Goal: Information Seeking & Learning: Learn about a topic

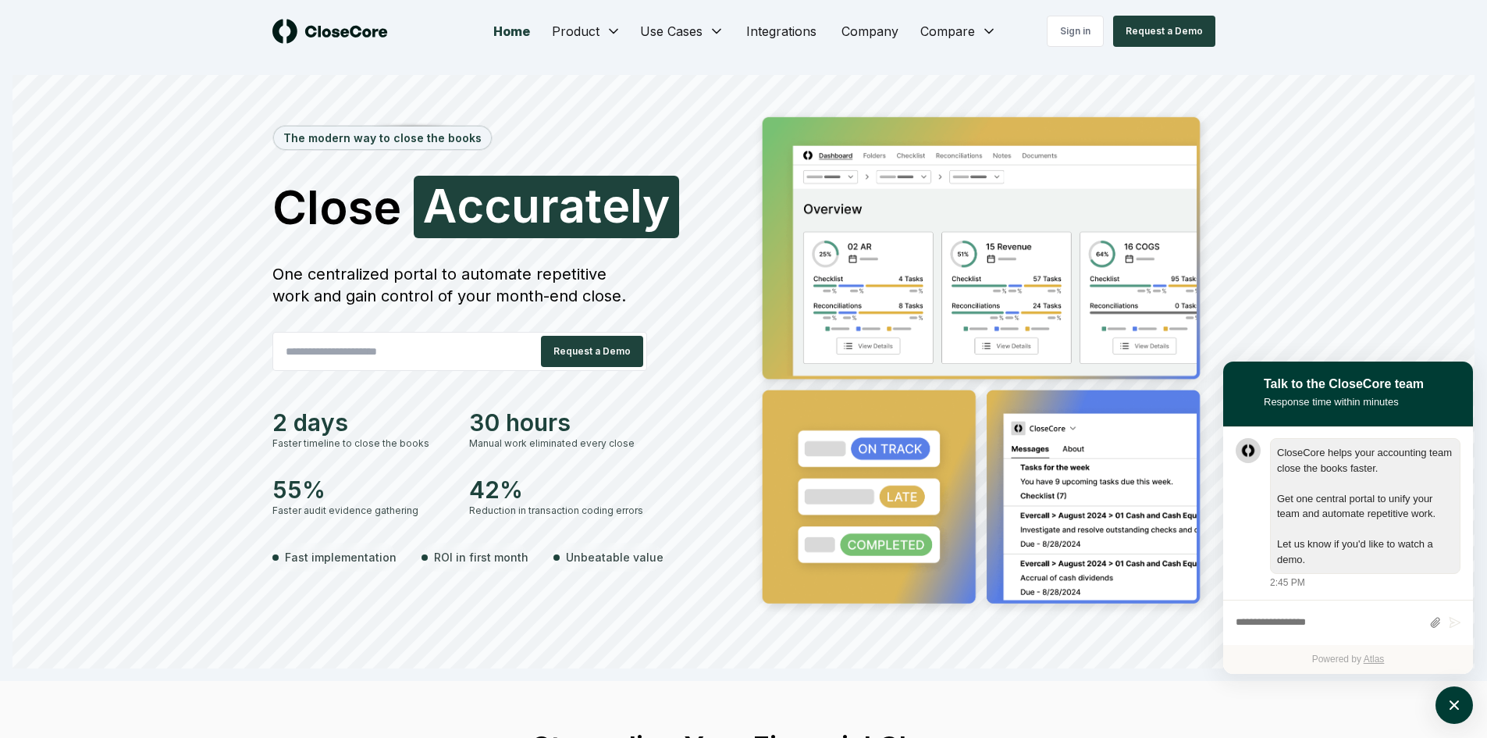
scroll to position [1, 0]
click at [582, 533] on div "The modern way to close the books Close Accurately A c c u r a t e l y One cent…" at bounding box center [504, 363] width 465 height 515
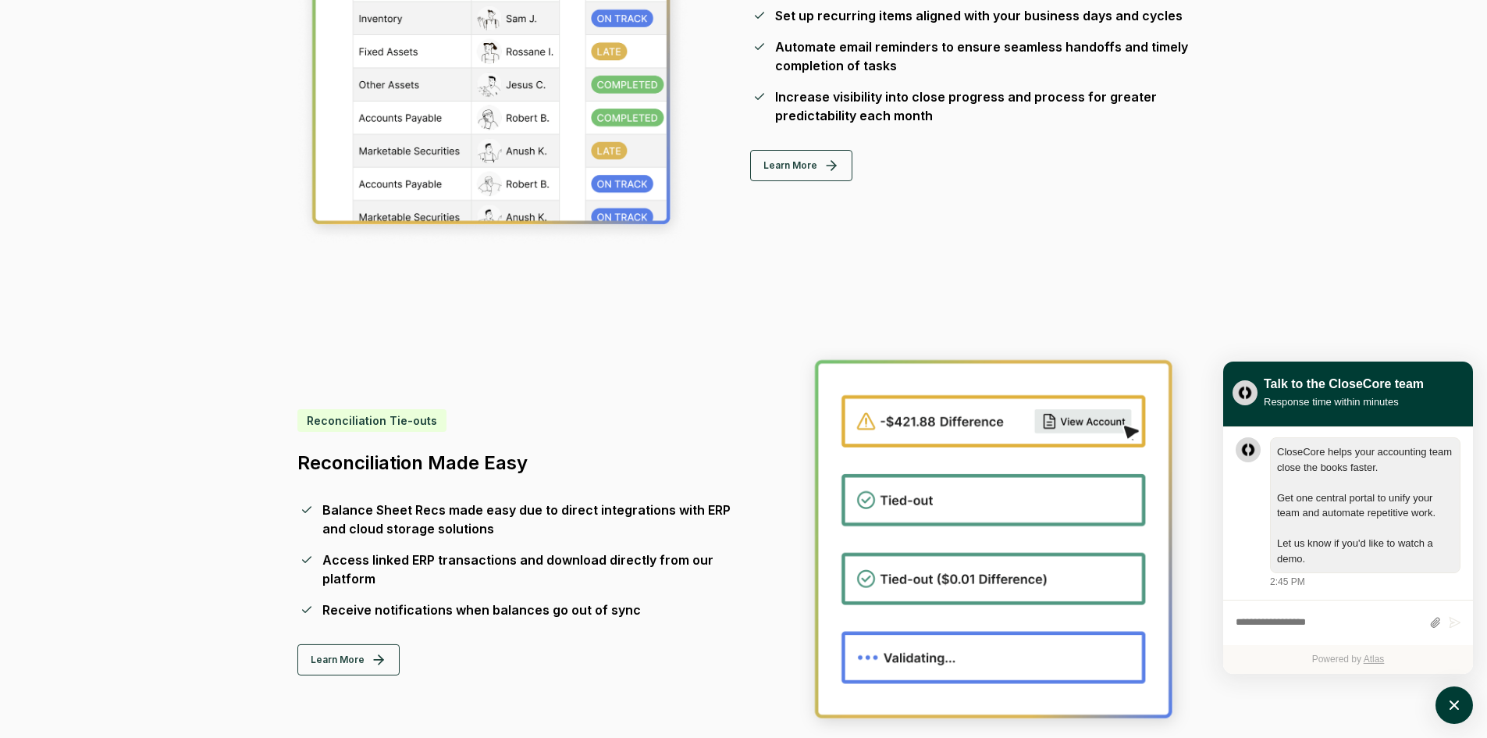
scroll to position [1093, 0]
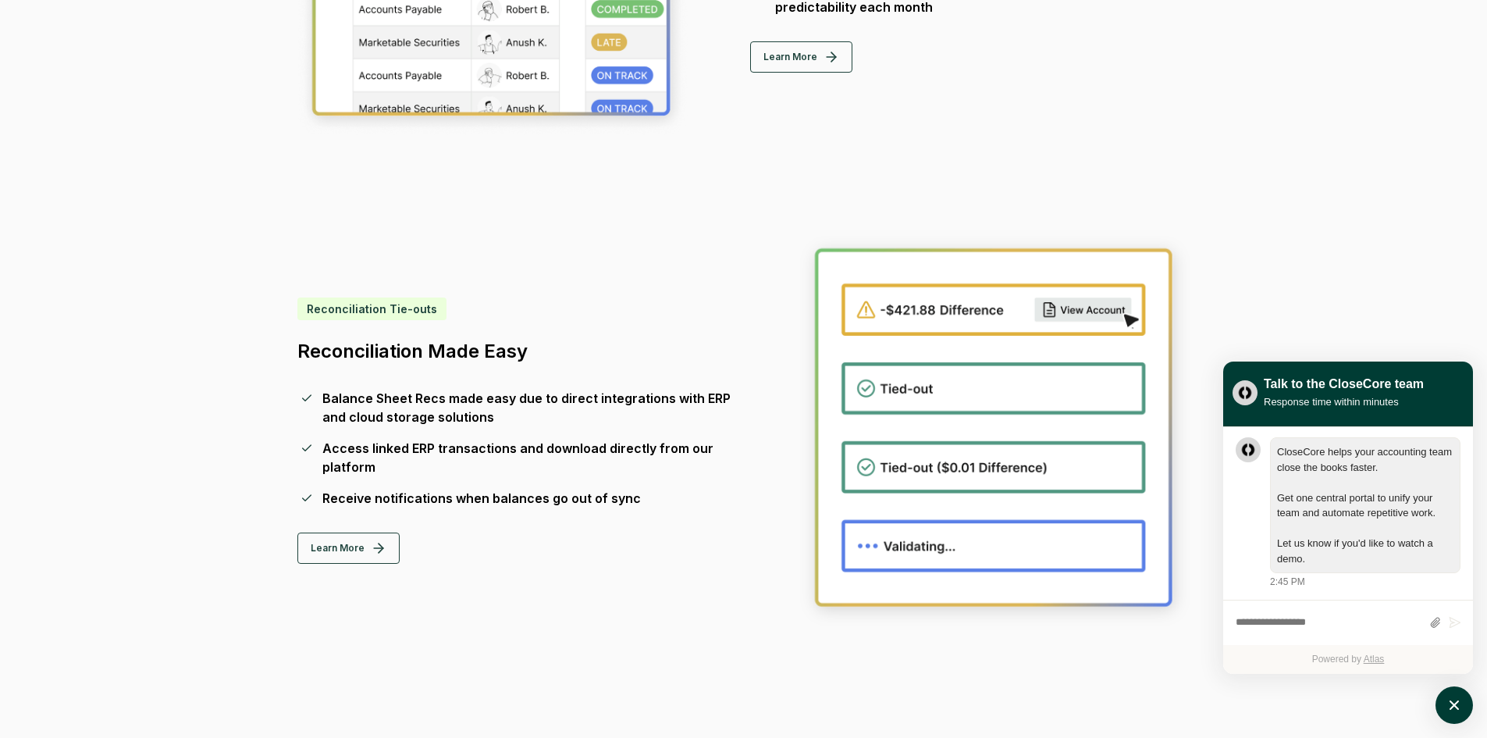
click at [582, 533] on div "Reconciliation Tie-outs Reconciliation Made Easy Balance Sheet Recs made easy d…" at bounding box center [517, 430] width 440 height 266
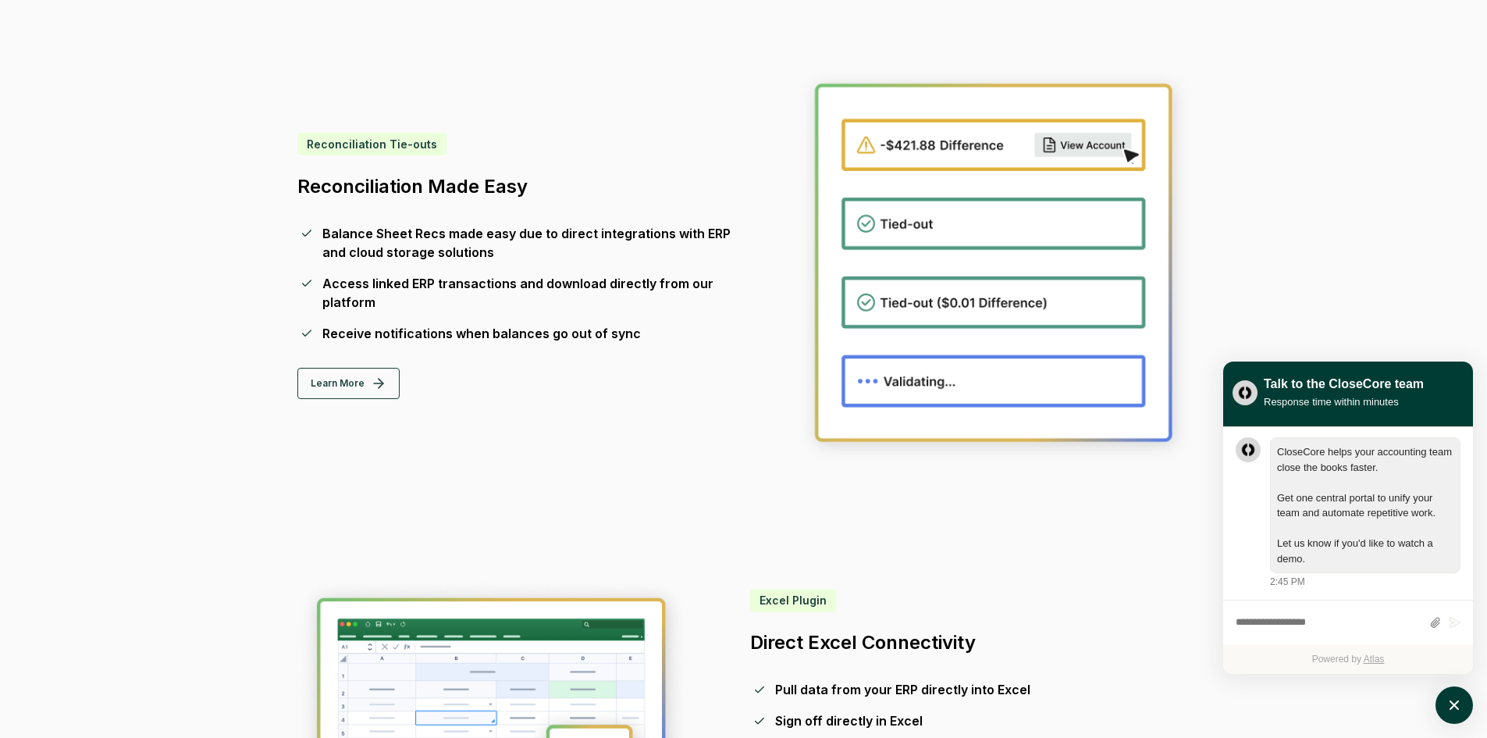
scroll to position [1639, 0]
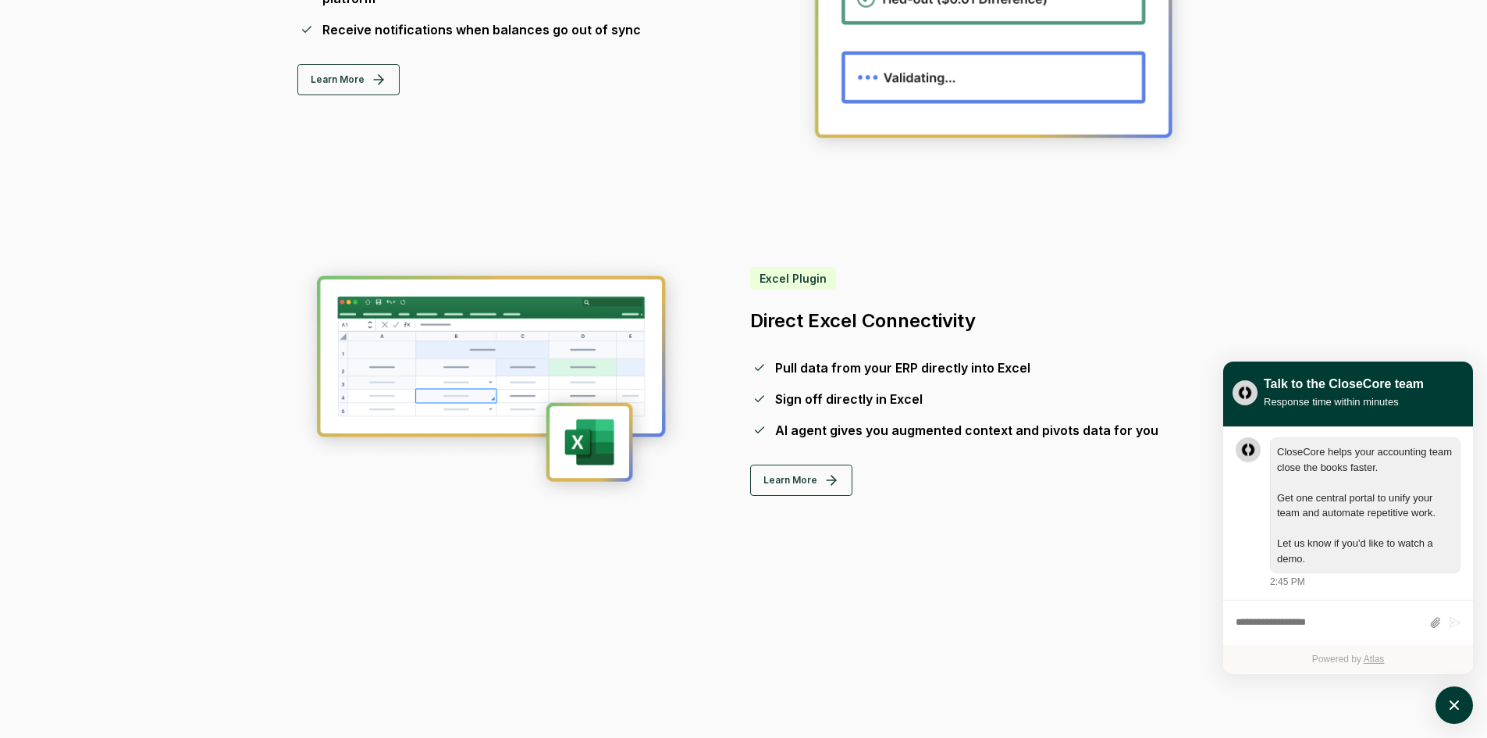
click at [582, 533] on div "Checklist & Reconciliation Management Standardized Monthly Workflows Set up rec…" at bounding box center [743, 561] width 943 height 2621
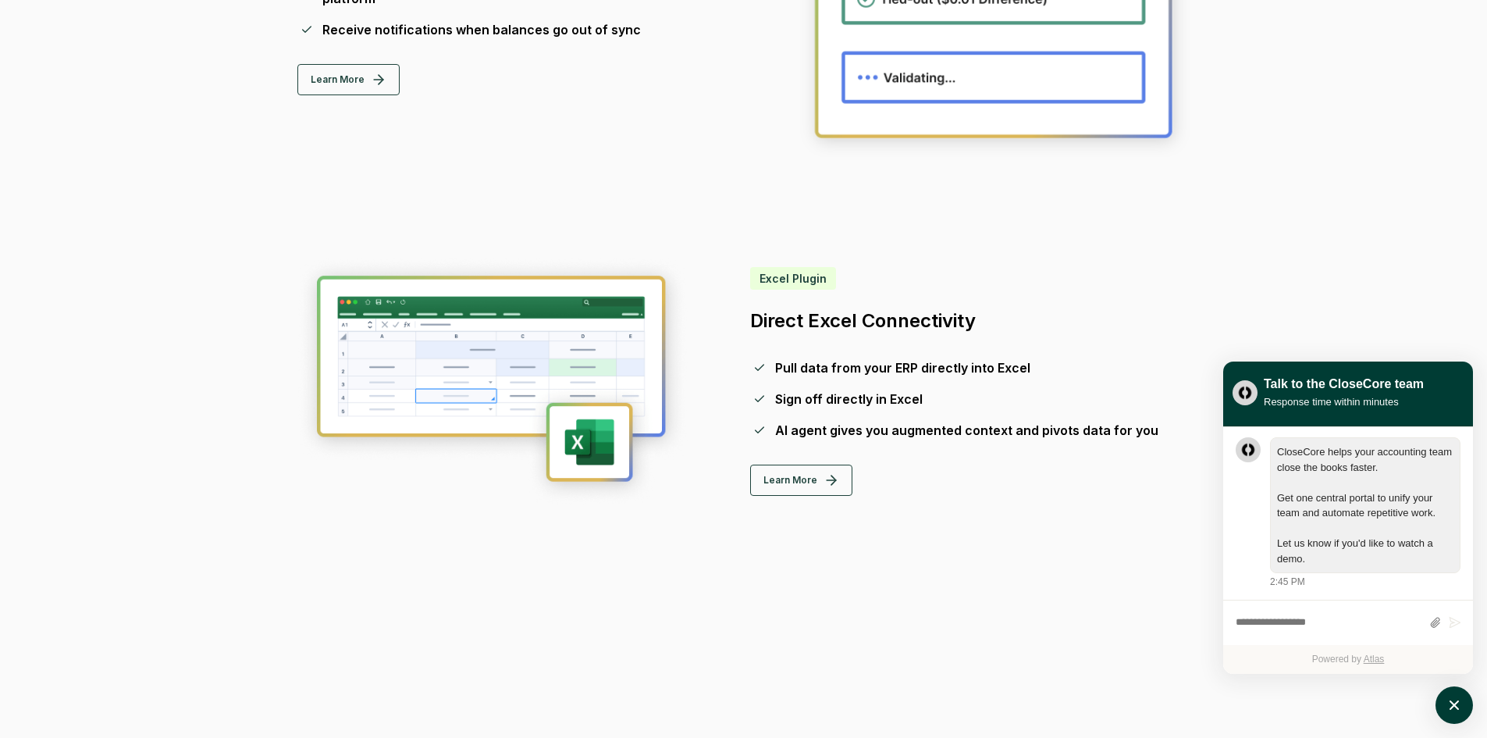
click at [582, 533] on div "Checklist & Reconciliation Management Standardized Monthly Workflows Set up rec…" at bounding box center [743, 561] width 943 height 2621
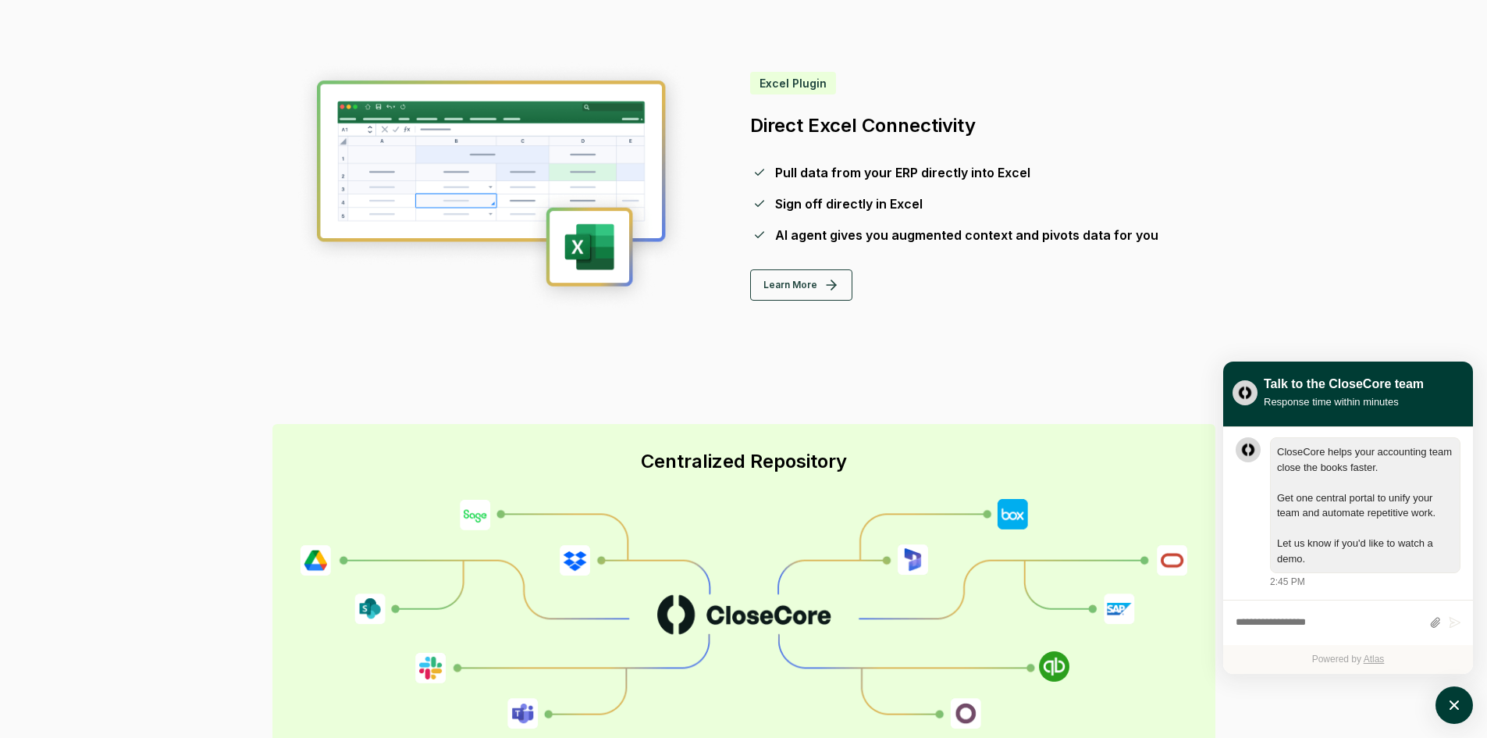
scroll to position [2029, 0]
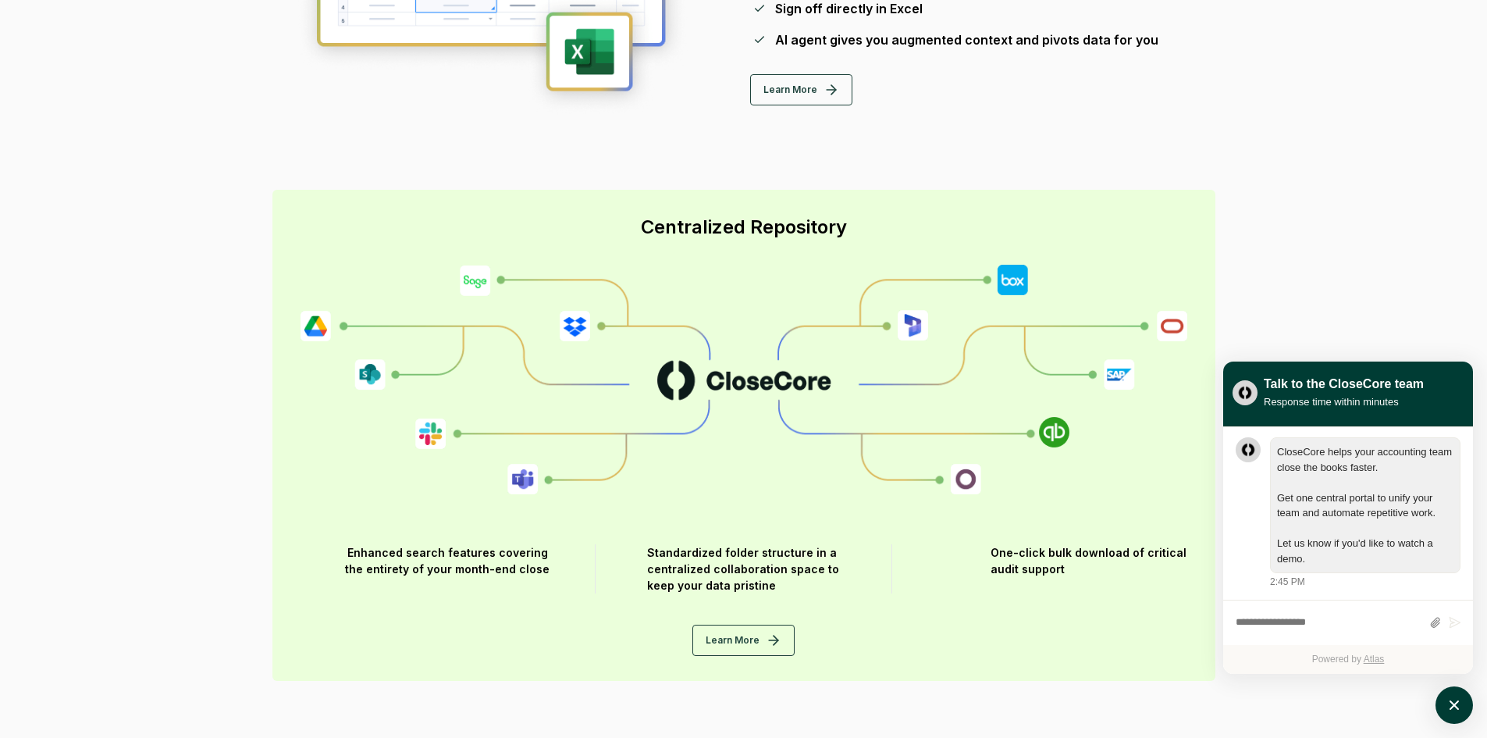
click at [582, 533] on div "Centralized Repository Enhanced search features covering the entirety of your m…" at bounding box center [743, 435] width 943 height 490
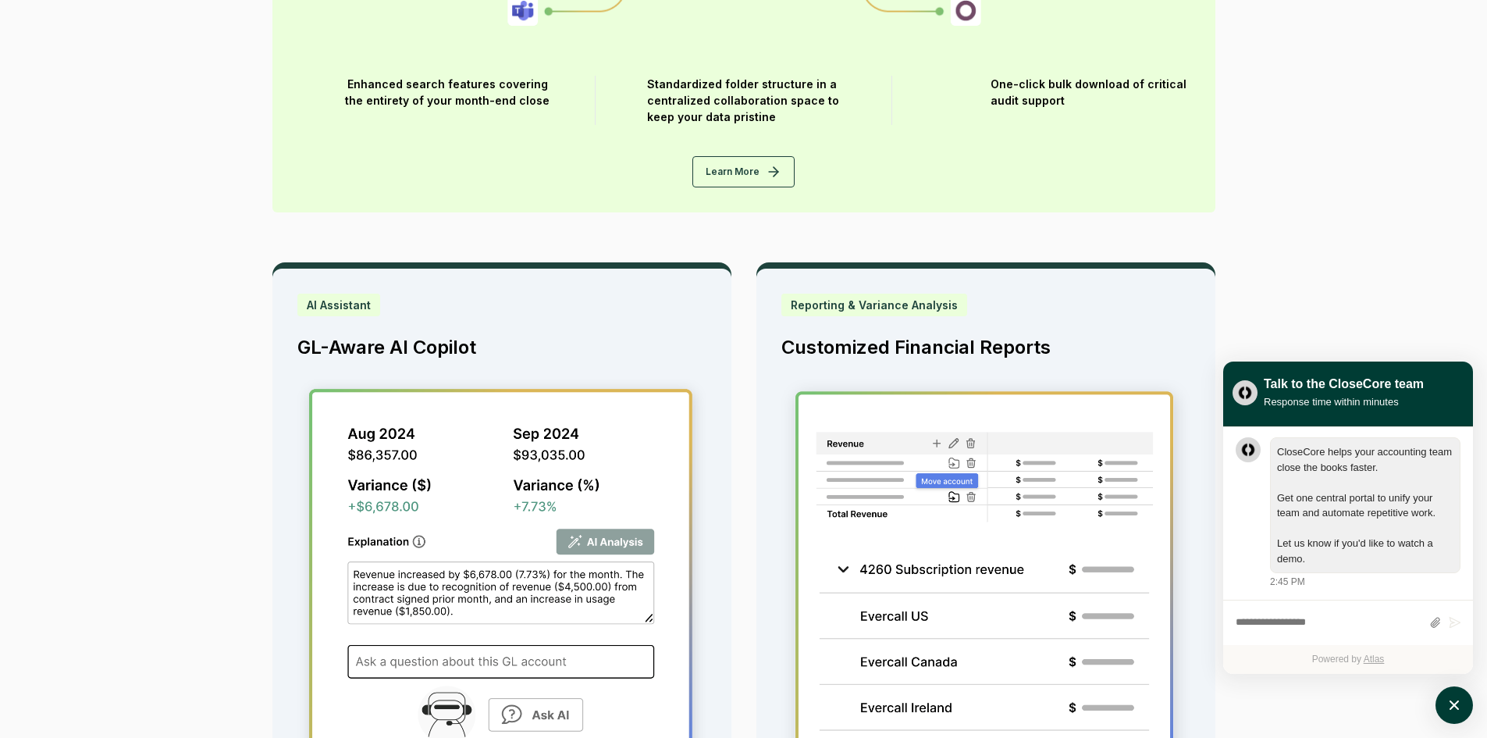
click at [582, 533] on img at bounding box center [501, 583] width 409 height 409
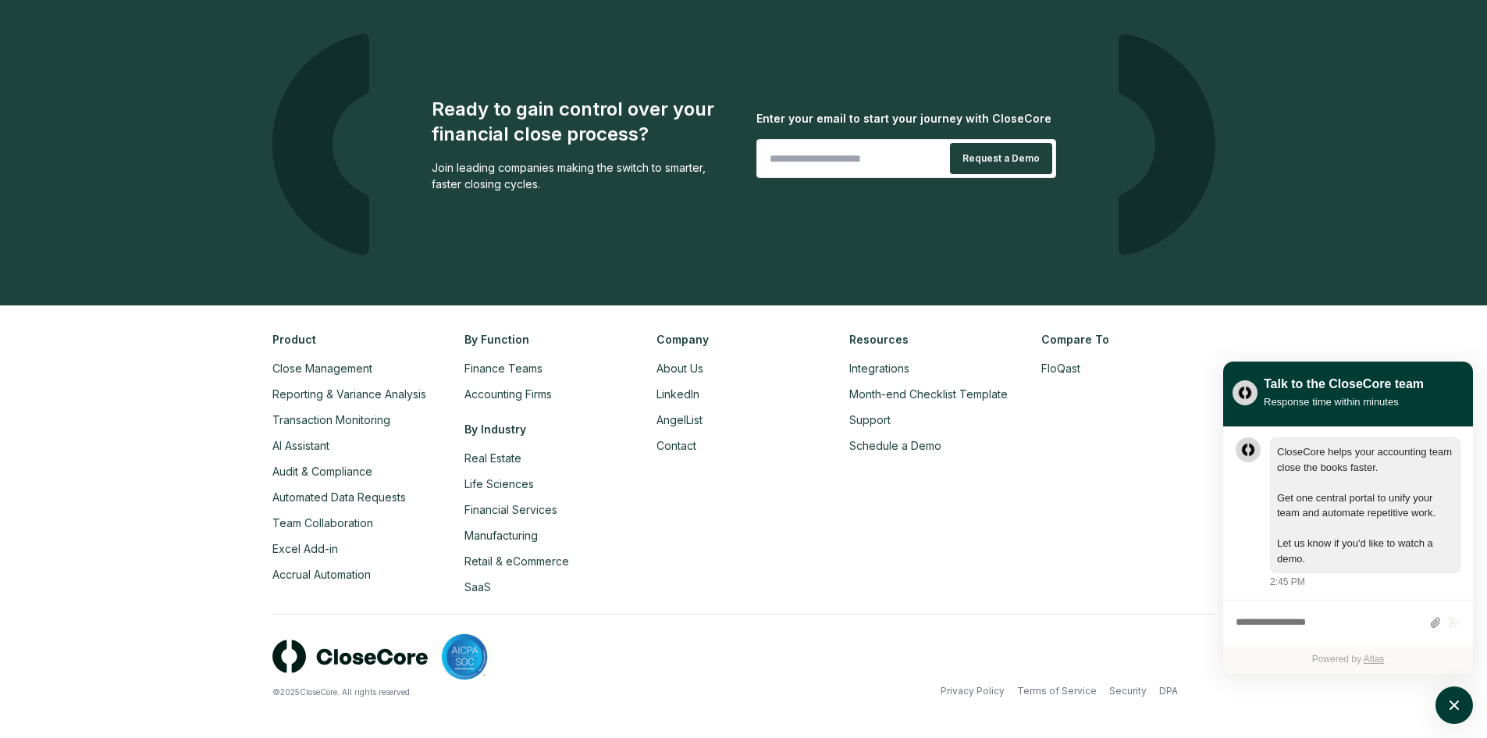
scroll to position [3581, 0]
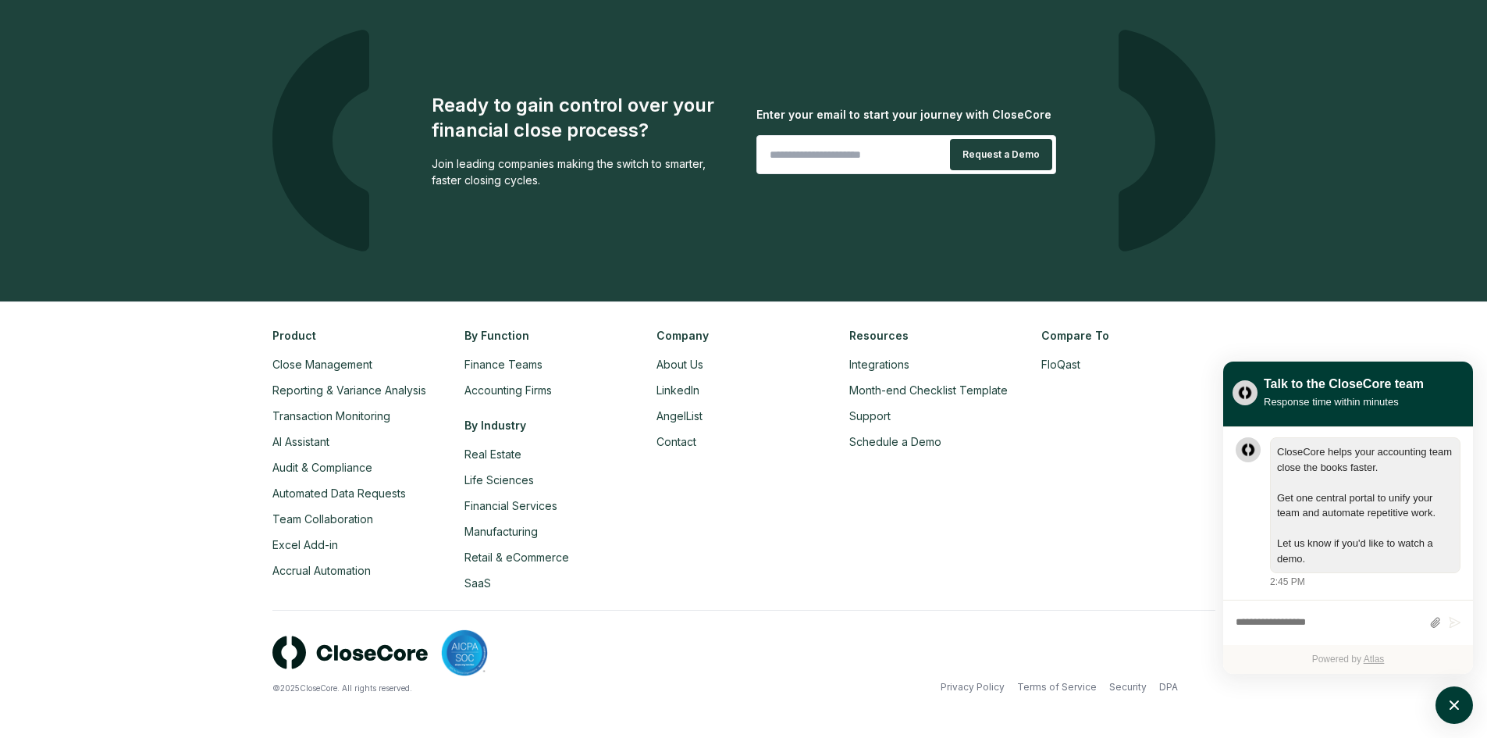
click at [650, 503] on div "Product Close Management Reporting & Variance Analysis Transaction Monitoring A…" at bounding box center [743, 459] width 943 height 264
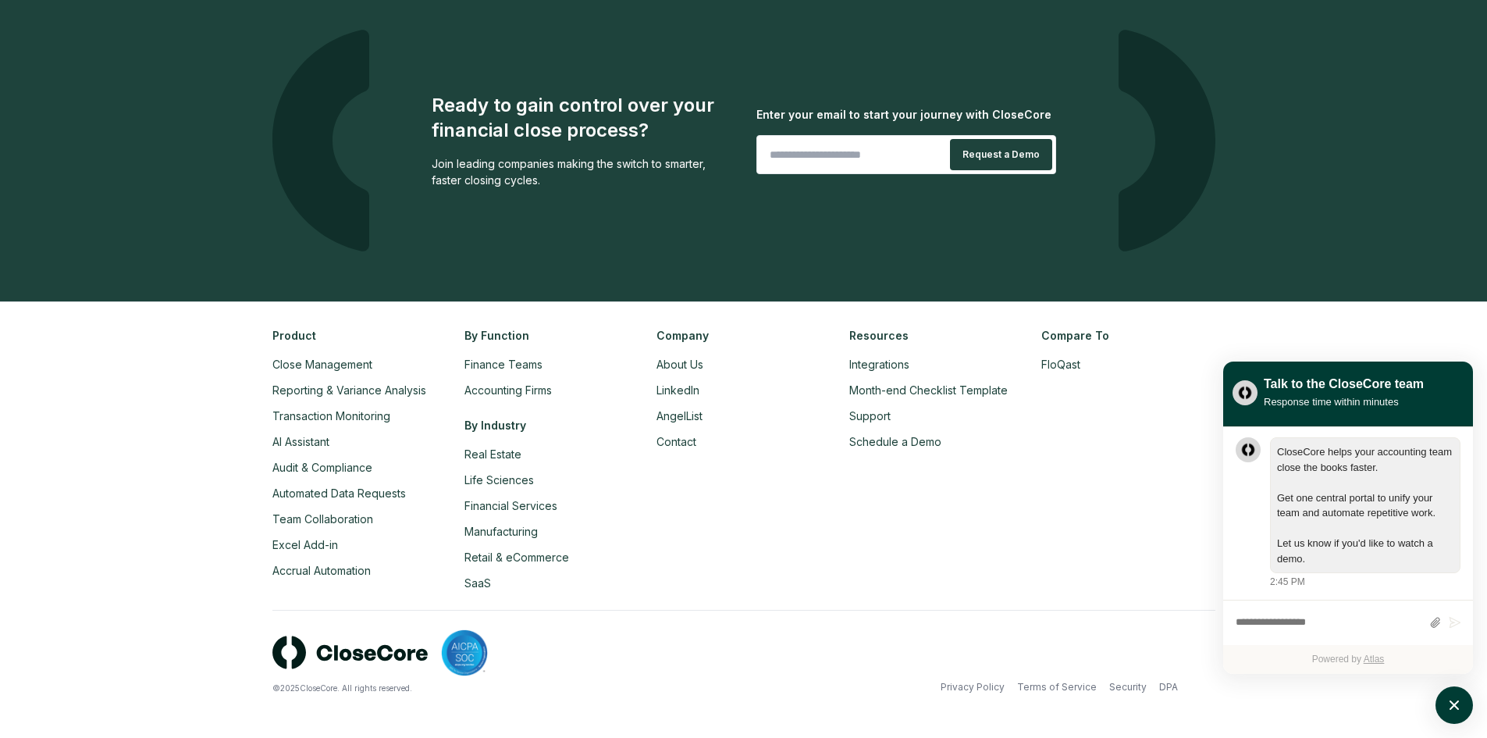
click at [650, 503] on div "Product Close Management Reporting & Variance Analysis Transaction Monitoring A…" at bounding box center [743, 459] width 943 height 264
click at [328, 551] on li "Excel Add-in" at bounding box center [358, 544] width 173 height 16
click at [325, 547] on link "Excel Add-in" at bounding box center [305, 544] width 66 height 13
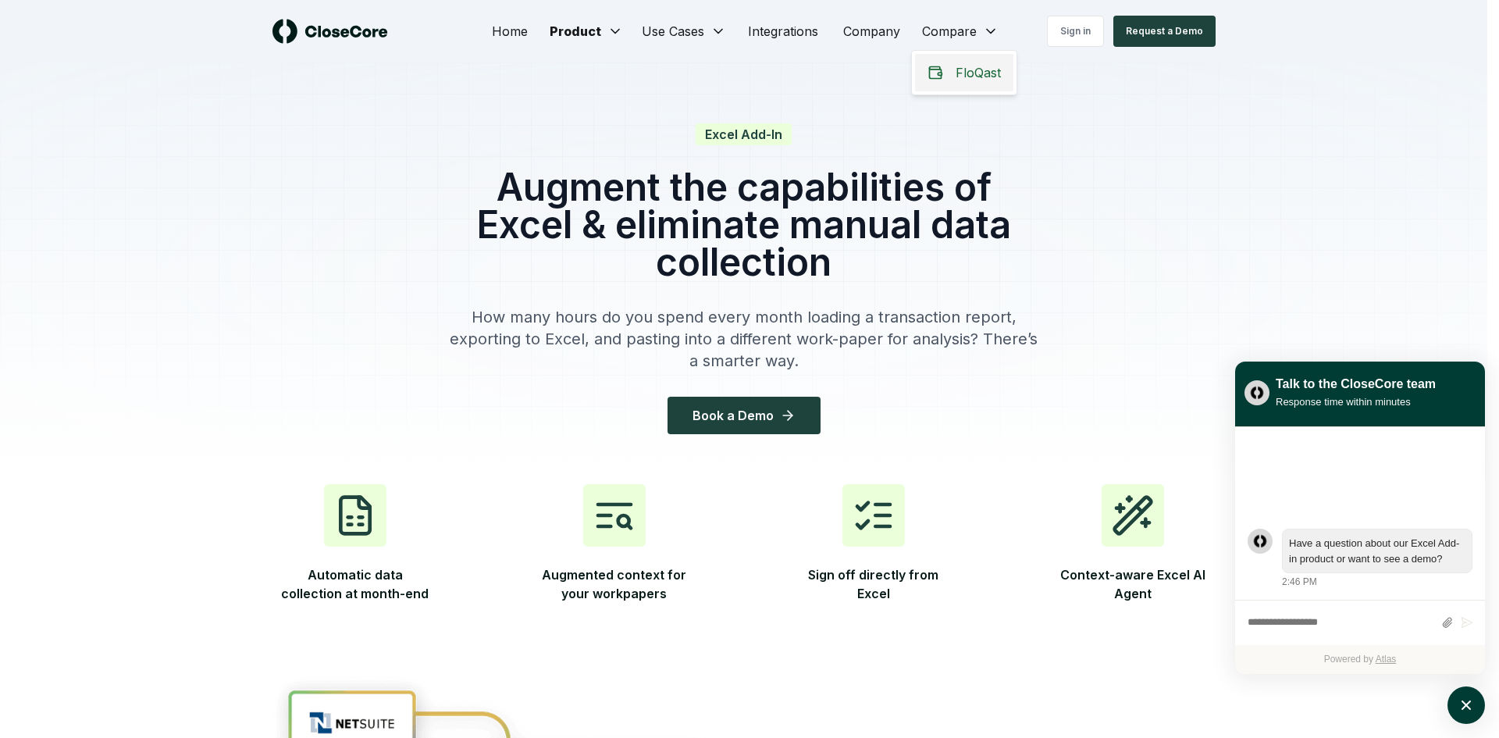
click at [955, 61] on div "FloQast" at bounding box center [964, 72] width 98 height 37
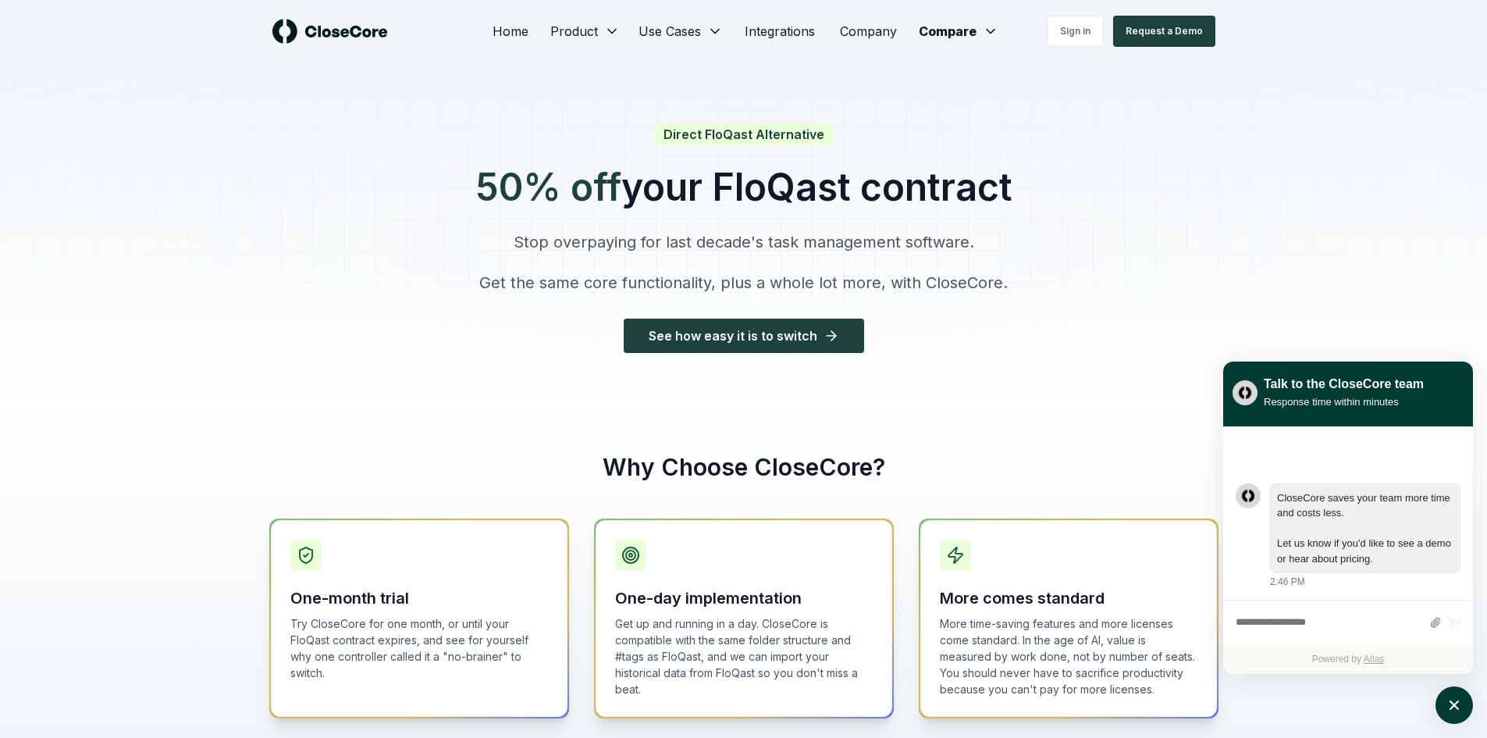
click at [532, 325] on div "See how easy it is to switch" at bounding box center [743, 335] width 537 height 34
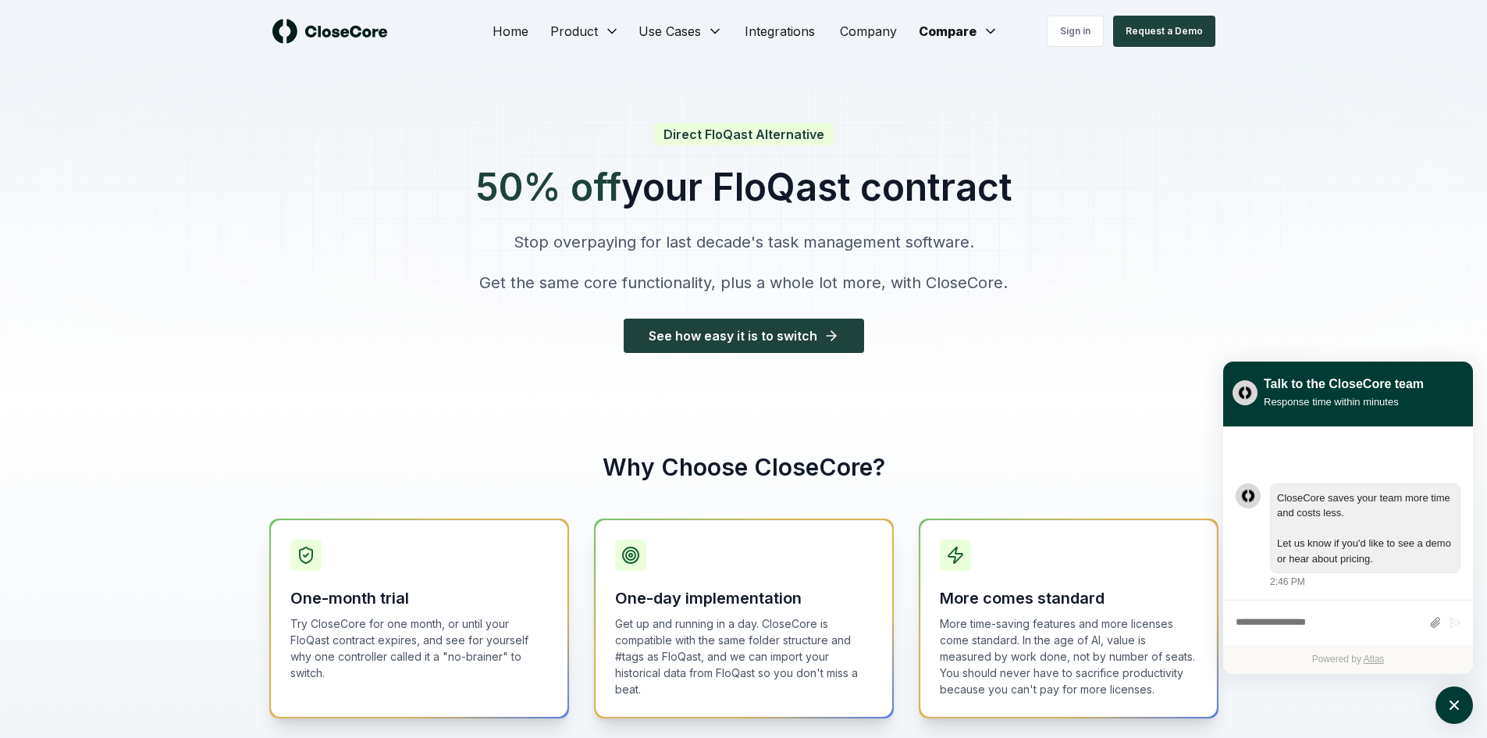
click at [532, 325] on div "See how easy it is to switch" at bounding box center [743, 335] width 537 height 34
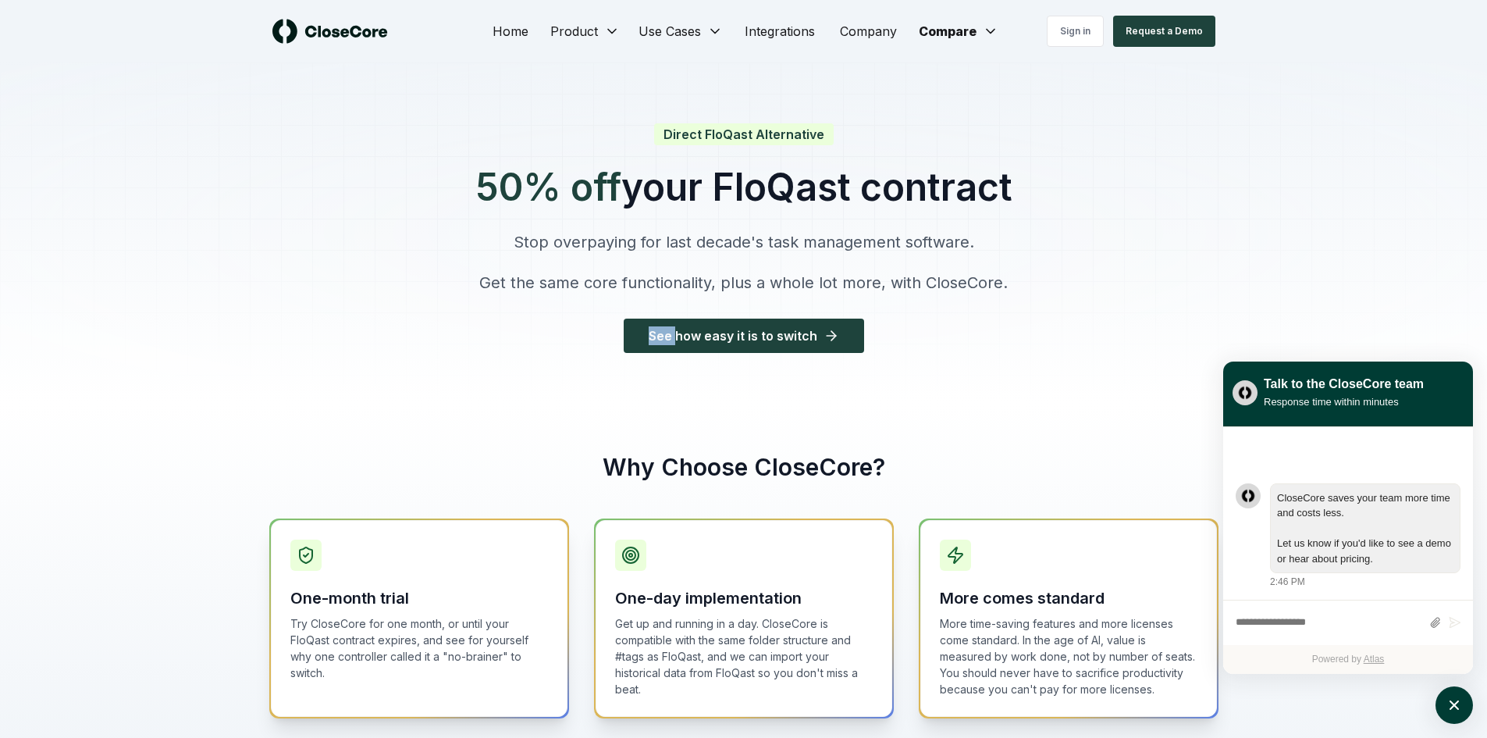
click at [532, 325] on div "See how easy it is to switch" at bounding box center [743, 335] width 537 height 34
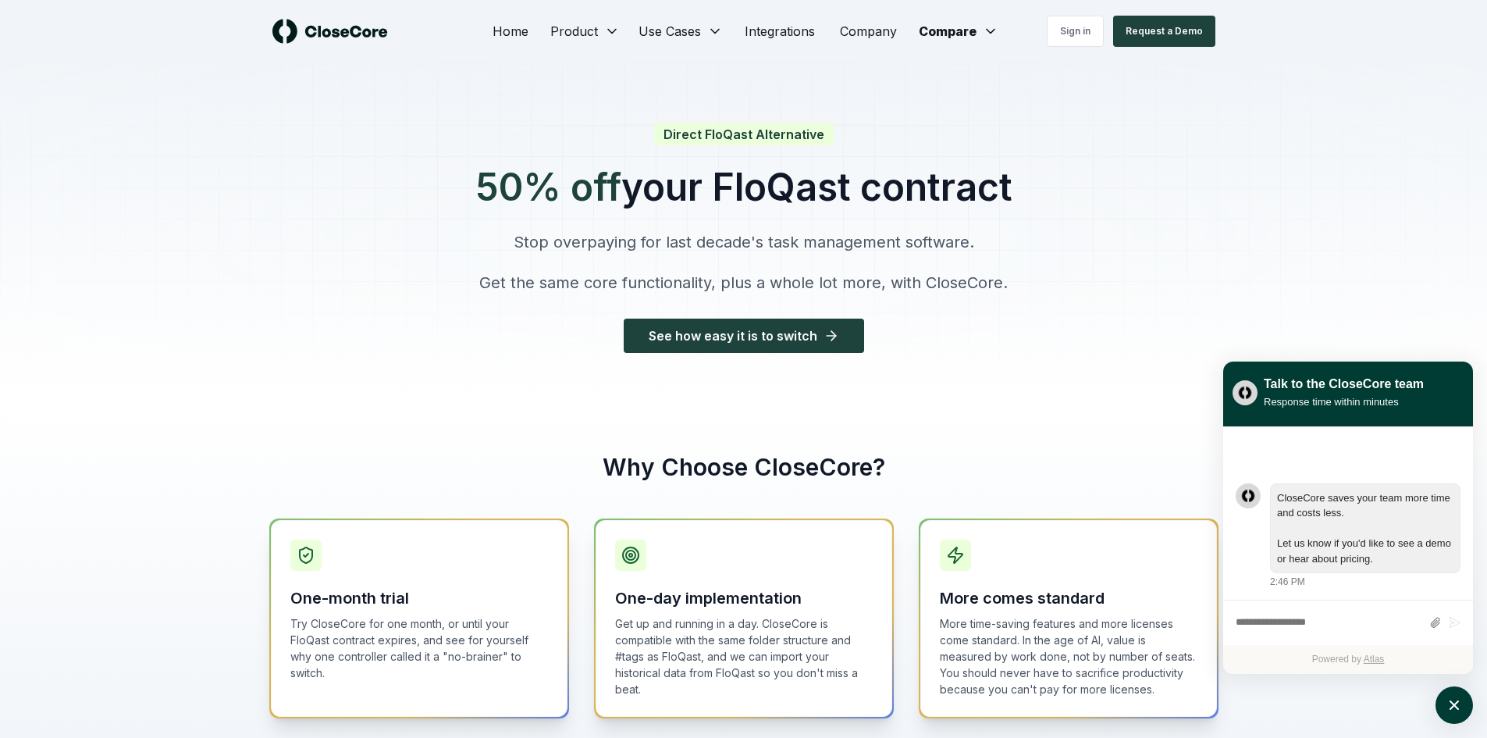
click at [287, 326] on div at bounding box center [743, 232] width 1487 height 340
click at [301, 317] on div at bounding box center [743, 232] width 1487 height 340
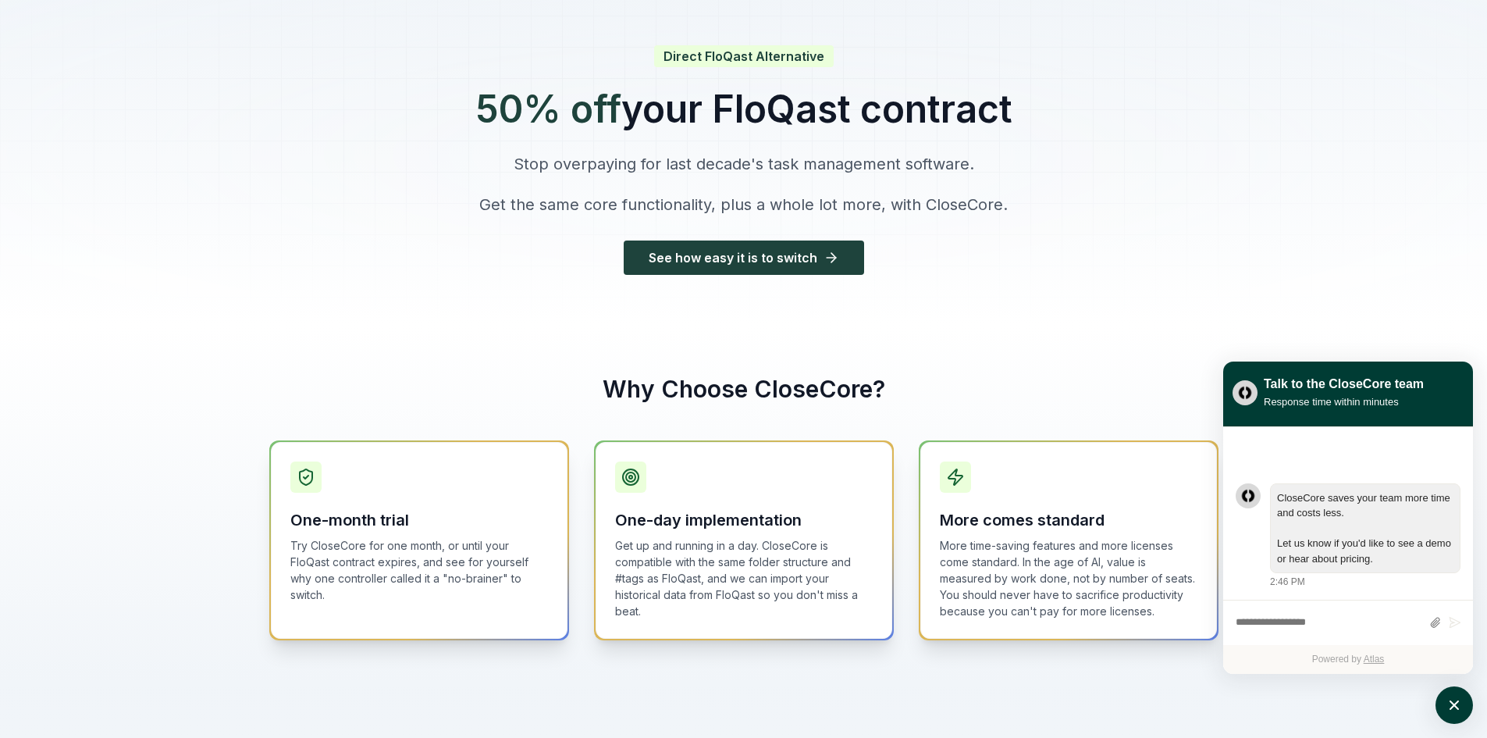
click at [301, 317] on div at bounding box center [743, 154] width 1487 height 340
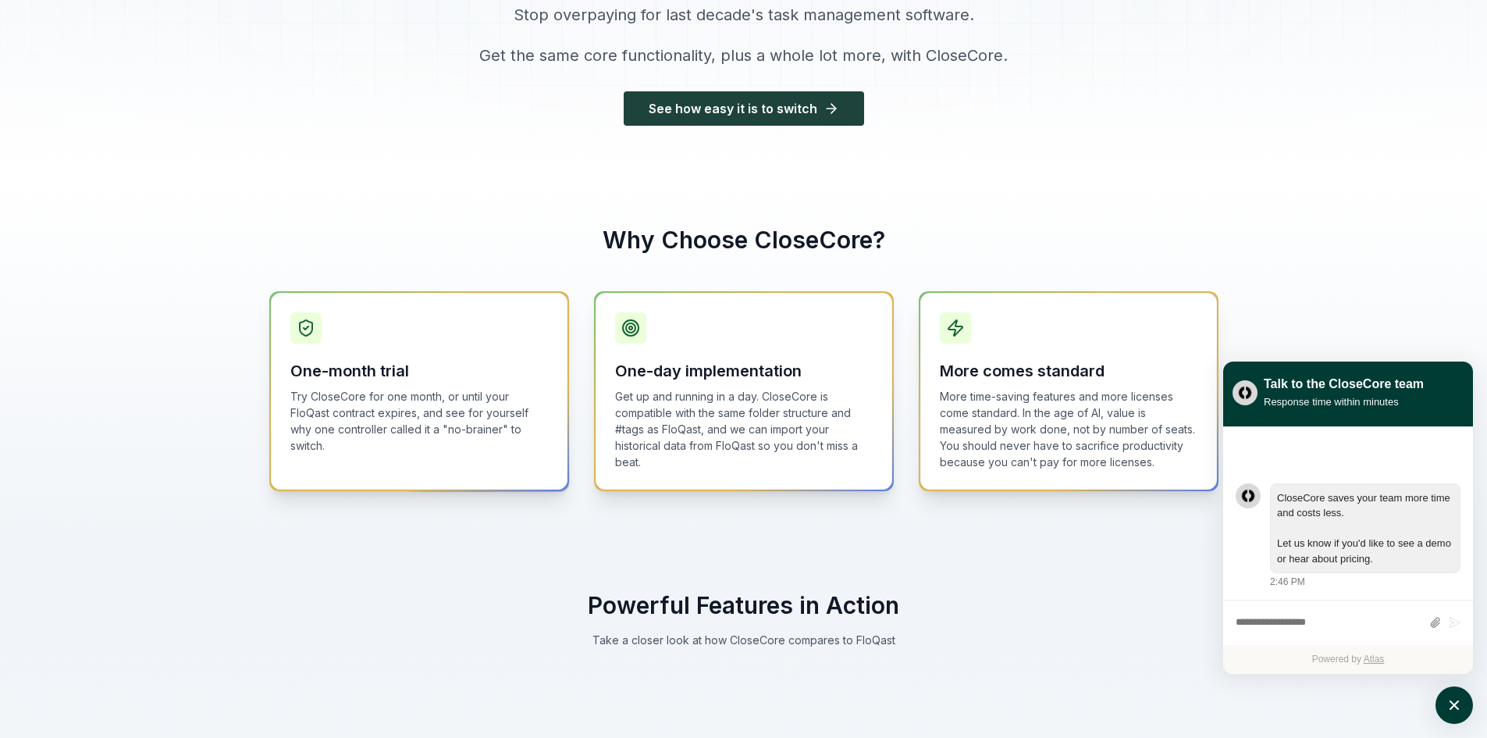
scroll to position [234, 0]
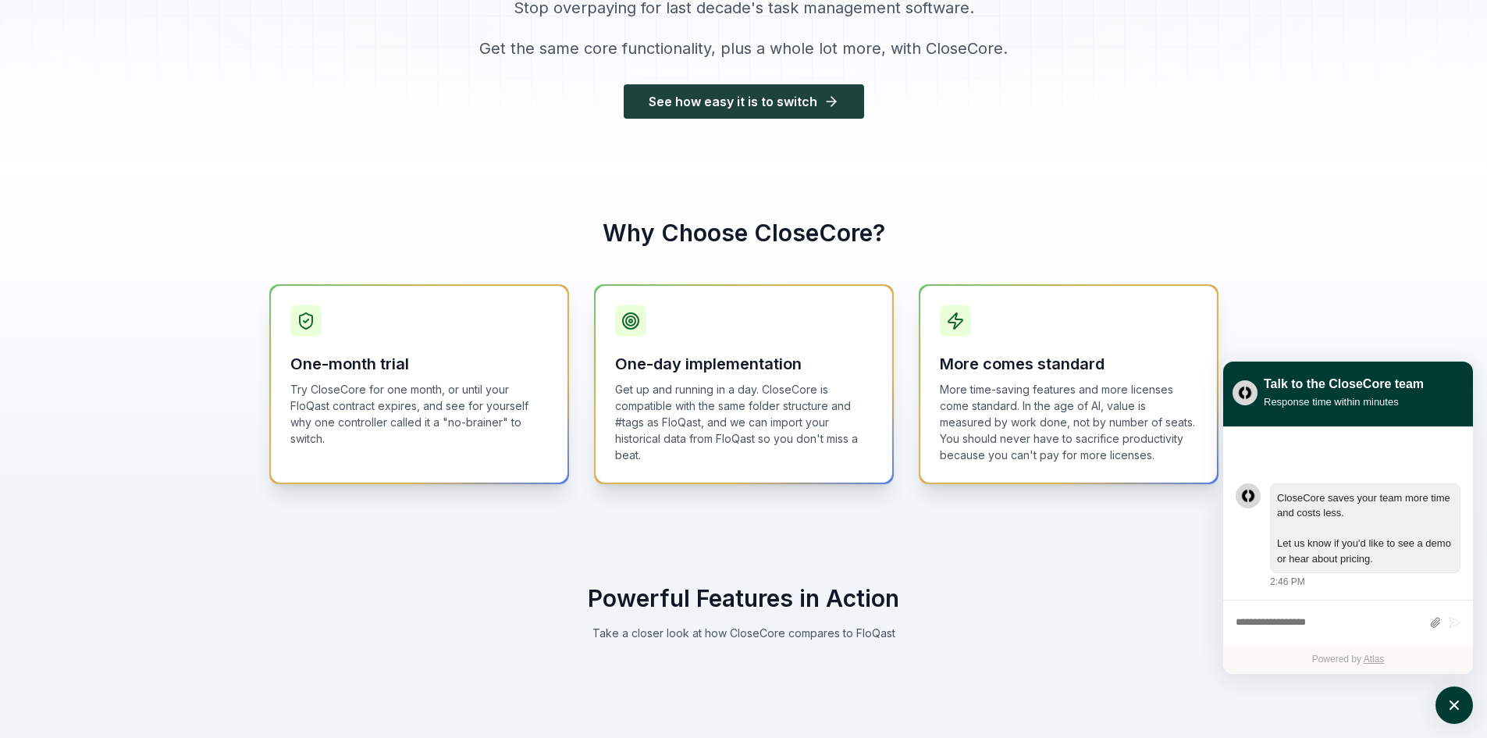
click at [164, 367] on div "Why Choose CloseCore? One-month trial Try CloseCore for one month, or until you…" at bounding box center [743, 351] width 1487 height 365
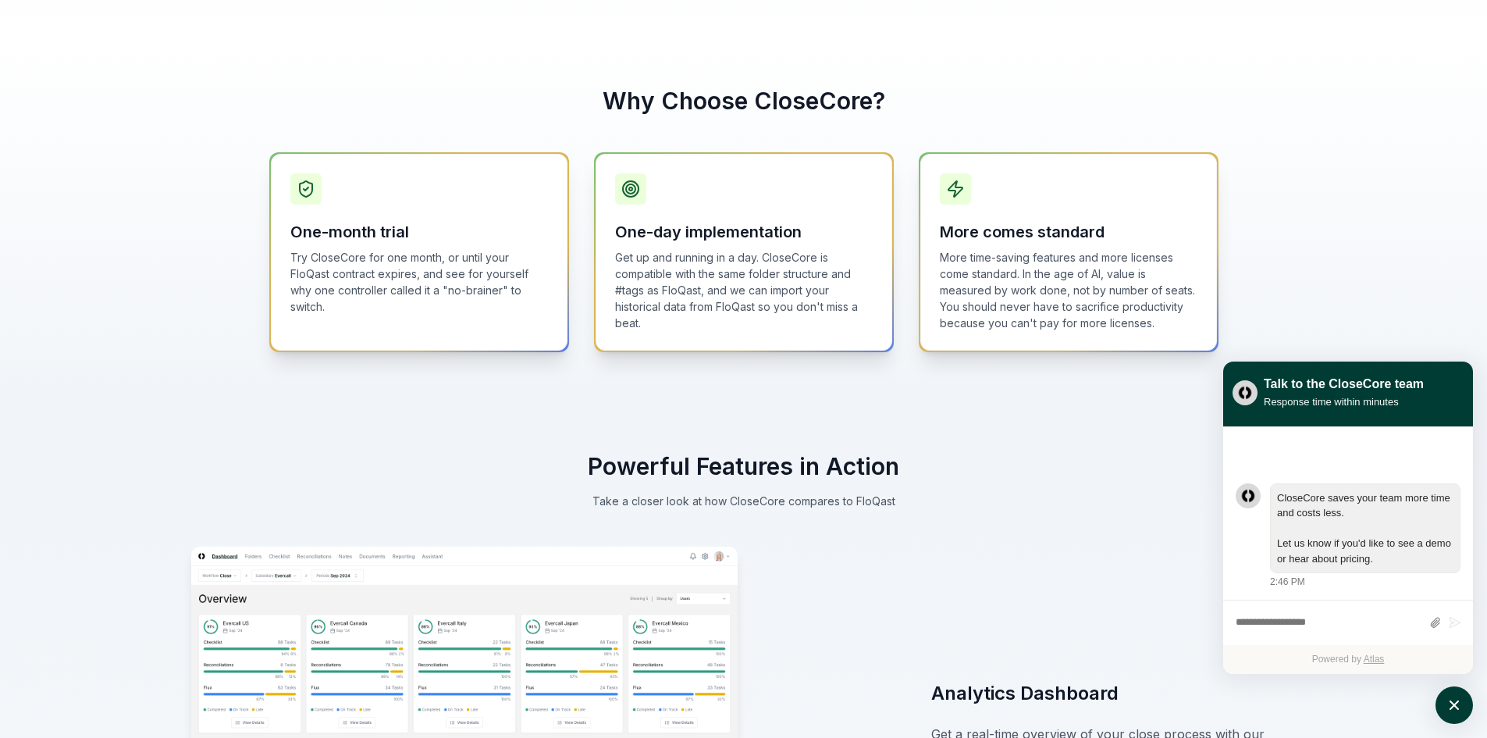
scroll to position [624, 0]
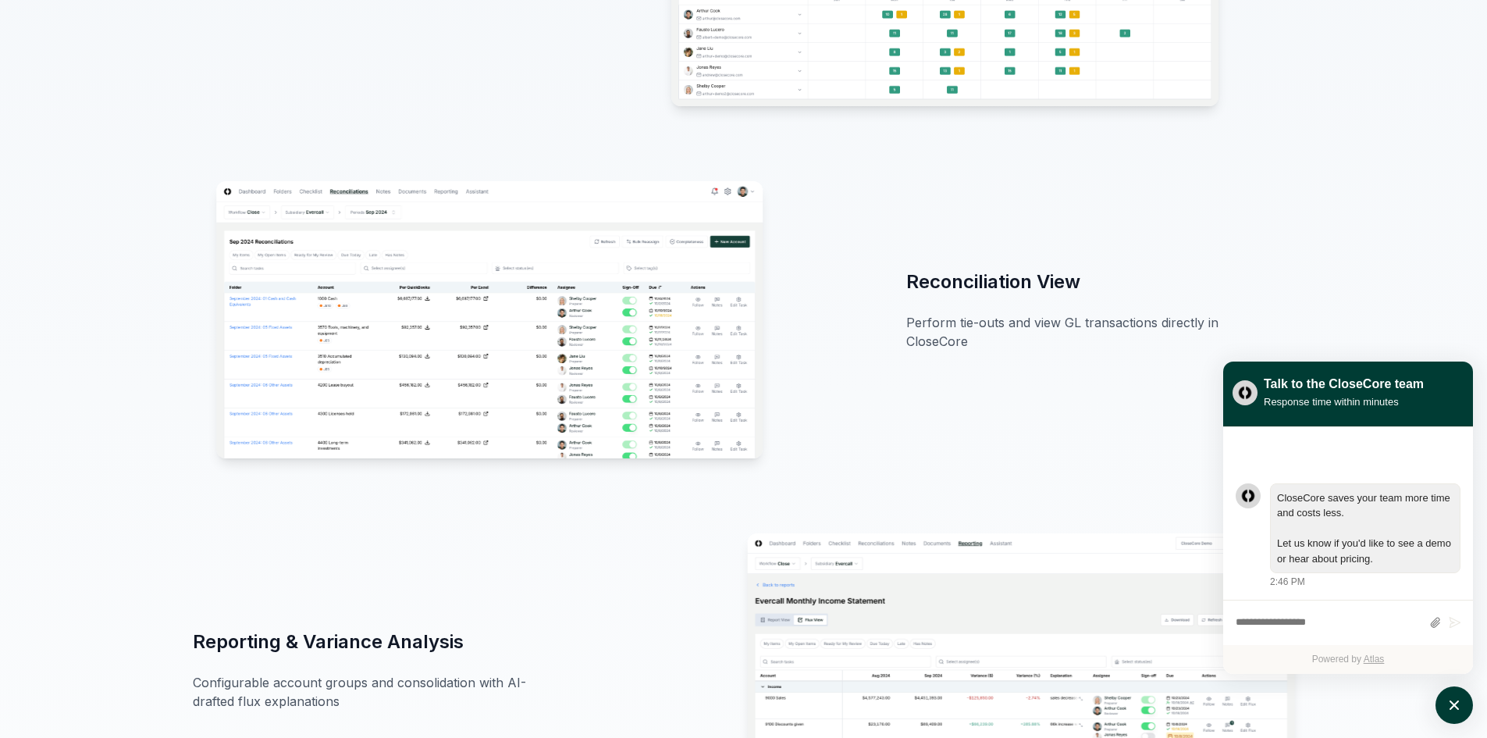
scroll to position [1639, 0]
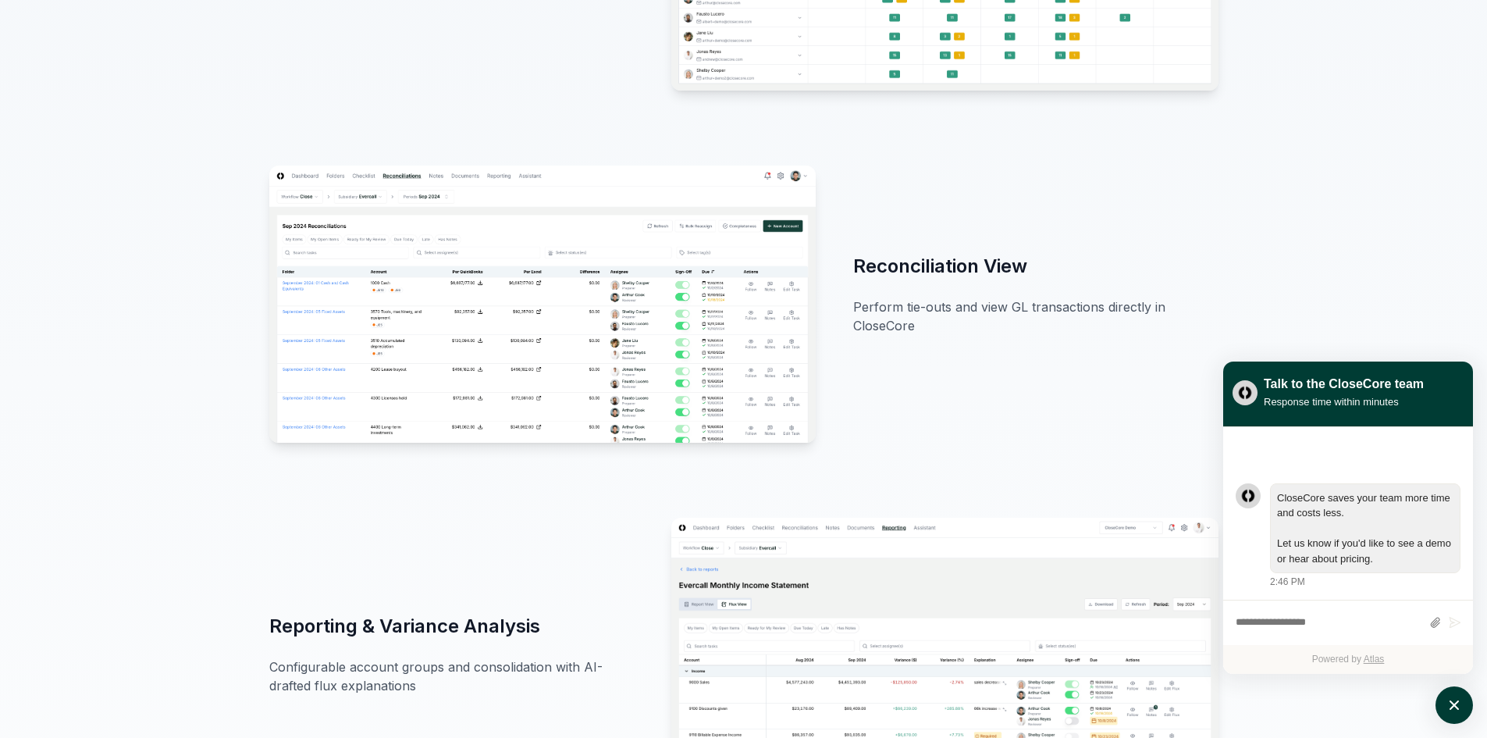
click at [164, 367] on div "Powerful Features in Action Take a closer look at how CloseCore compares to Flo…" at bounding box center [743, 354] width 1487 height 2451
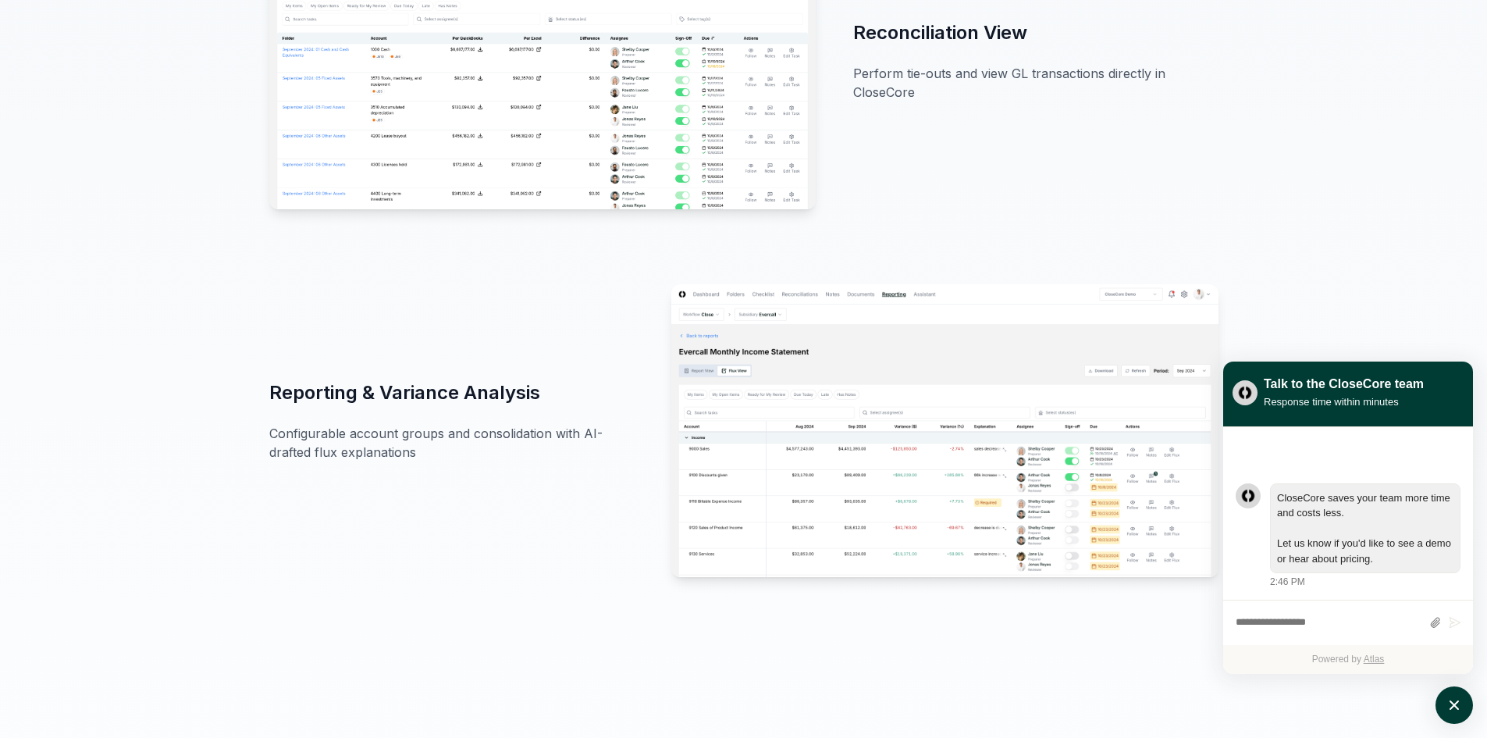
scroll to position [1873, 0]
click at [164, 367] on div "Powerful Features in Action Take a closer look at how CloseCore compares to Flo…" at bounding box center [743, 120] width 1487 height 2451
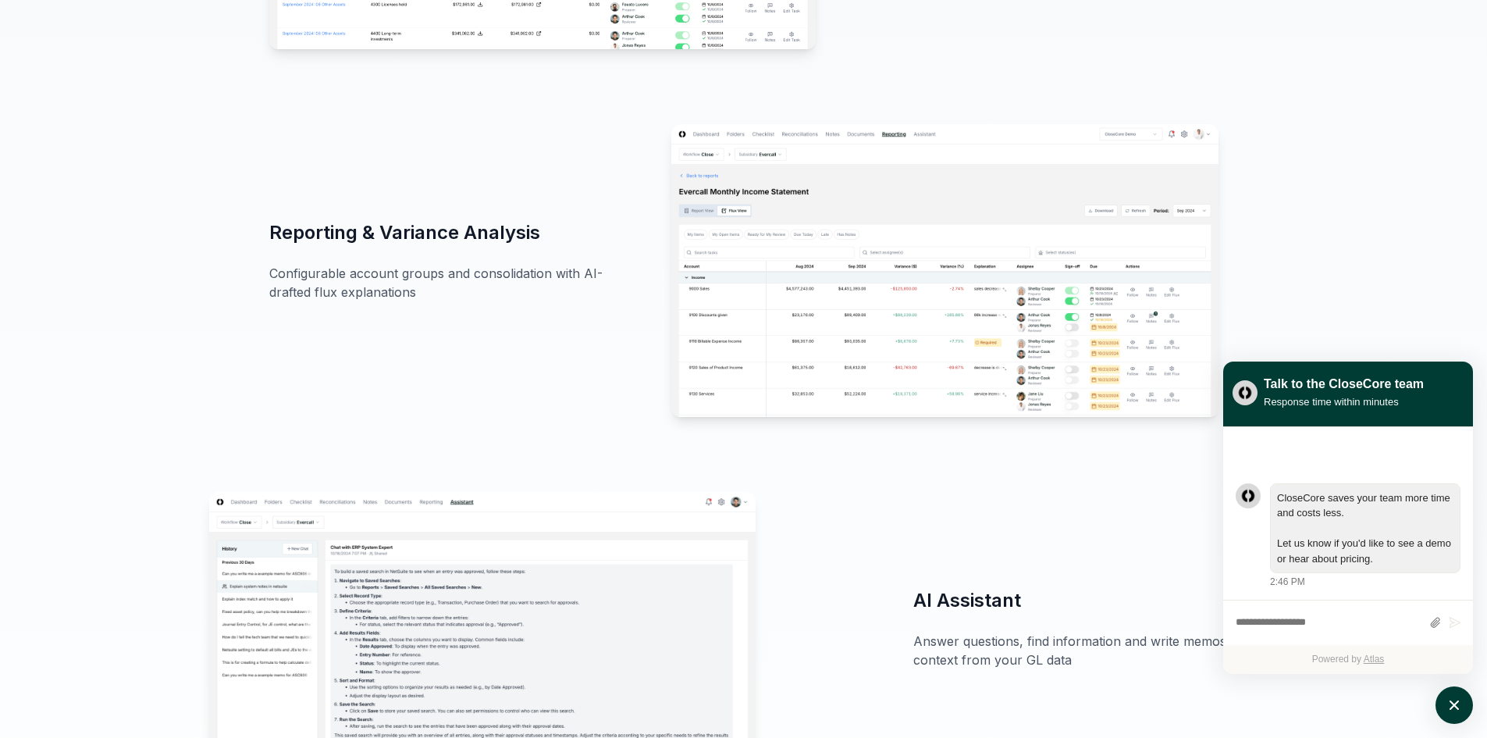
scroll to position [2342, 0]
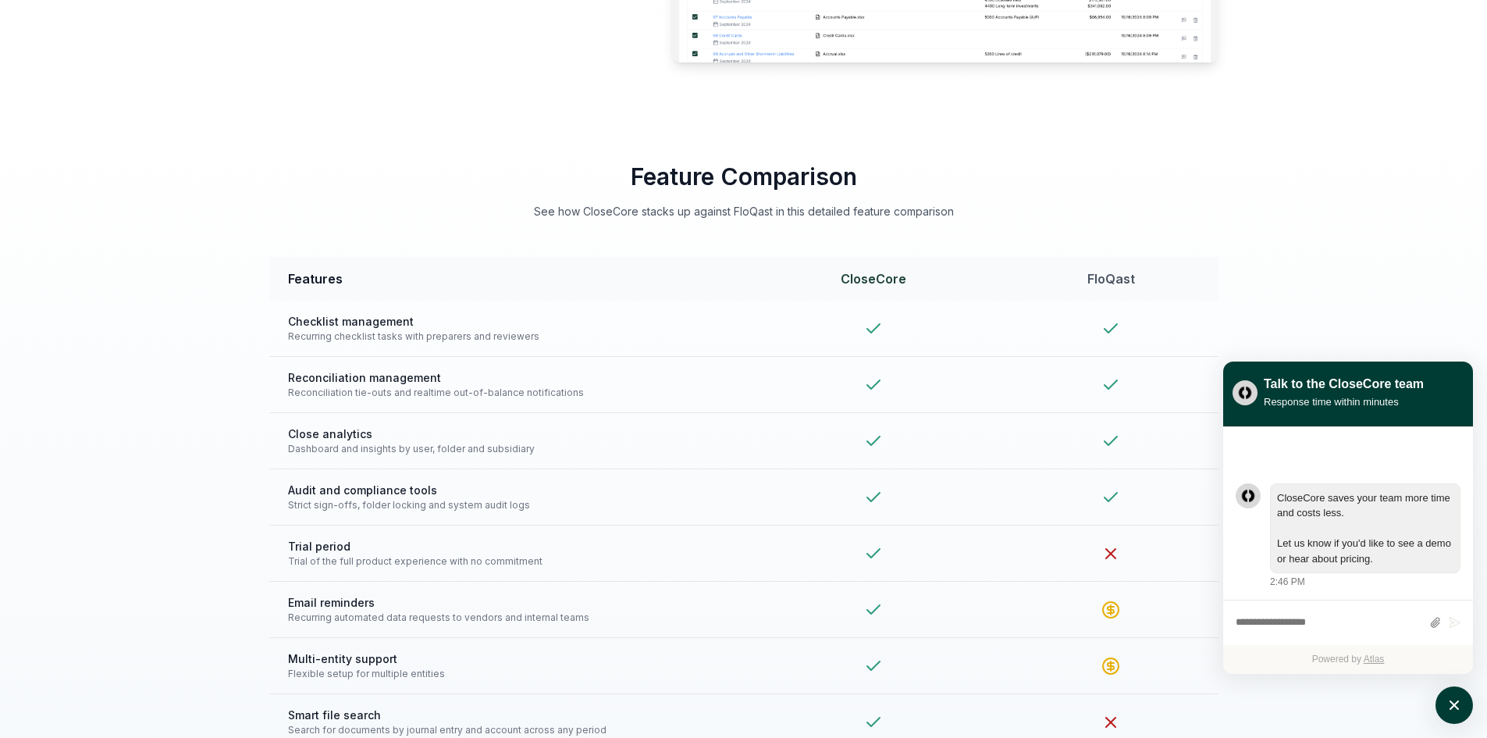
scroll to position [3200, 0]
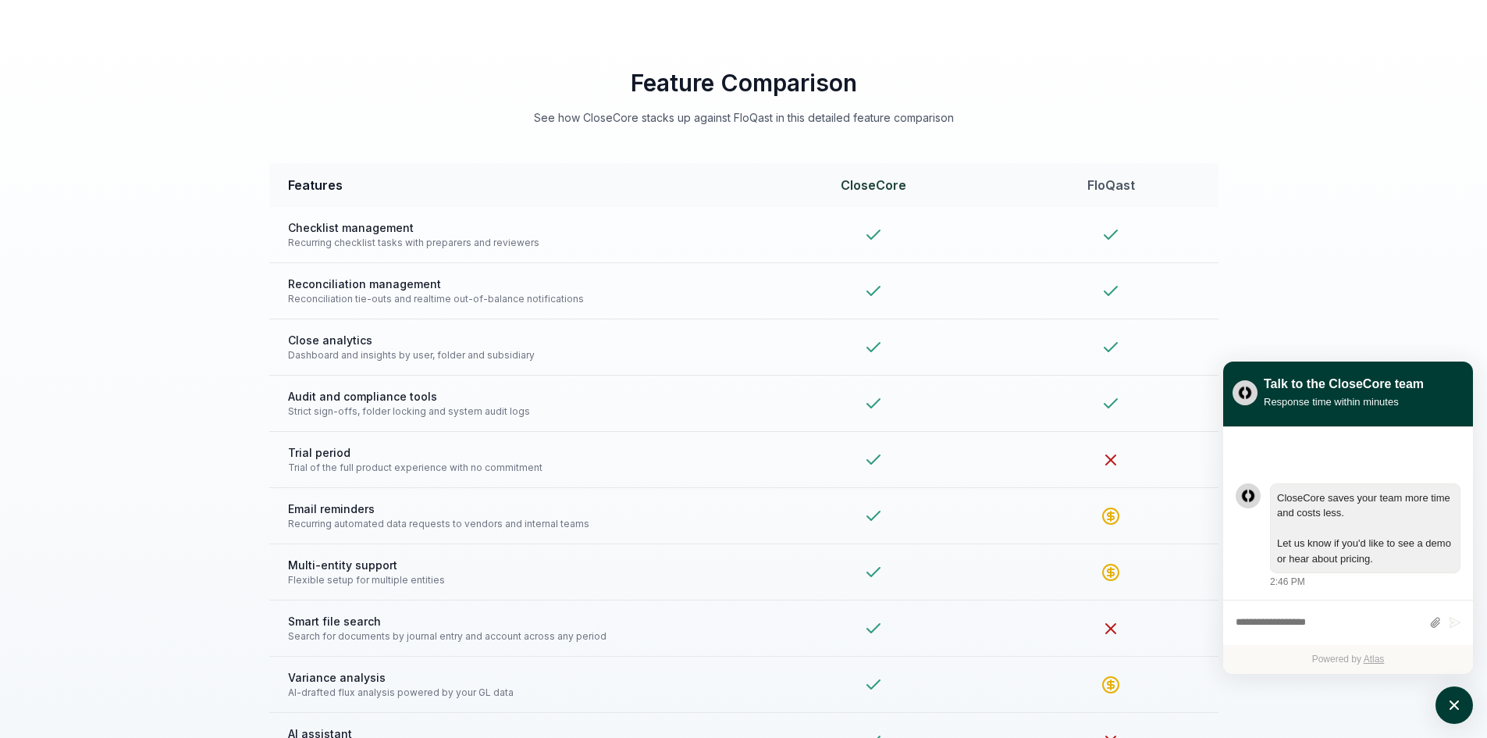
click at [164, 367] on div "Feature Comparison See how CloseCore stacks up against FloQast in this detailed…" at bounding box center [743, 538] width 1487 height 1038
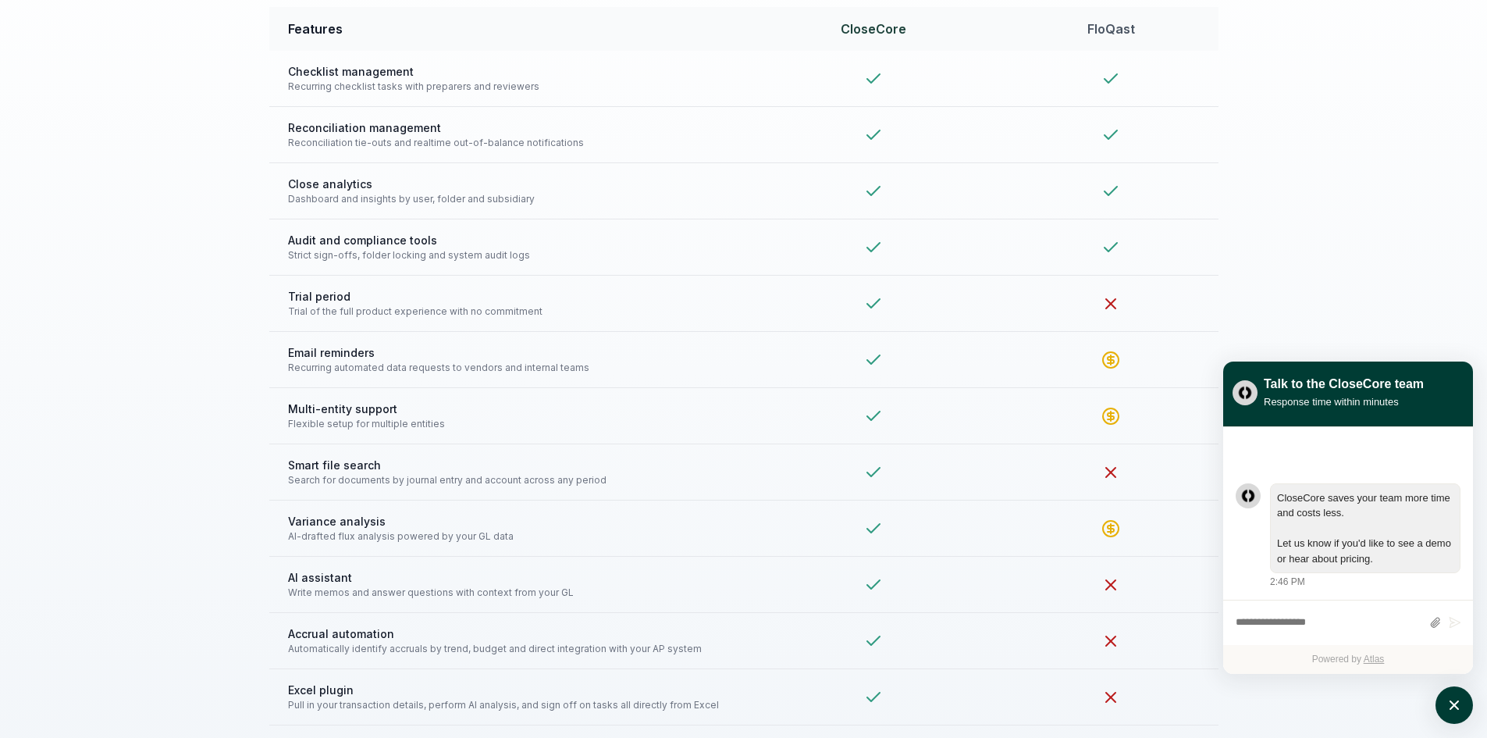
scroll to position [3435, 0]
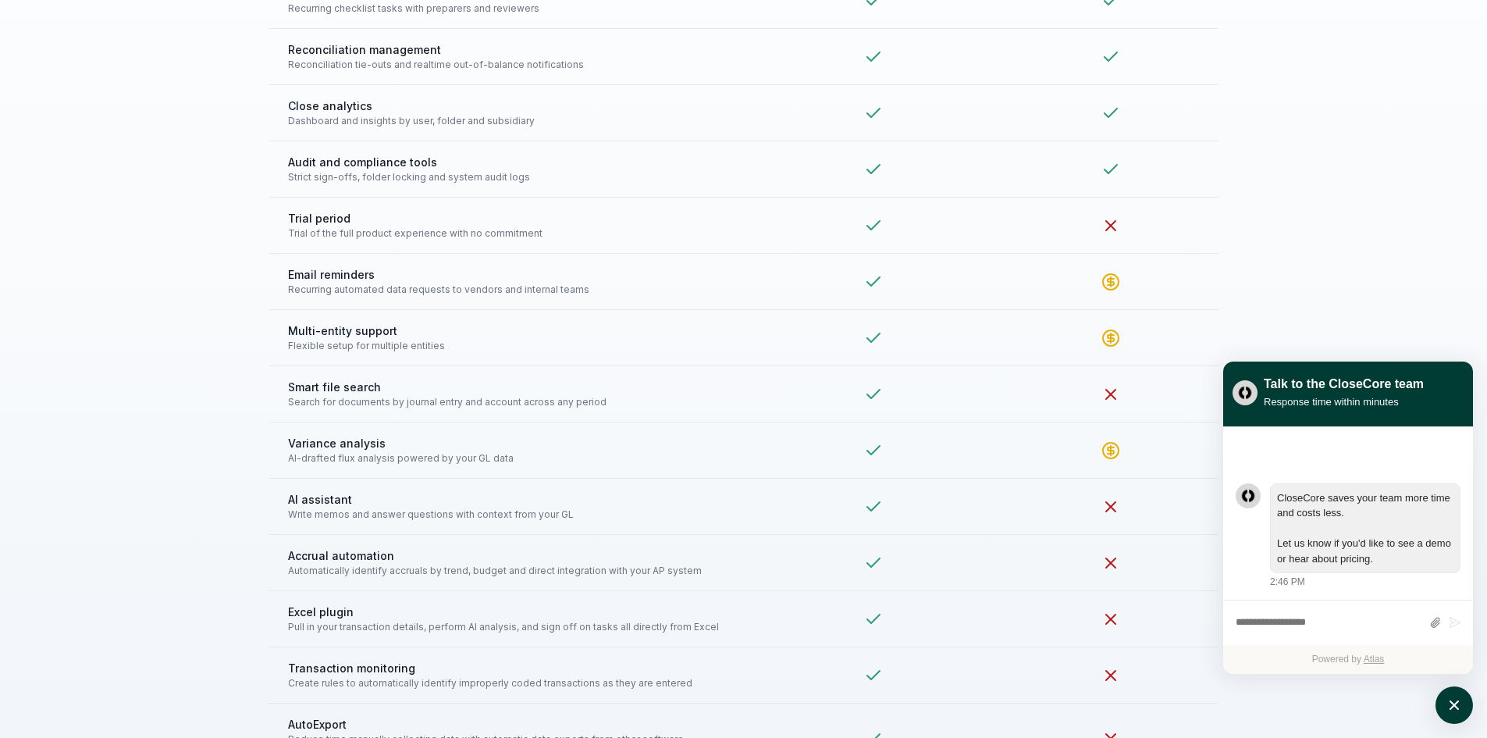
click at [164, 367] on div "Feature Comparison See how CloseCore stacks up against FloQast in this detailed…" at bounding box center [743, 304] width 1487 height 1038
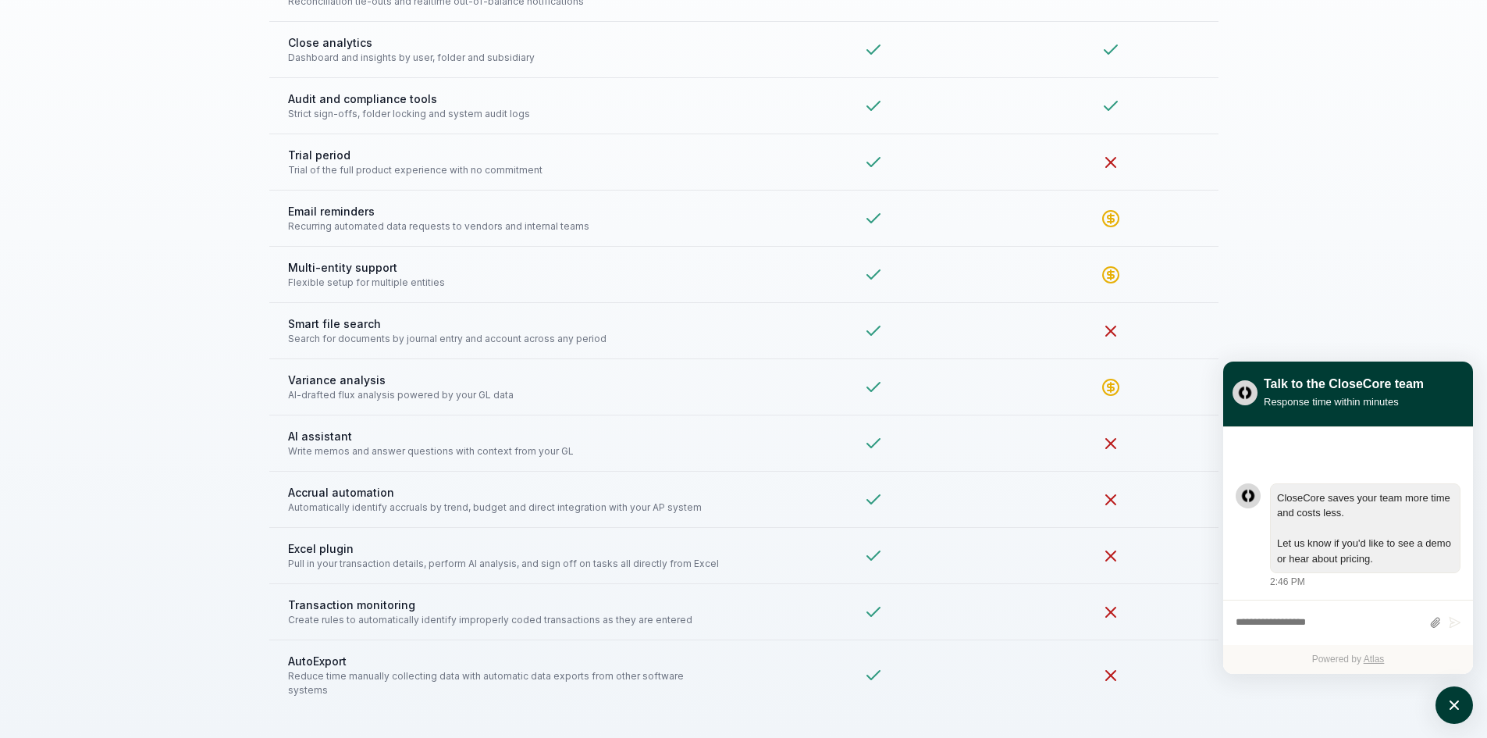
scroll to position [3591, 0]
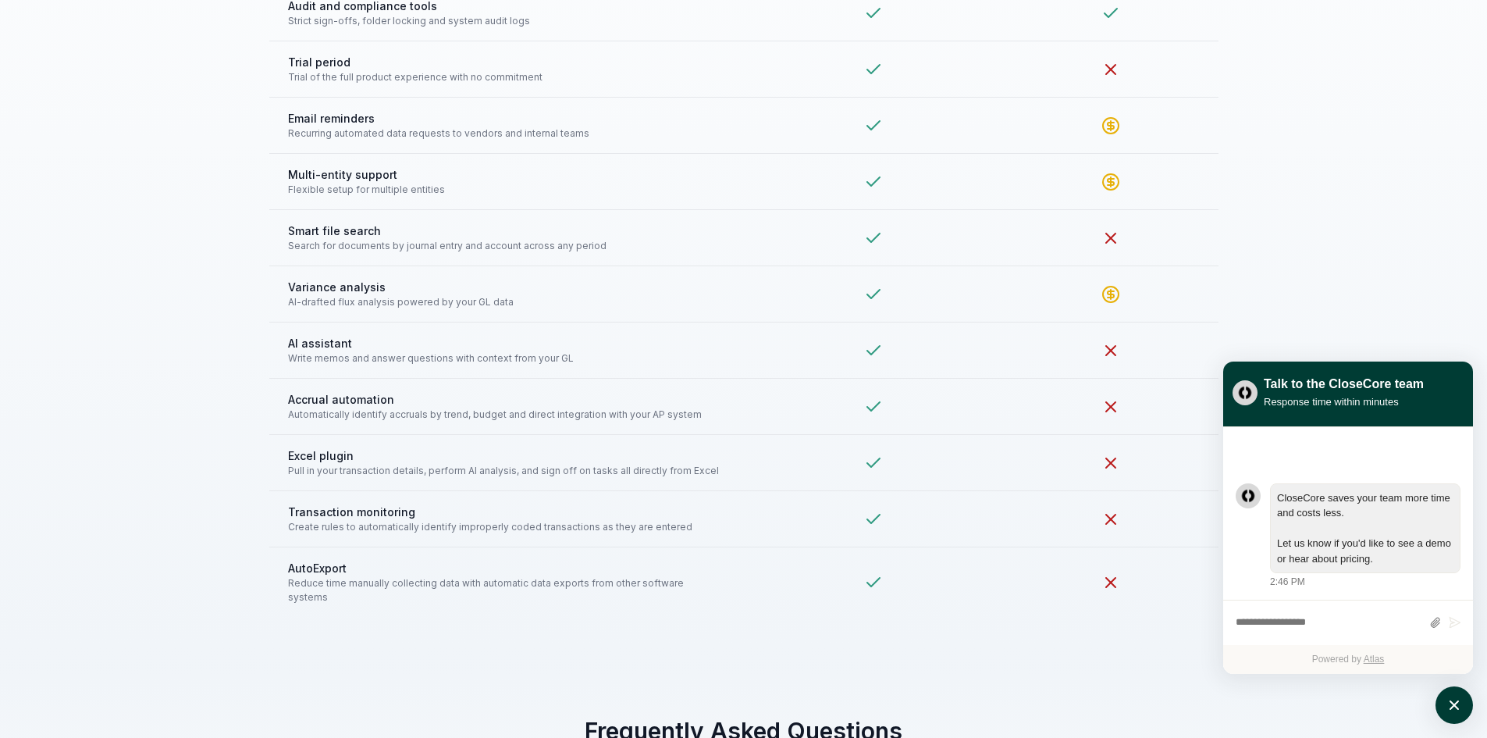
click at [164, 367] on div "Feature Comparison See how CloseCore stacks up against FloQast in this detailed…" at bounding box center [743, 147] width 1487 height 1038
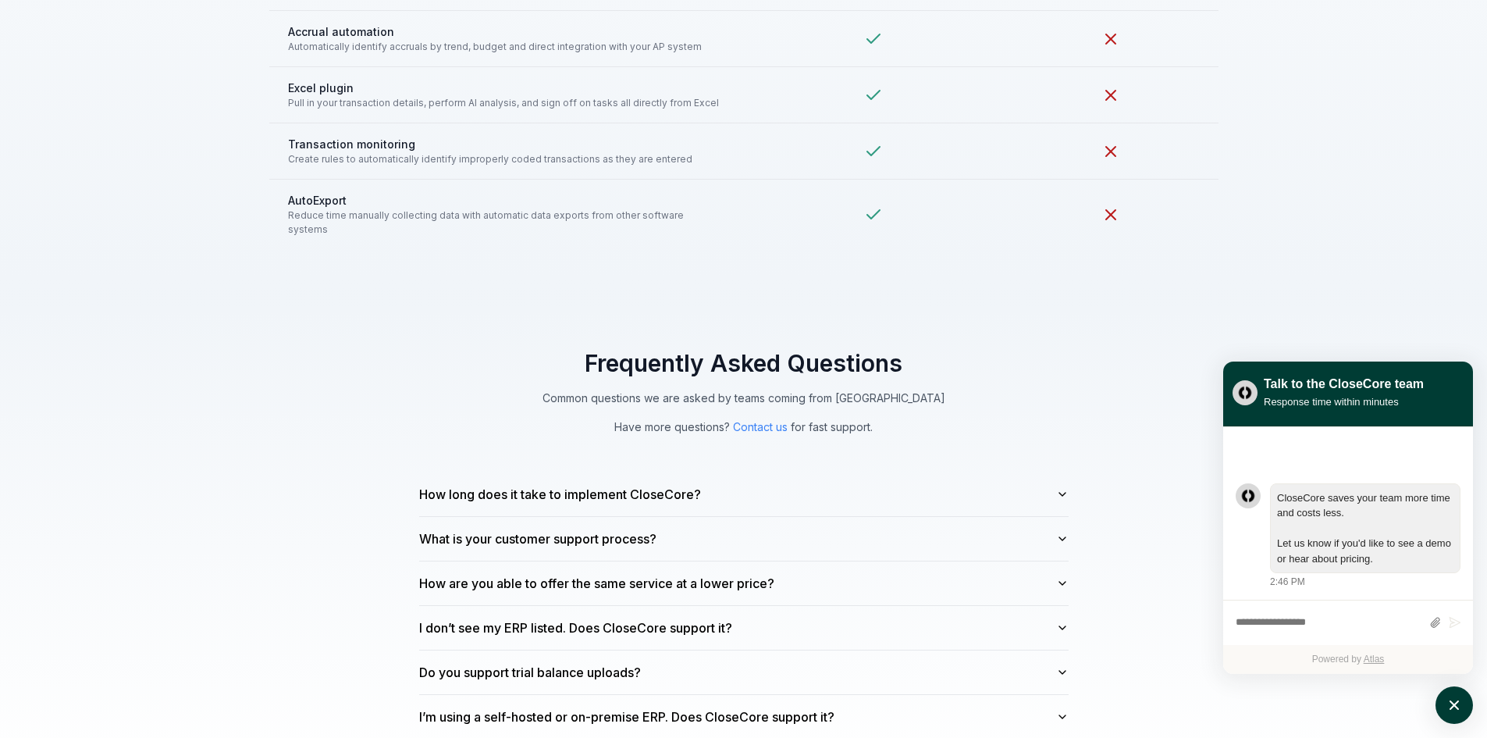
scroll to position [3981, 0]
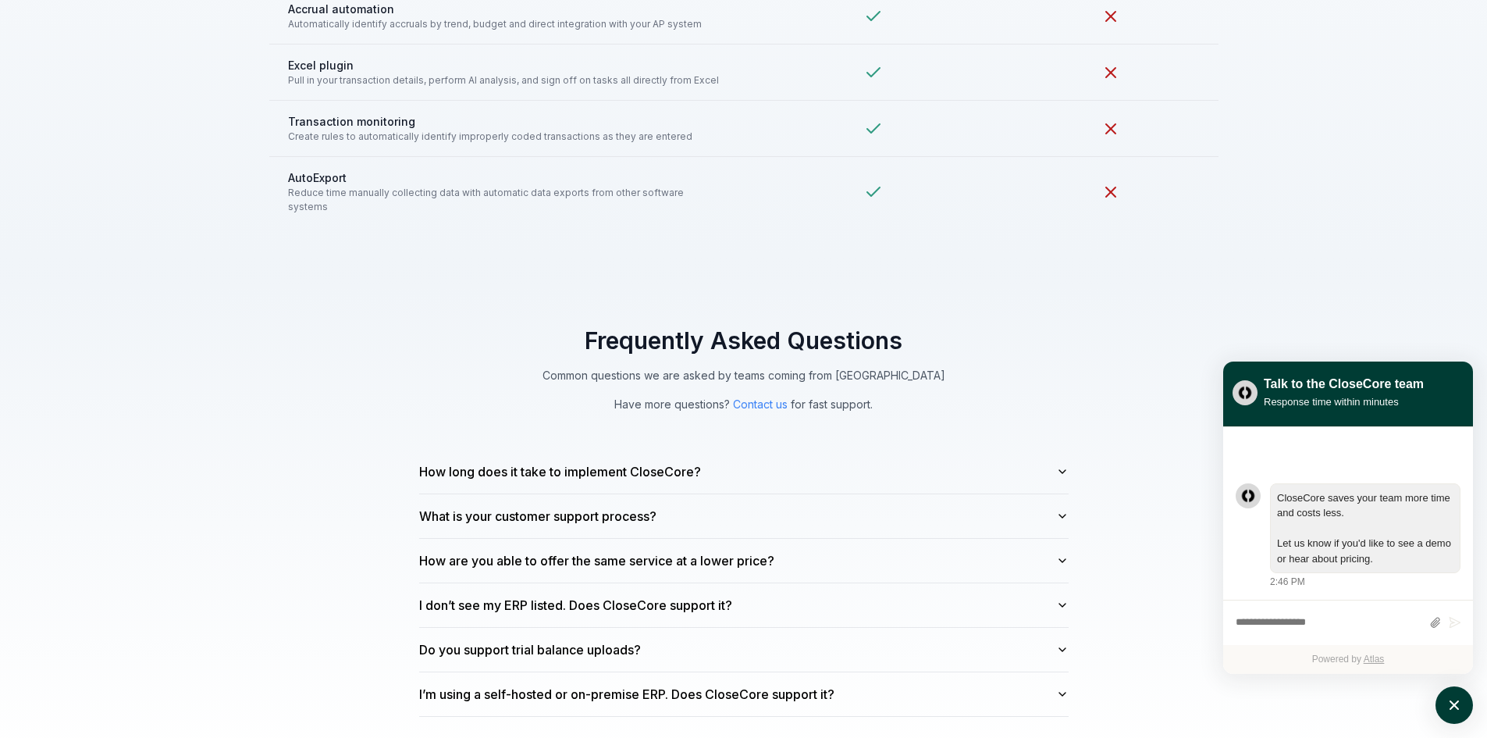
click at [164, 367] on div "Frequently Asked Questions Common questions we are asked by teams coming from F…" at bounding box center [743, 521] width 1487 height 490
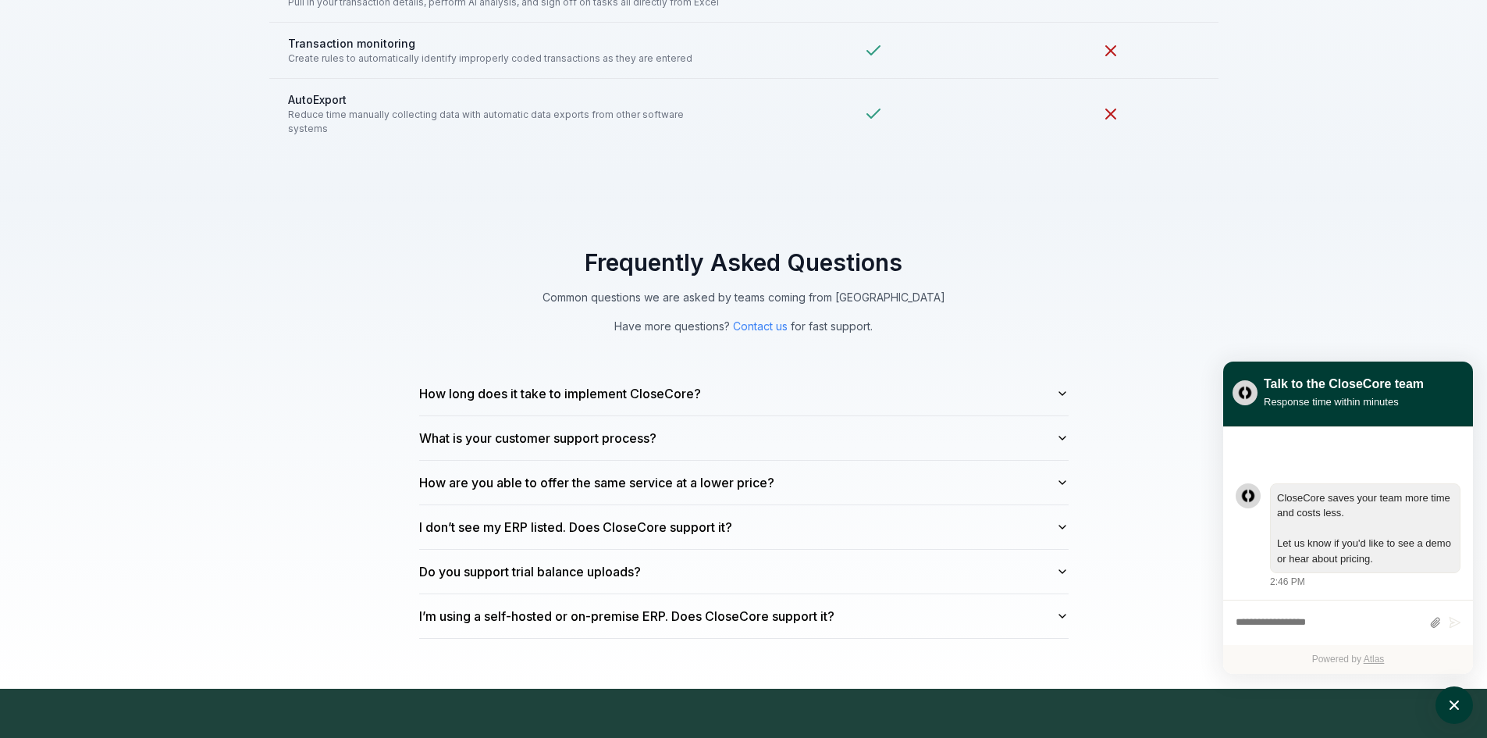
scroll to position [4137, 0]
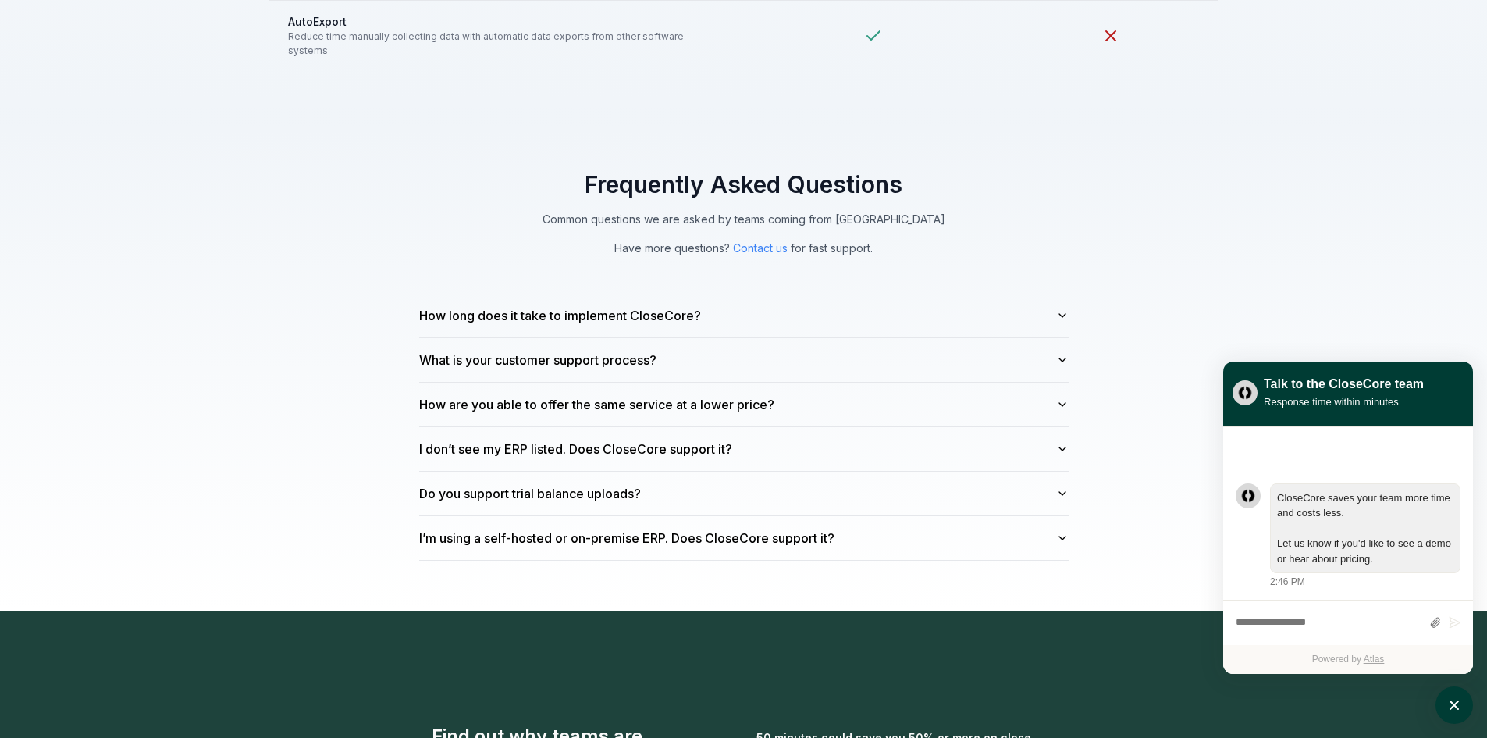
click at [1069, 440] on div "Frequently Asked Questions Common questions we are asked by teams coming from F…" at bounding box center [743, 365] width 699 height 390
click at [1060, 443] on icon "button" at bounding box center [1062, 449] width 12 height 12
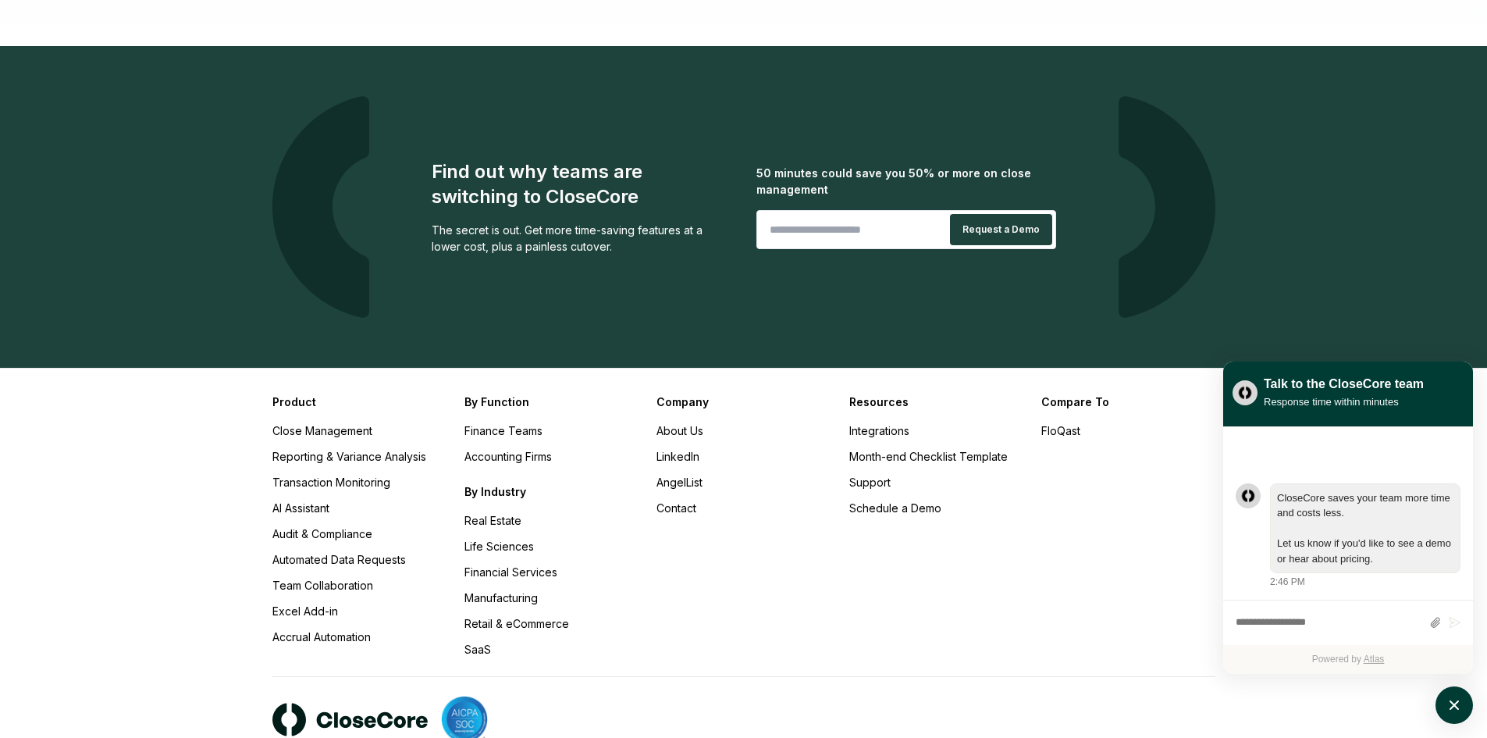
scroll to position [4840, 0]
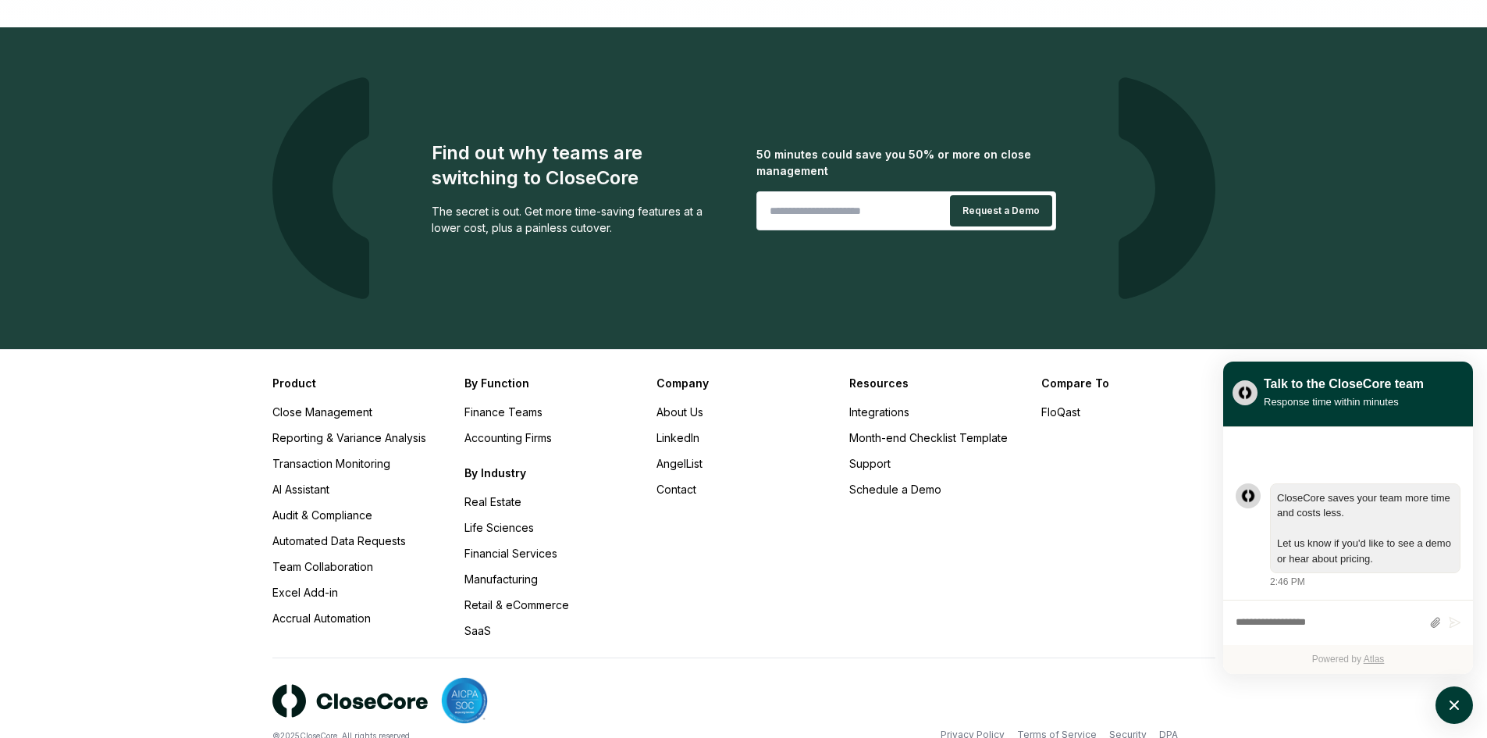
click at [752, 533] on div "Company About Us LinkedIn AngelList Contact" at bounding box center [742, 507] width 173 height 264
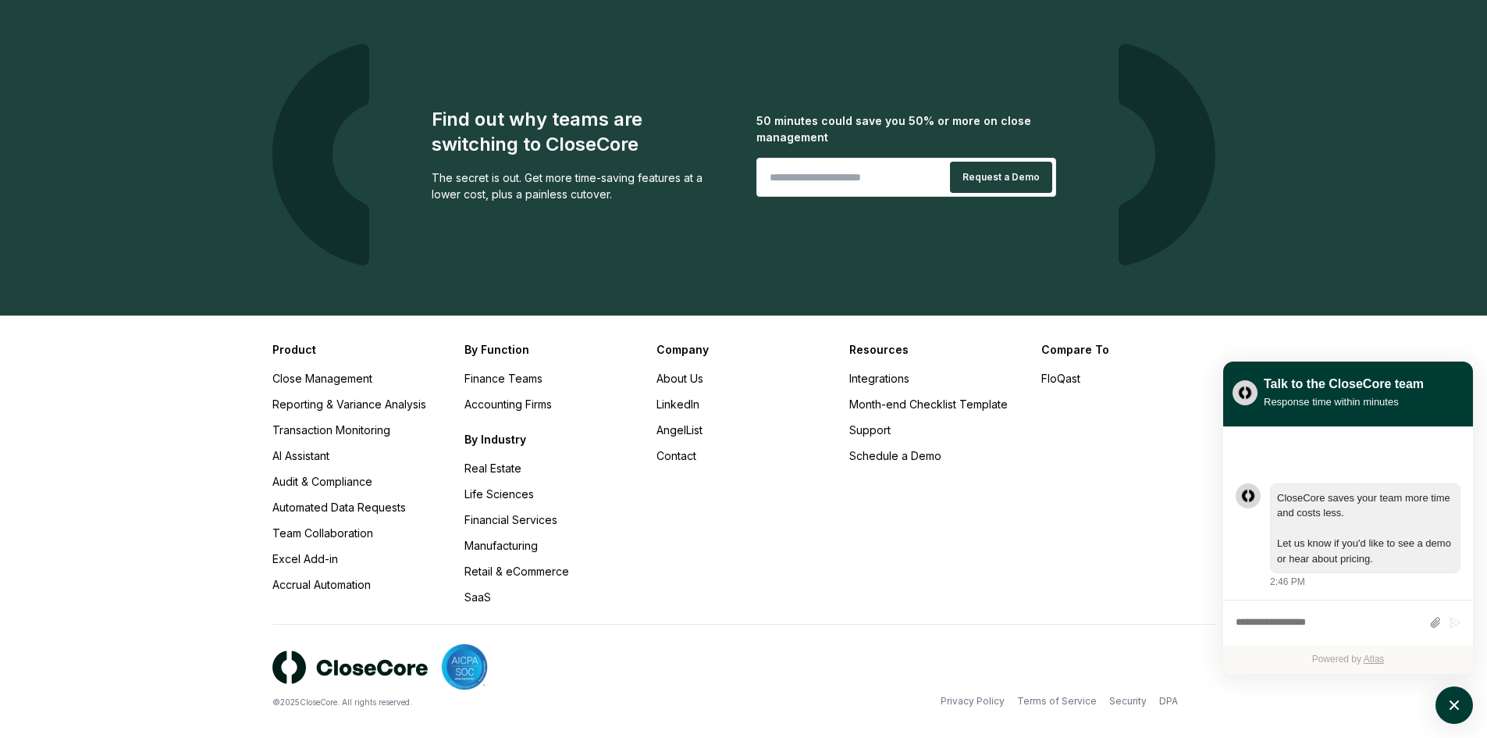
click at [803, 514] on div "Company About Us LinkedIn AngelList Contact" at bounding box center [742, 473] width 173 height 264
click at [890, 372] on link "Integrations" at bounding box center [879, 378] width 60 height 13
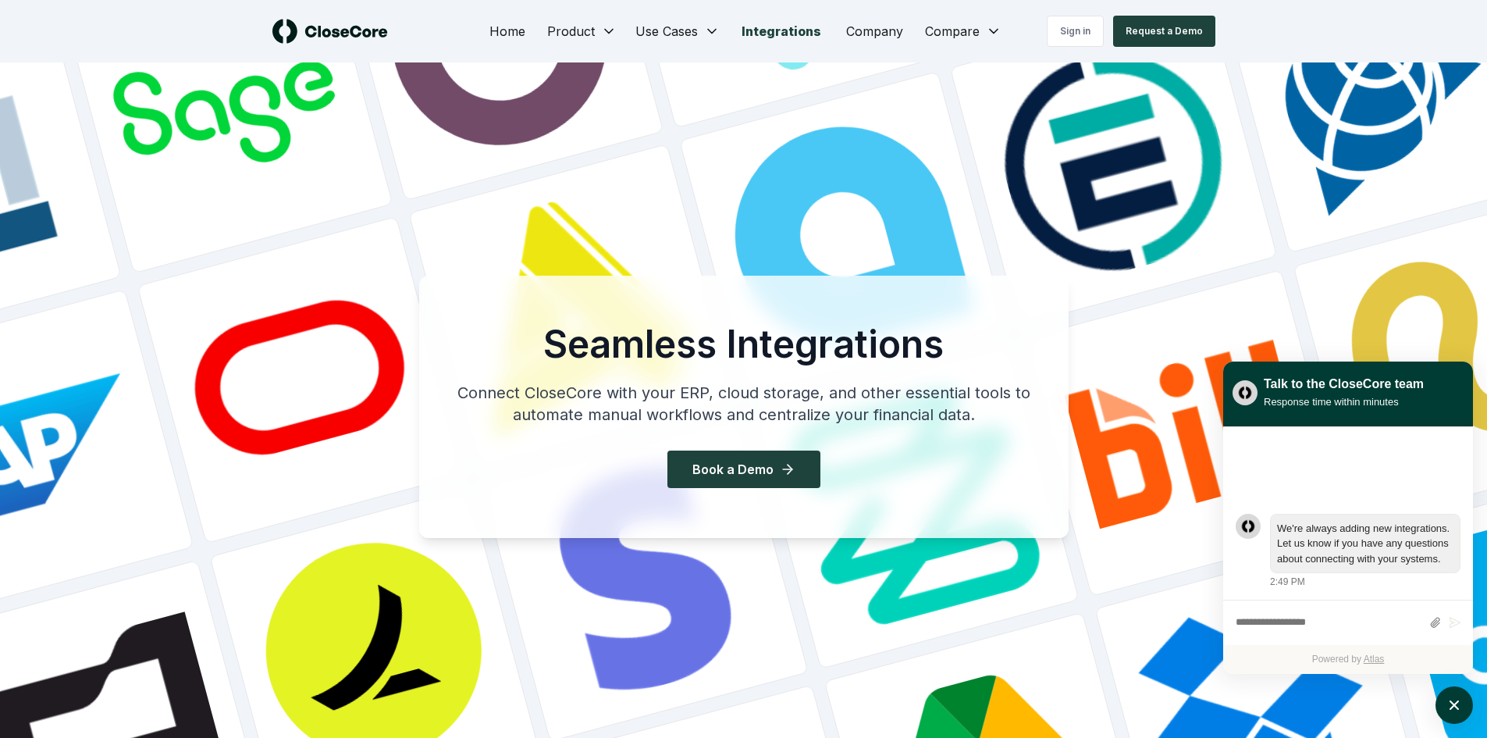
click at [890, 360] on h1 "Seamless Integrations" at bounding box center [743, 344] width 599 height 37
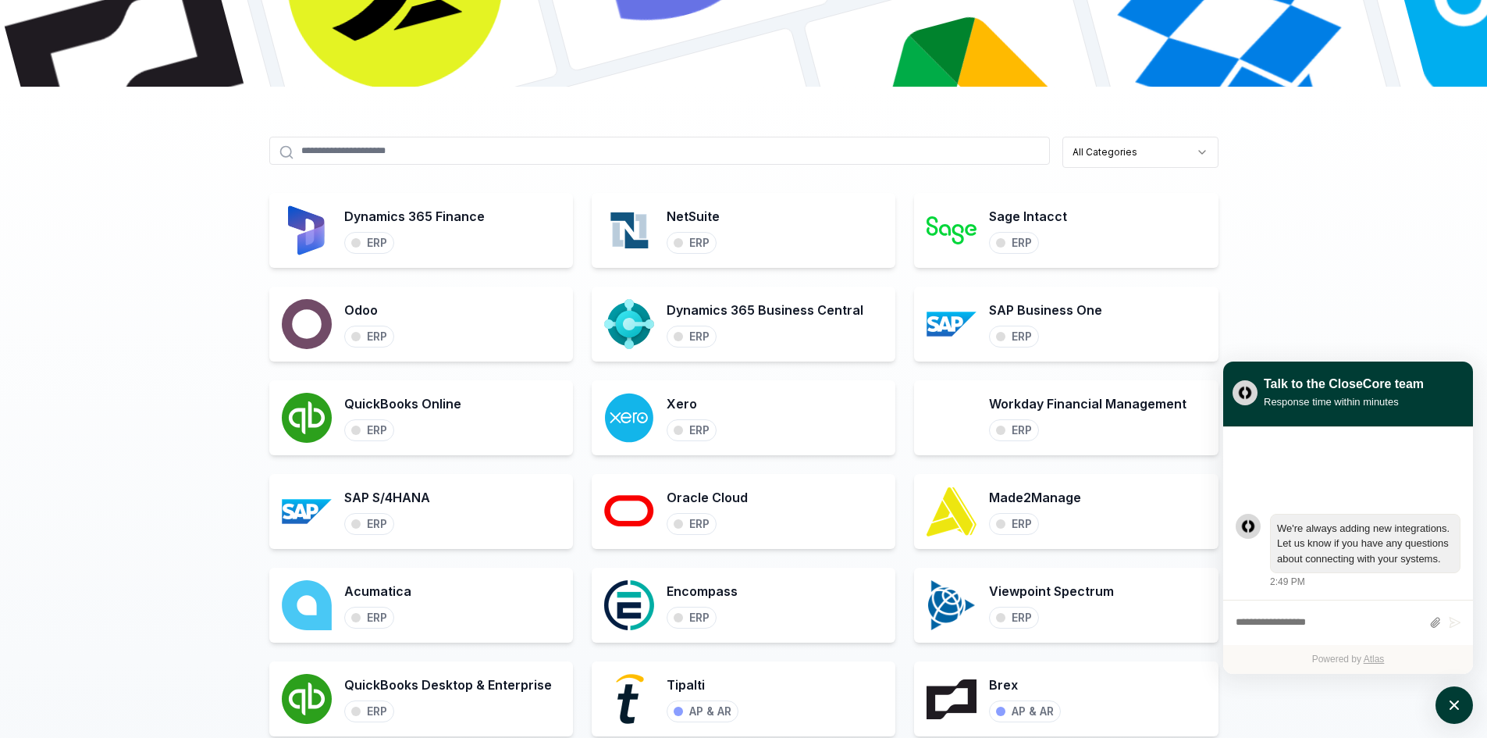
scroll to position [703, 0]
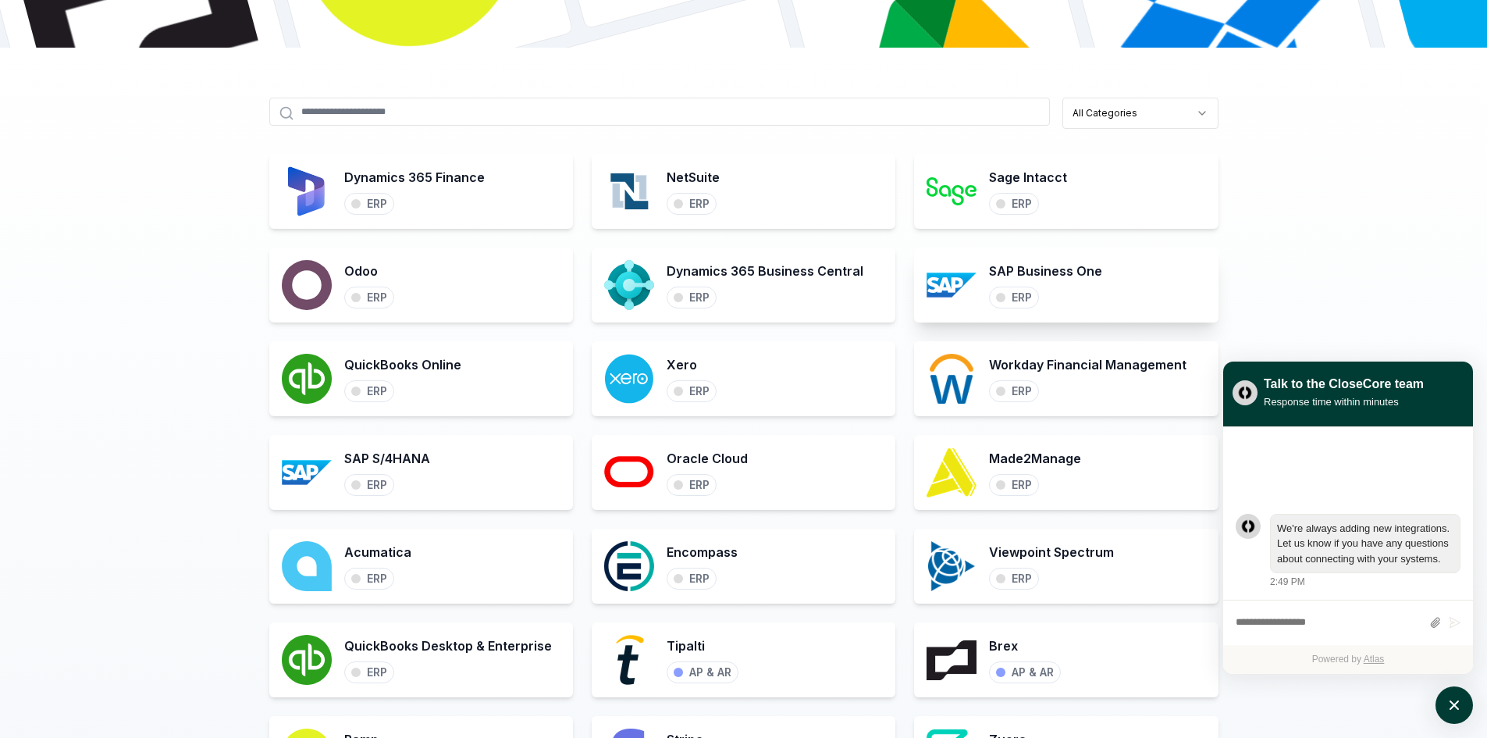
click at [985, 267] on div "SAP Business One ERP" at bounding box center [1066, 284] width 304 height 75
click at [1013, 271] on h3 "SAP Business One" at bounding box center [1045, 270] width 113 height 19
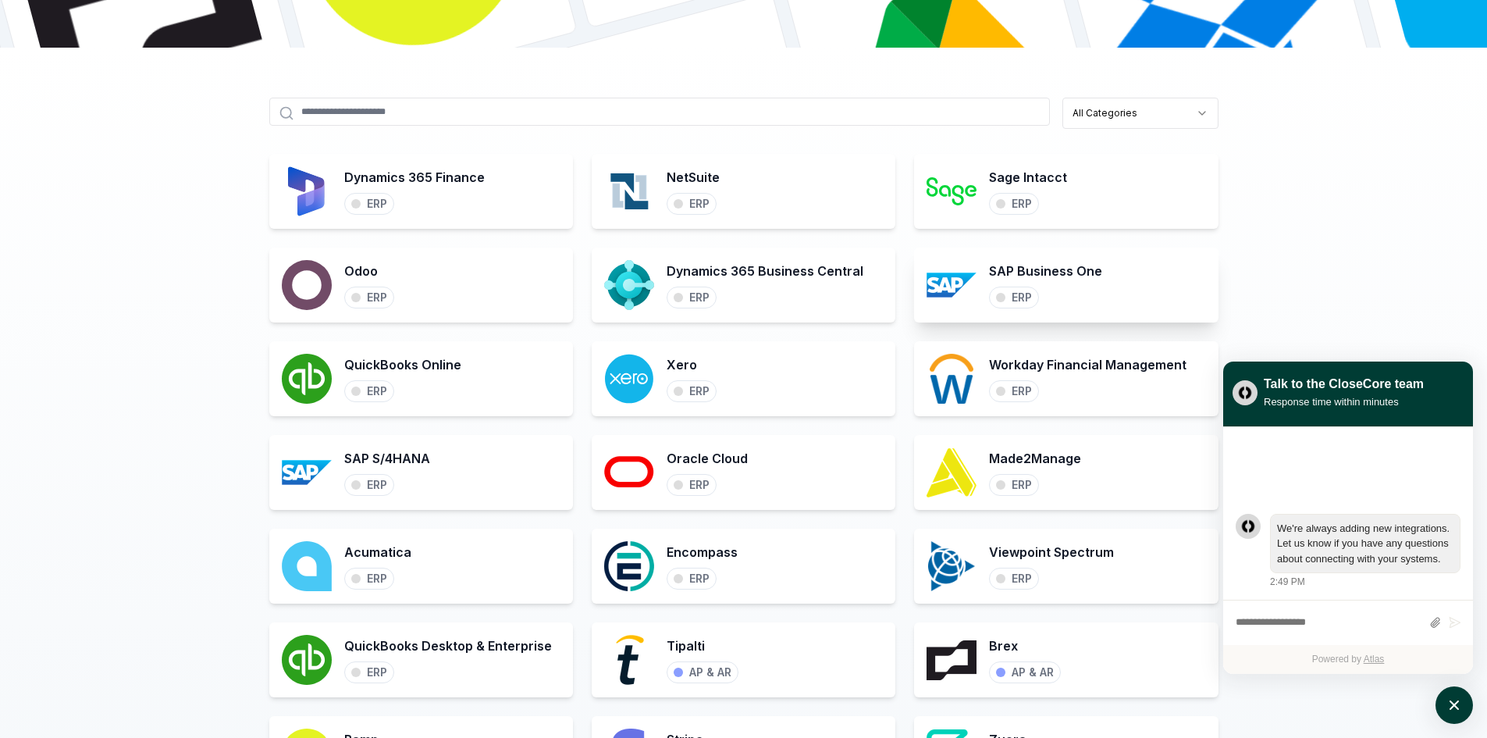
click at [1013, 305] on div "ERP" at bounding box center [1014, 297] width 50 height 22
click at [974, 293] on img at bounding box center [952, 285] width 50 height 50
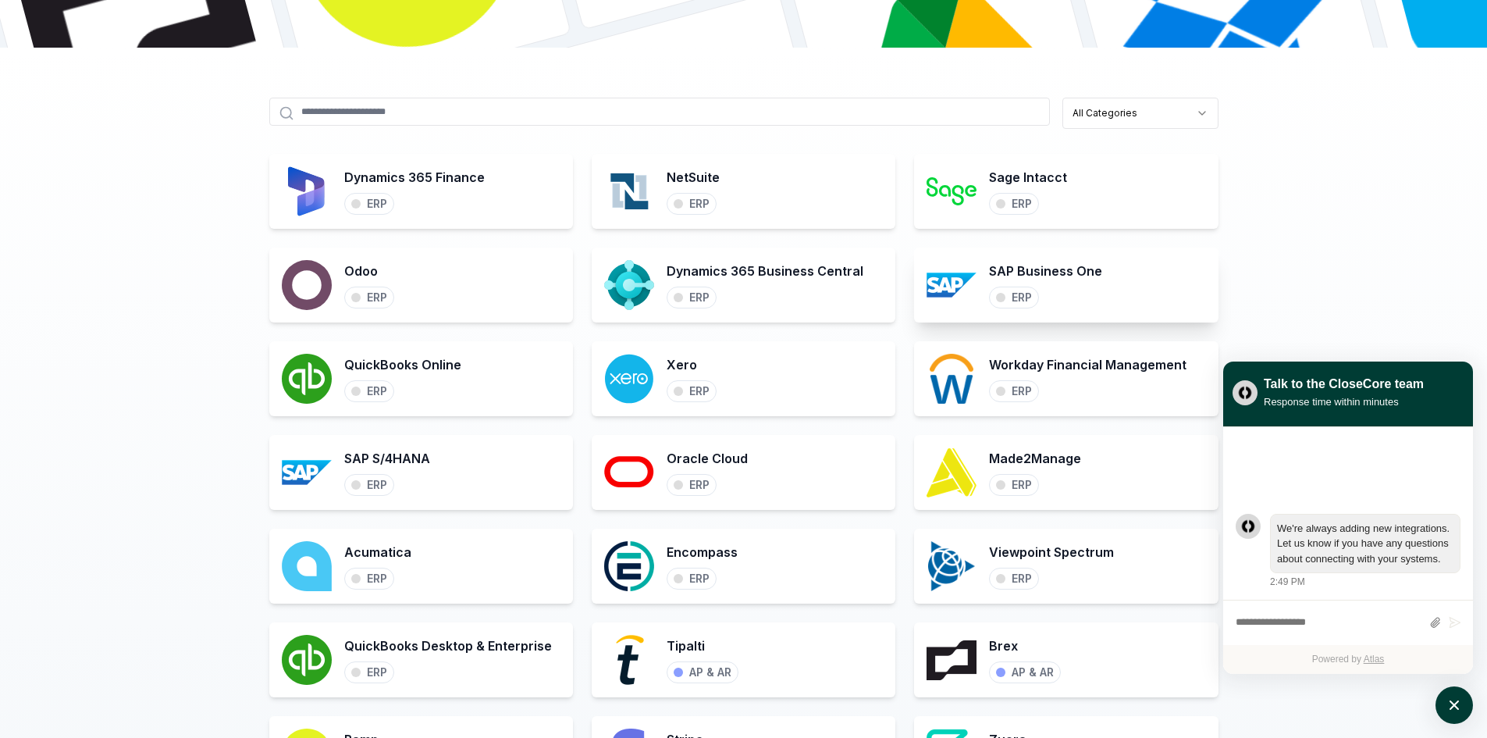
click at [950, 287] on img at bounding box center [952, 285] width 50 height 50
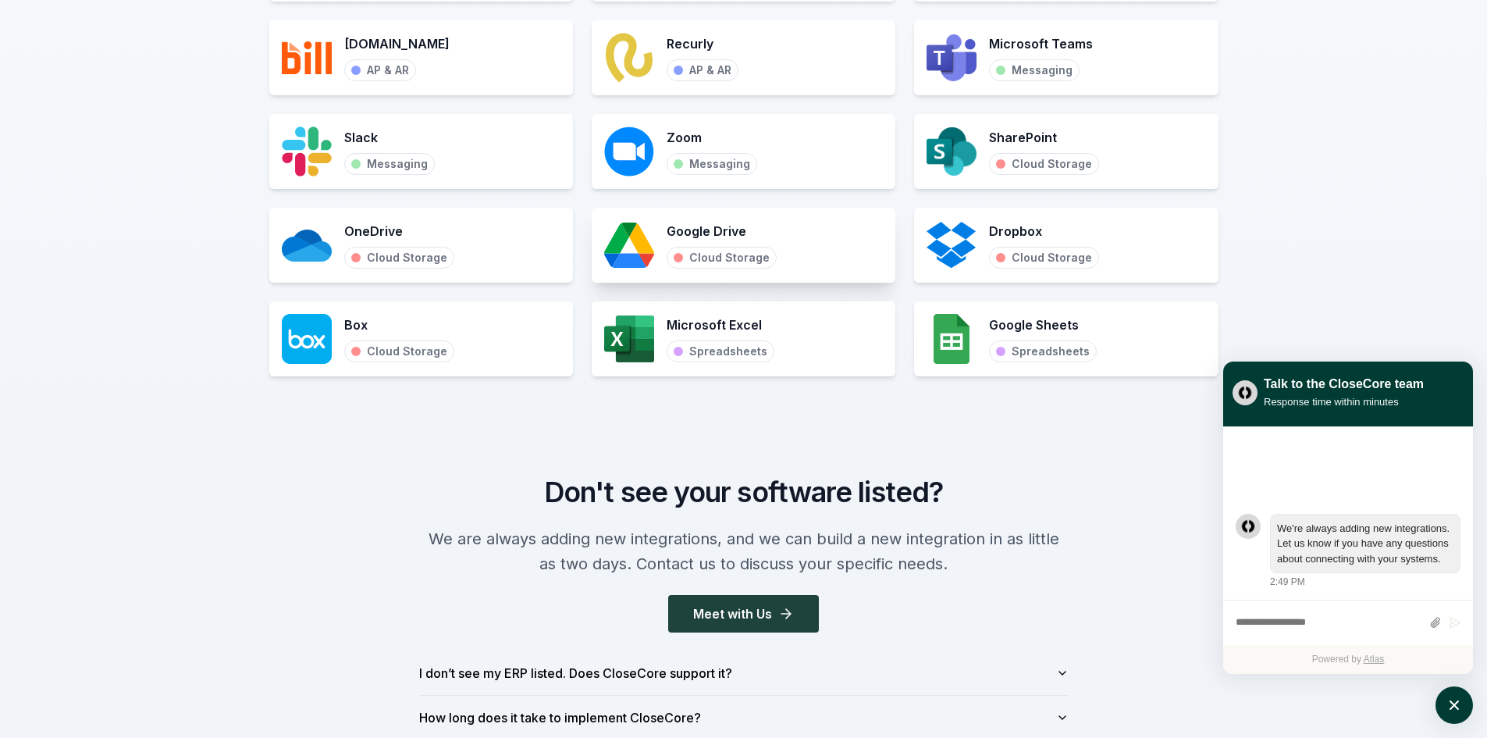
scroll to position [1951, 0]
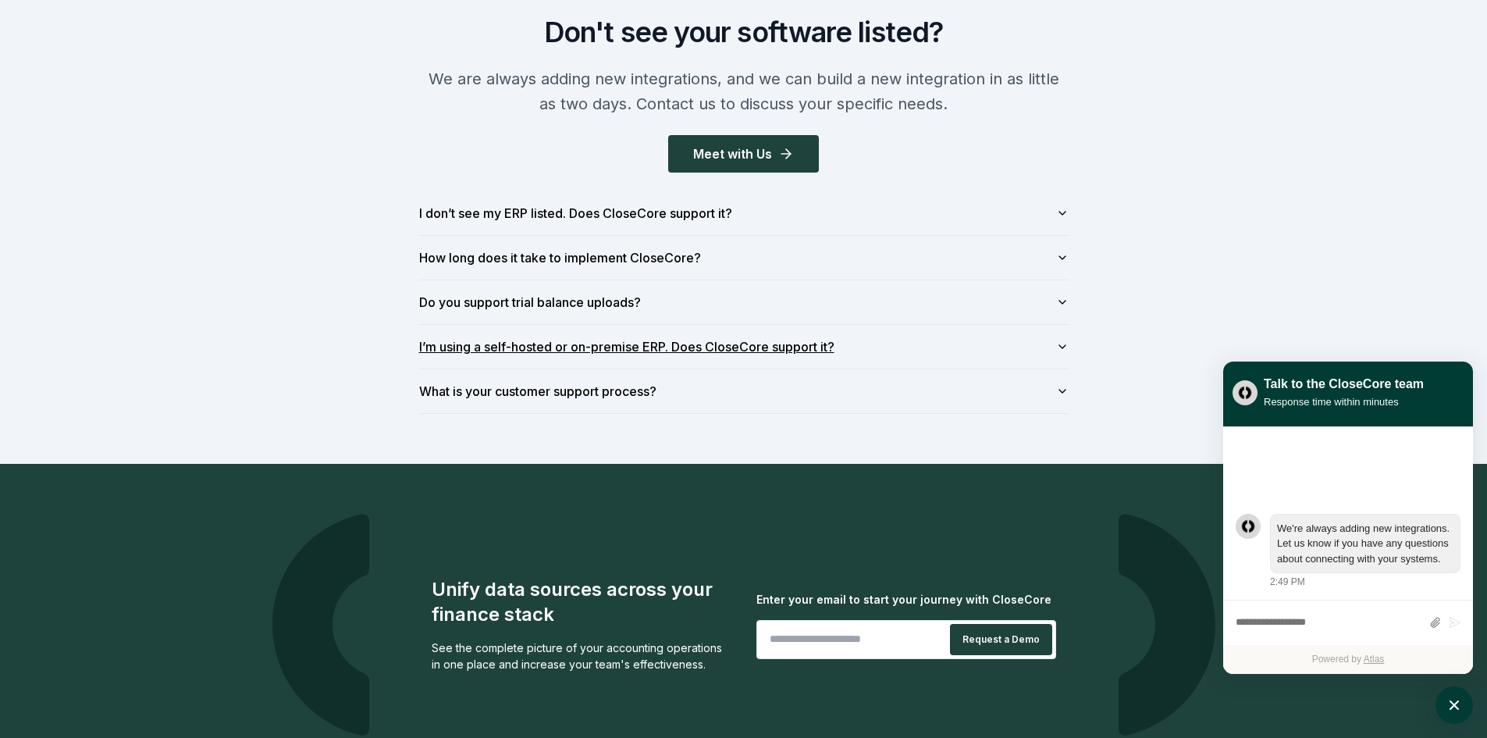
click at [543, 354] on button "I’m using a self-hosted or on-premise ERP. Does CloseCore support it?" at bounding box center [743, 347] width 649 height 44
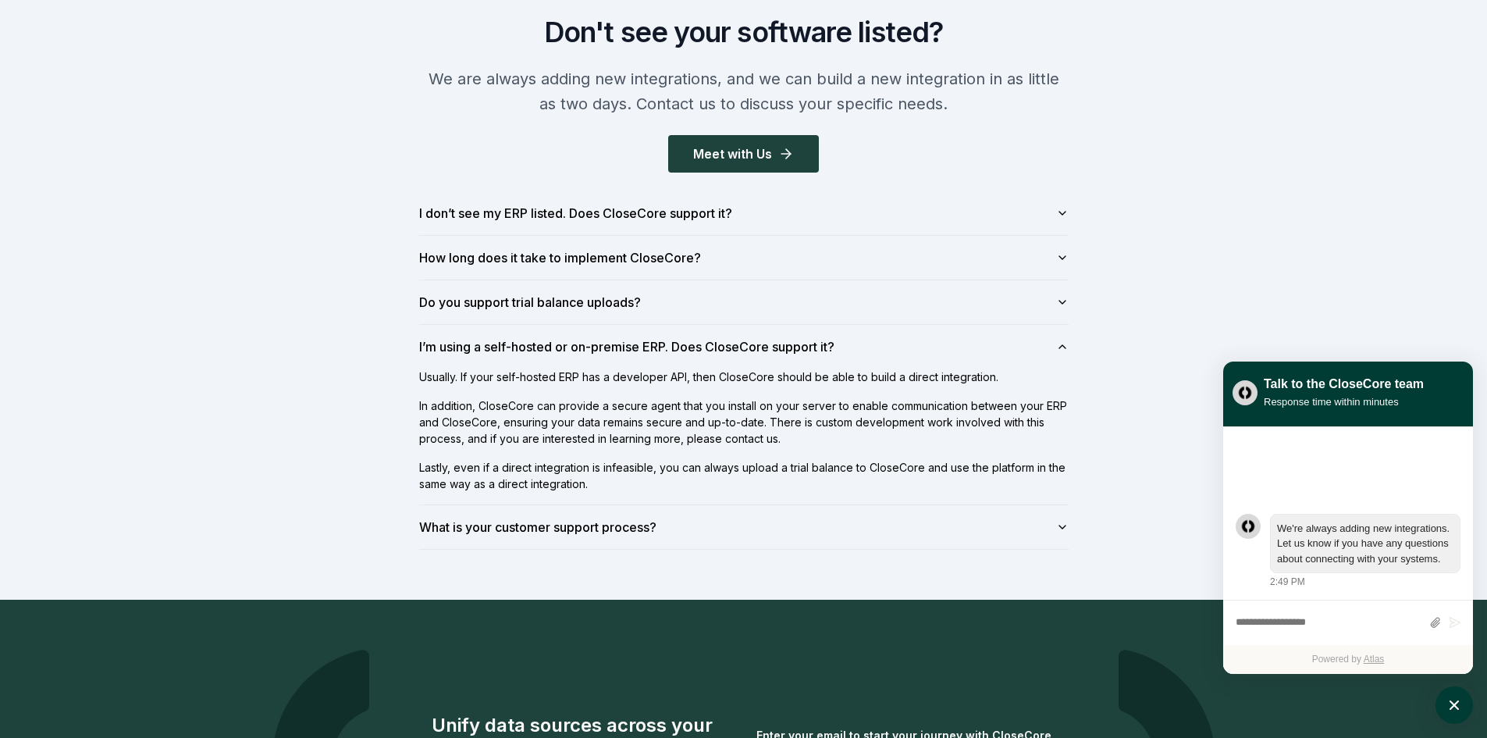
click at [318, 351] on div "Don't see your software listed? We are always adding new integrations, and we c…" at bounding box center [743, 282] width 1487 height 633
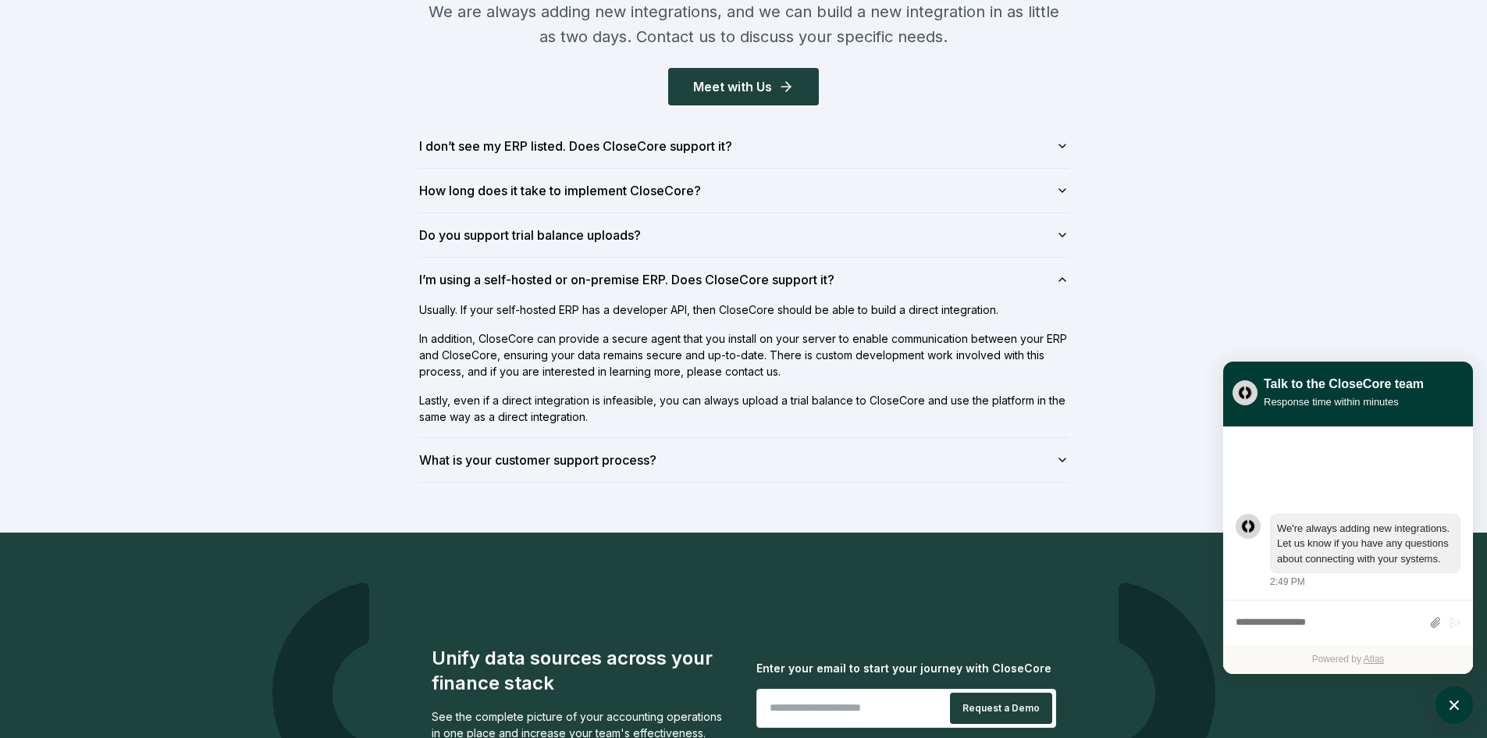
scroll to position [2108, 0]
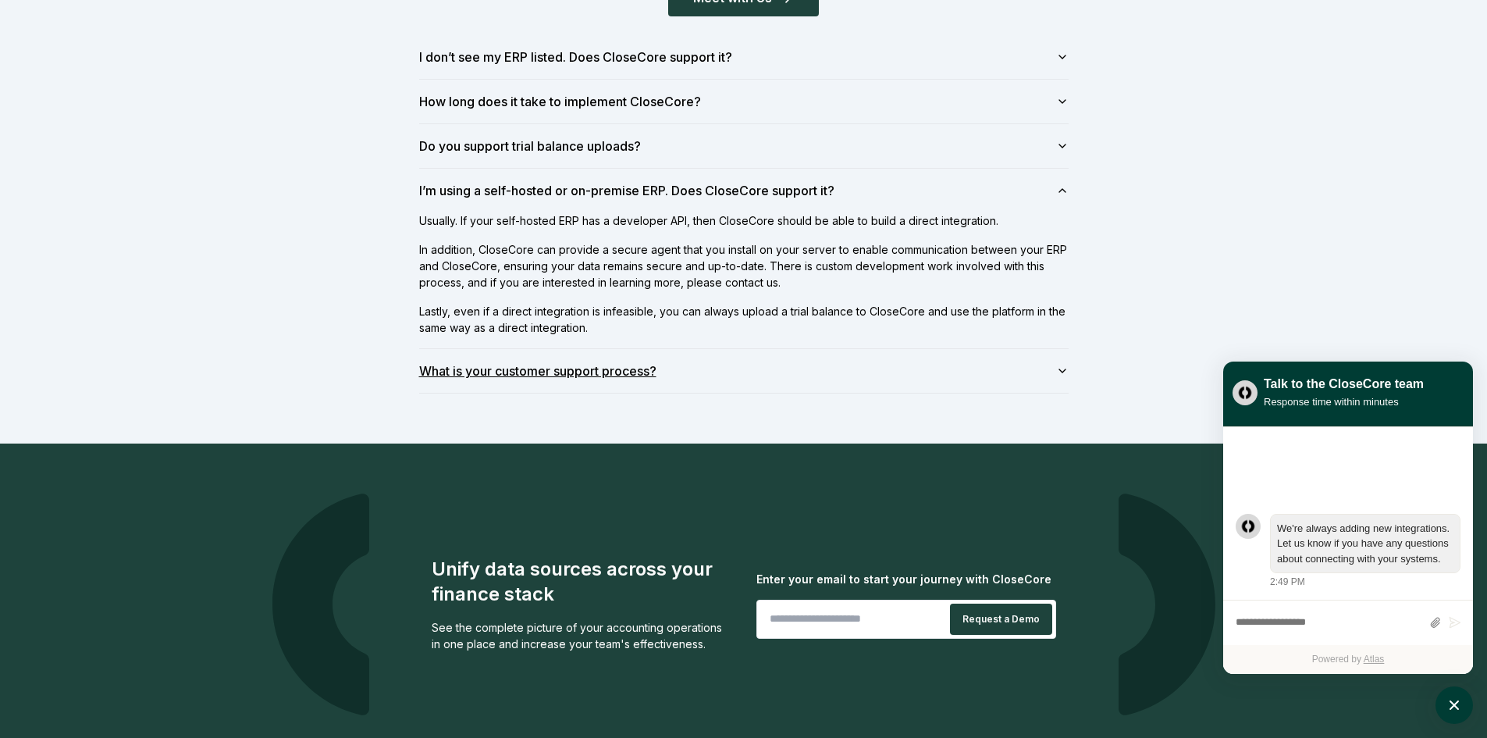
click at [529, 371] on button "What is your customer support process?" at bounding box center [743, 371] width 649 height 44
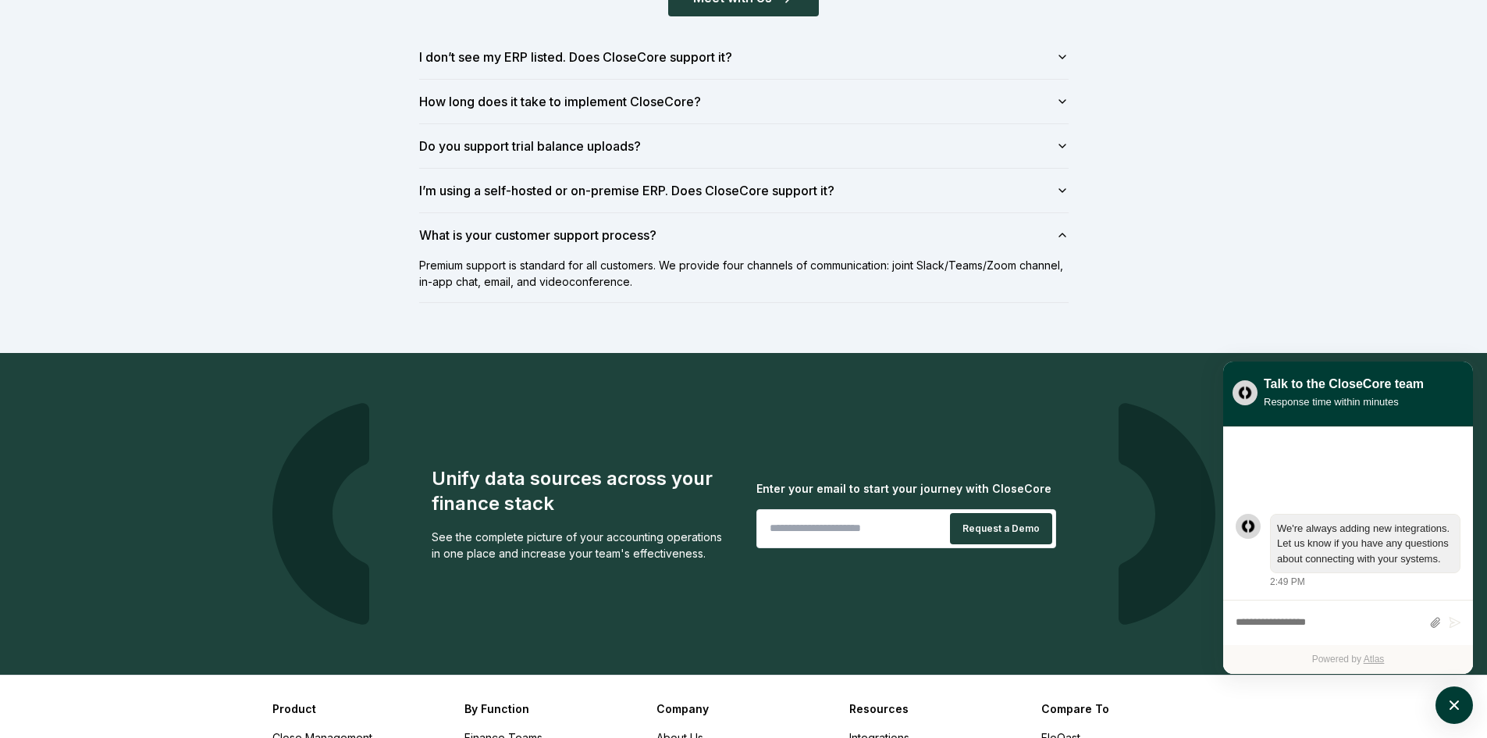
click at [503, 322] on div "Don't see your software listed? We are always adding new integrations, and we c…" at bounding box center [743, 81] width 1487 height 543
click at [304, 393] on div "Unify data sources across your finance stack See the complete picture of your a…" at bounding box center [743, 514] width 1093 height 322
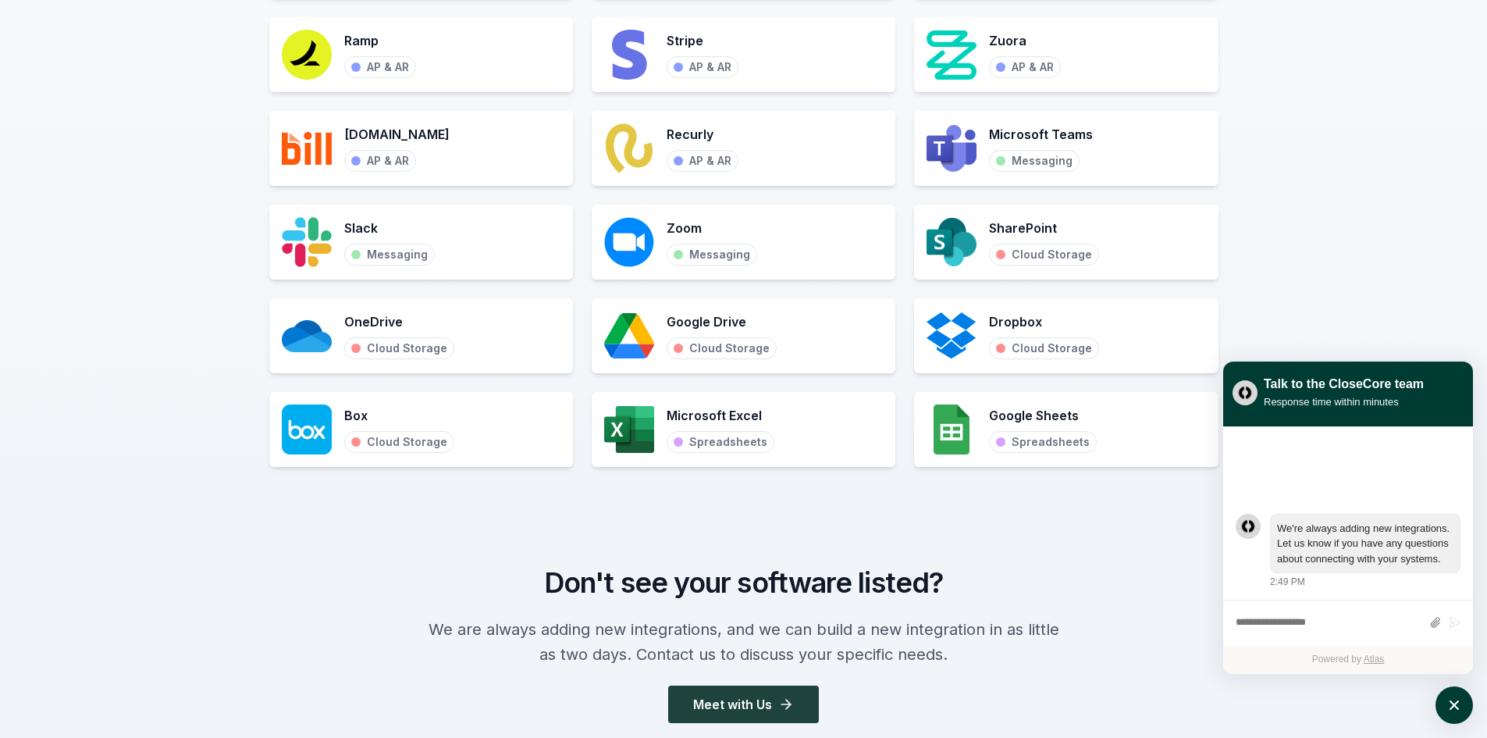
scroll to position [1327, 0]
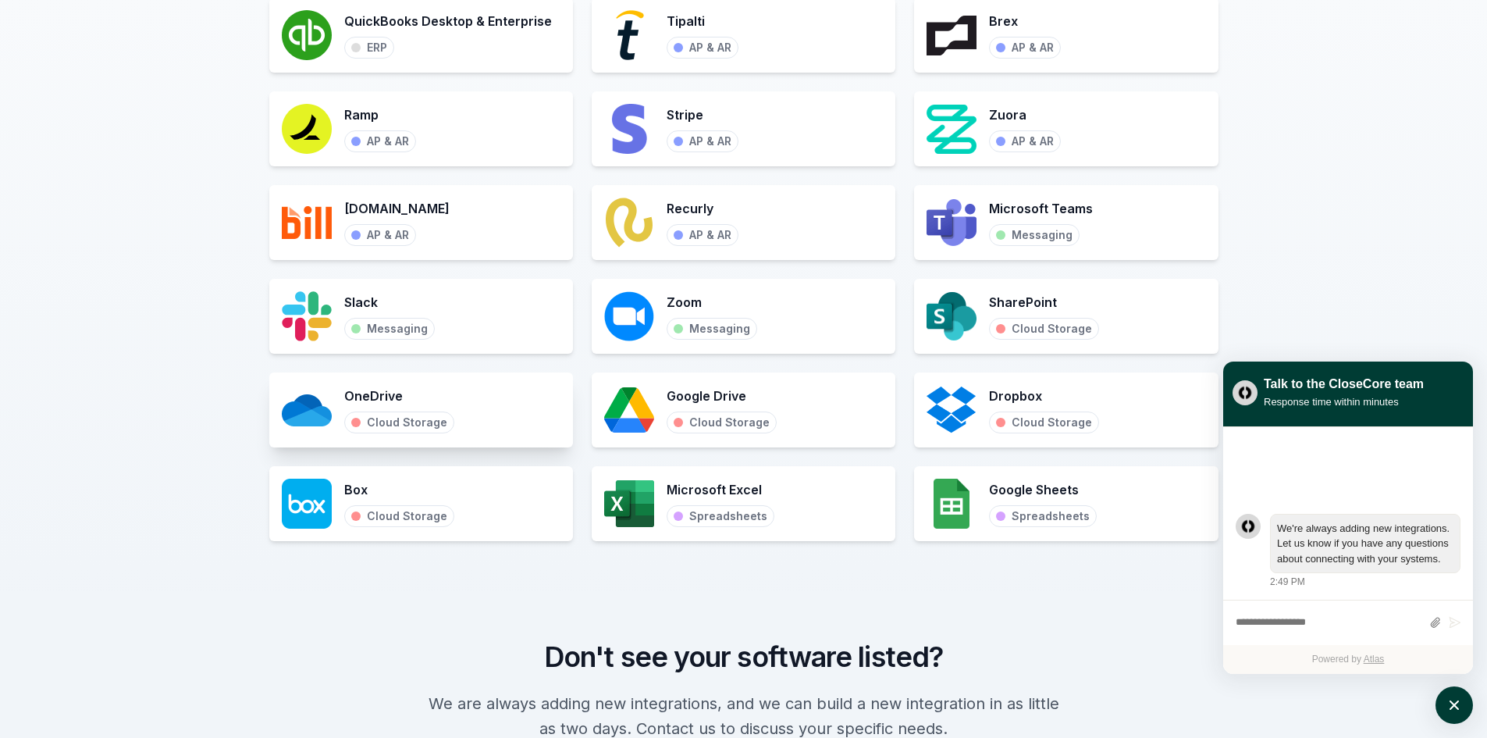
click at [375, 426] on div "Cloud Storage" at bounding box center [407, 422] width 80 height 14
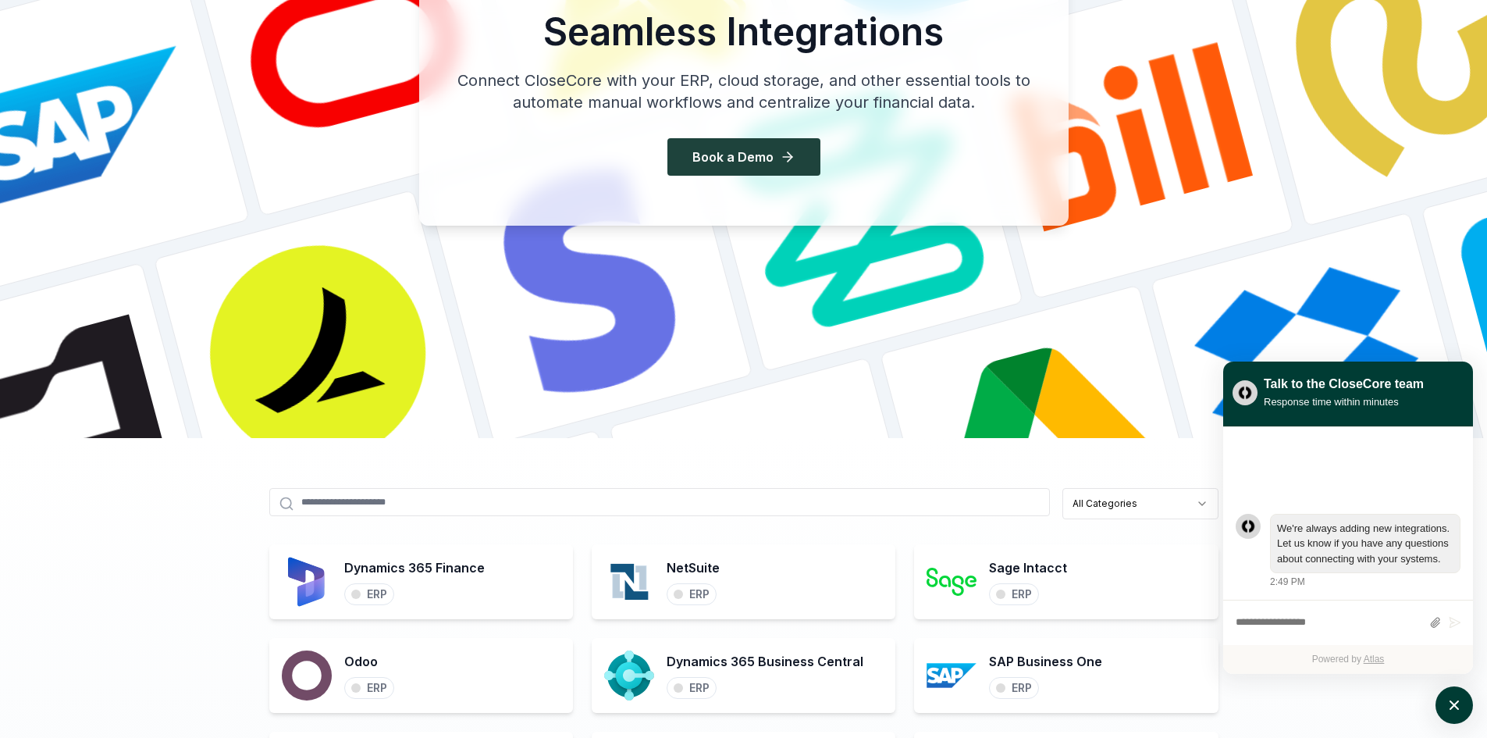
scroll to position [0, 0]
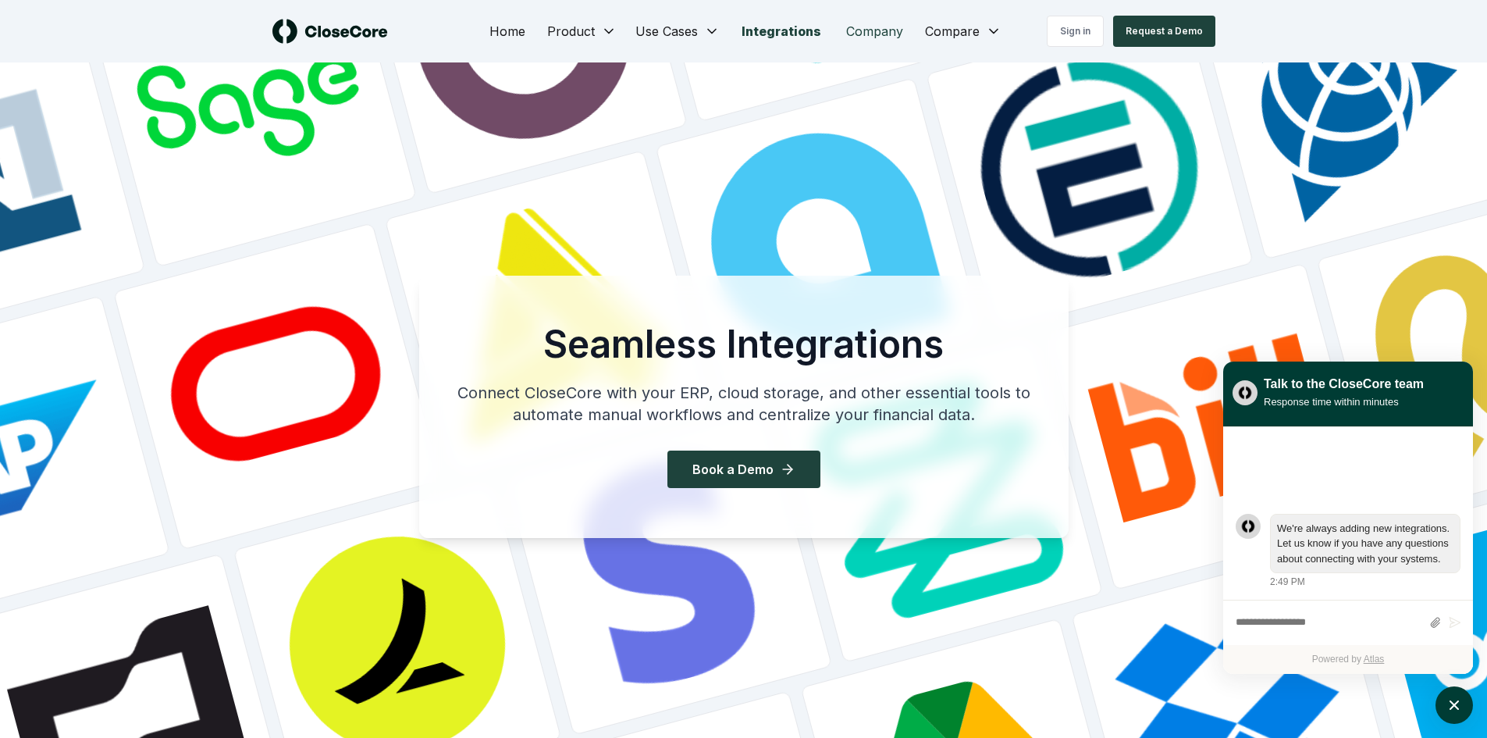
click at [888, 38] on link "Company" at bounding box center [875, 31] width 82 height 31
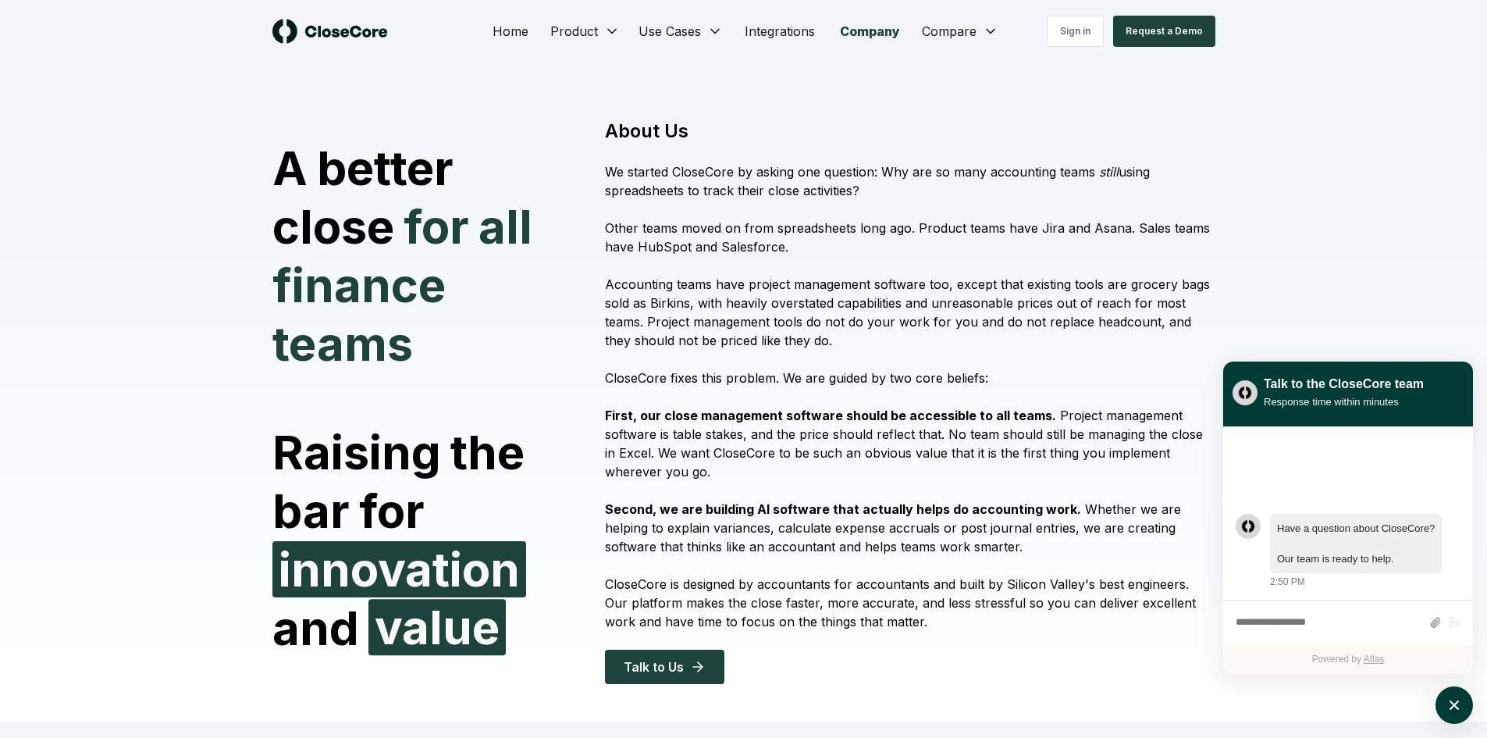
click at [866, 119] on h1 "About Us" at bounding box center [910, 131] width 610 height 25
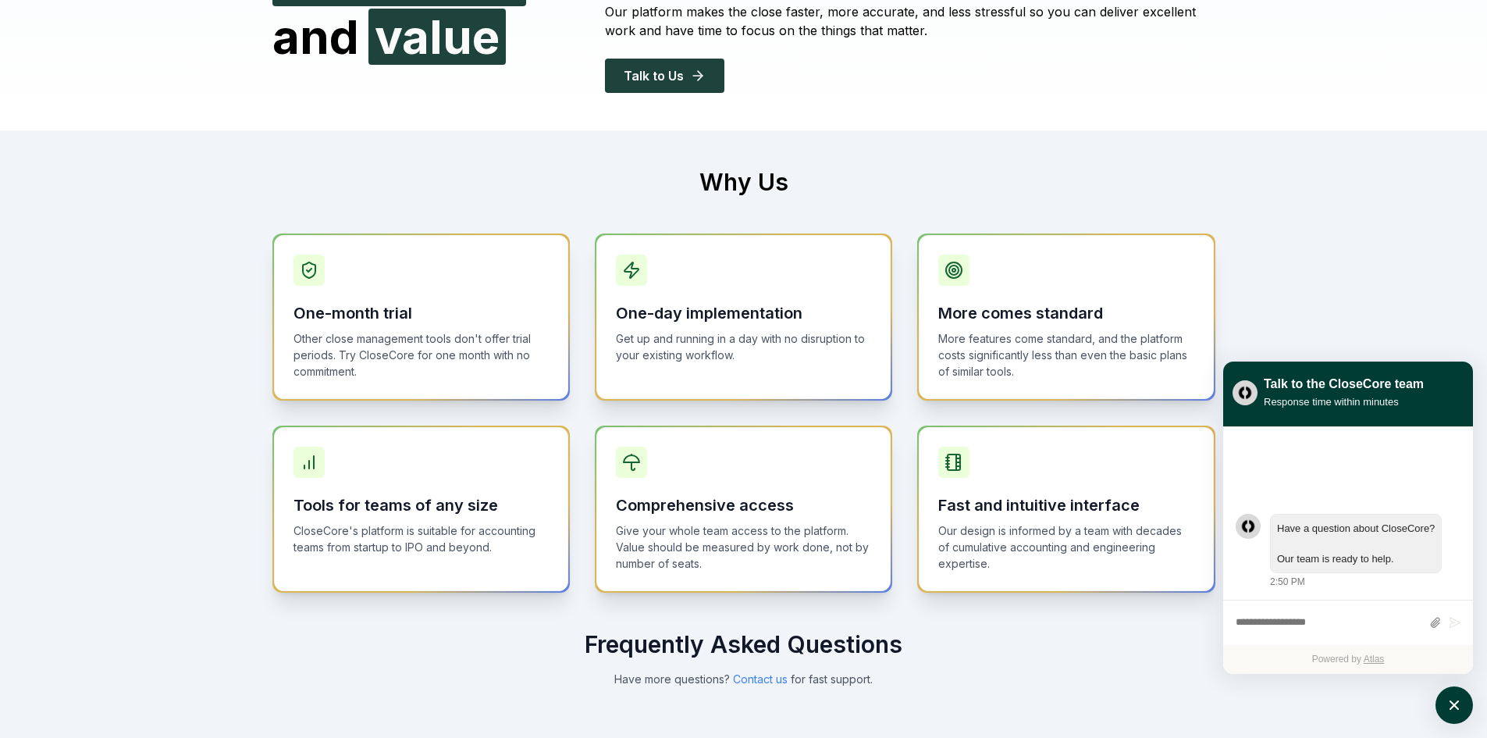
scroll to position [624, 0]
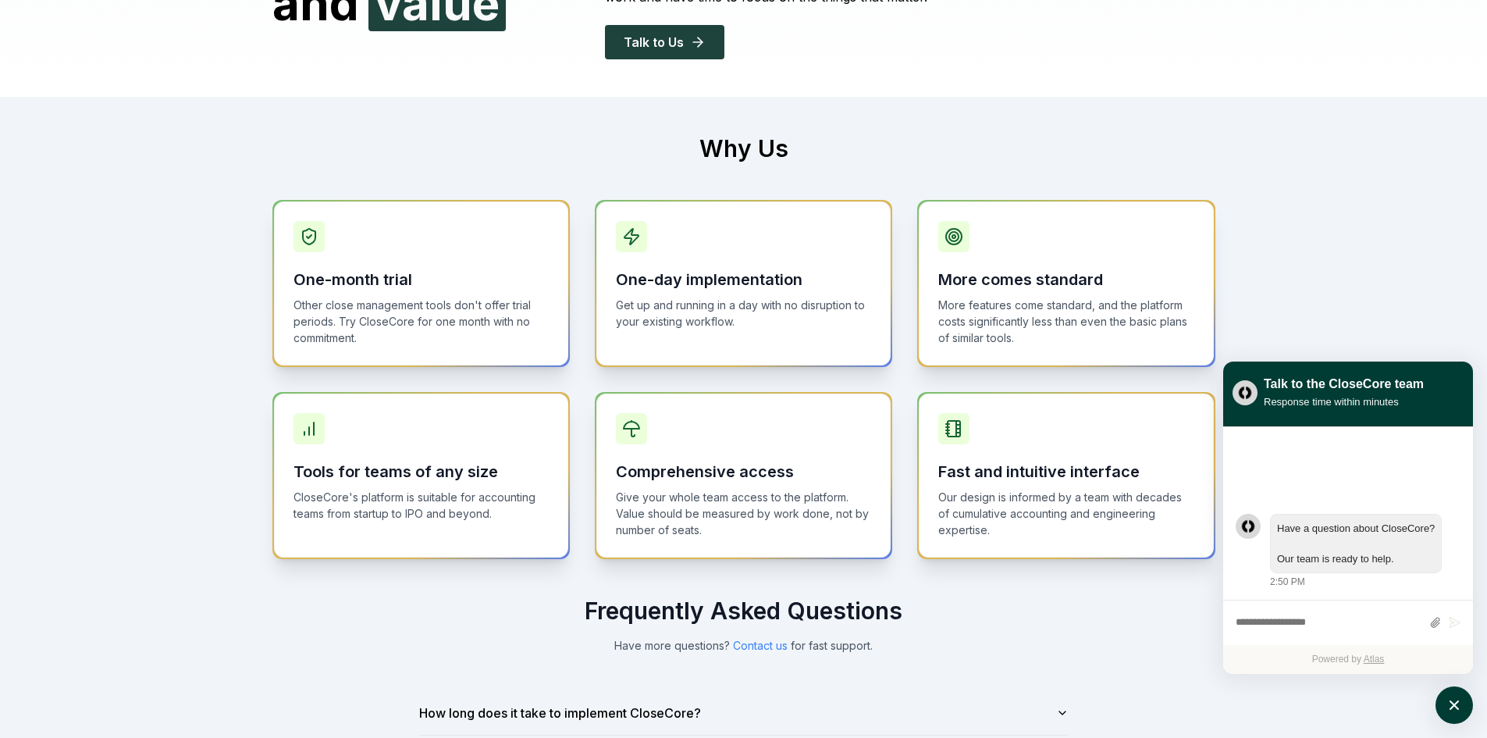
click at [866, 119] on div "Why Us One-month trial Other close management tools don't offer trial periods. …" at bounding box center [743, 479] width 1487 height 765
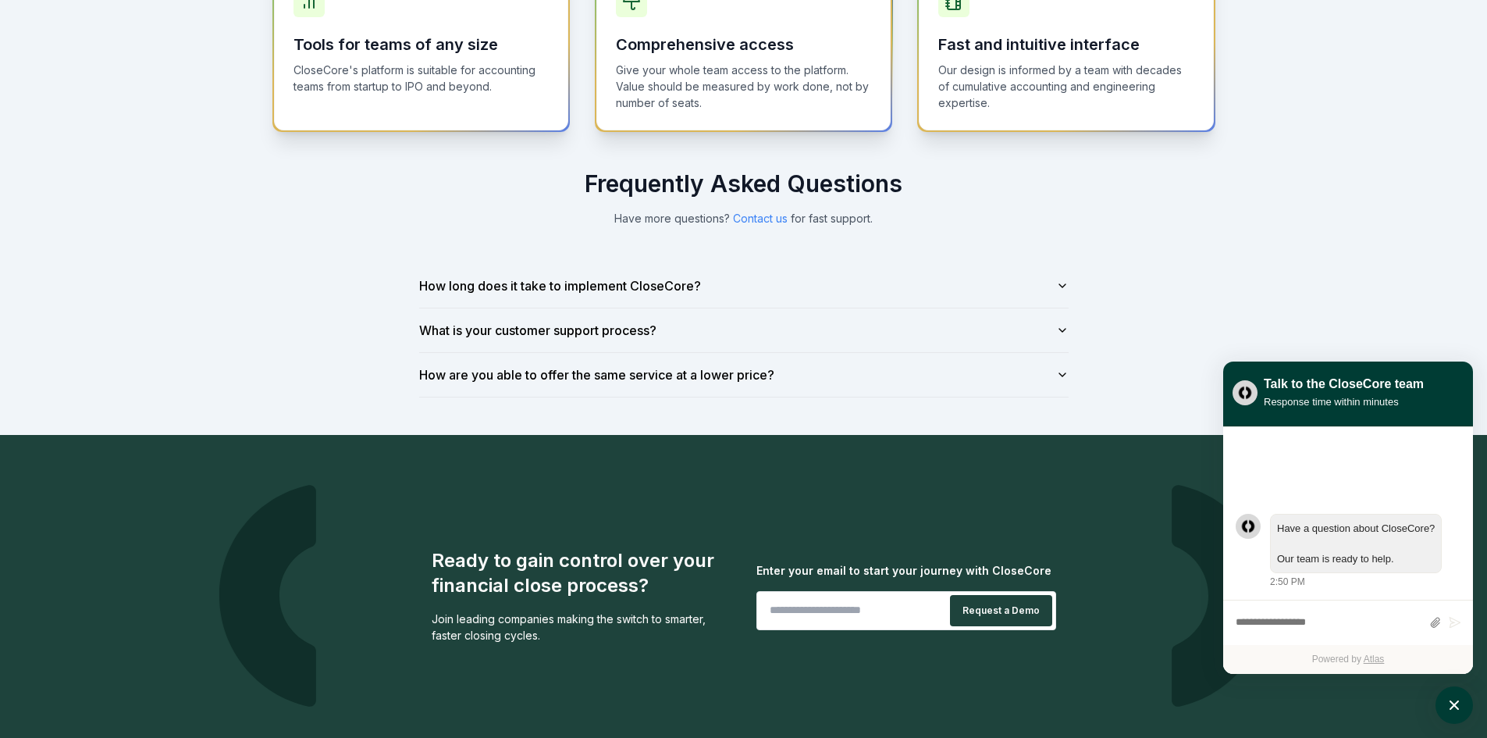
scroll to position [1093, 0]
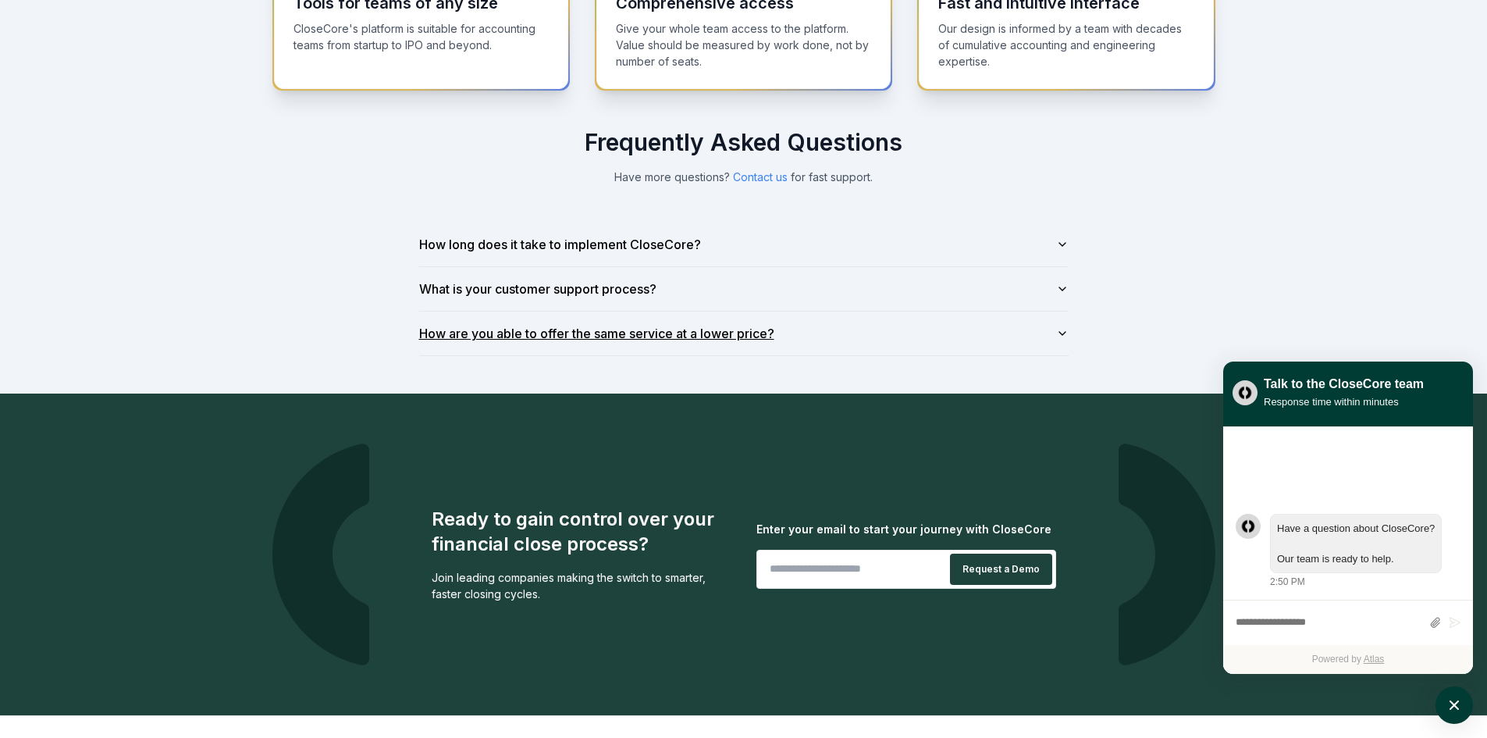
click at [1057, 332] on icon "button" at bounding box center [1062, 333] width 12 height 12
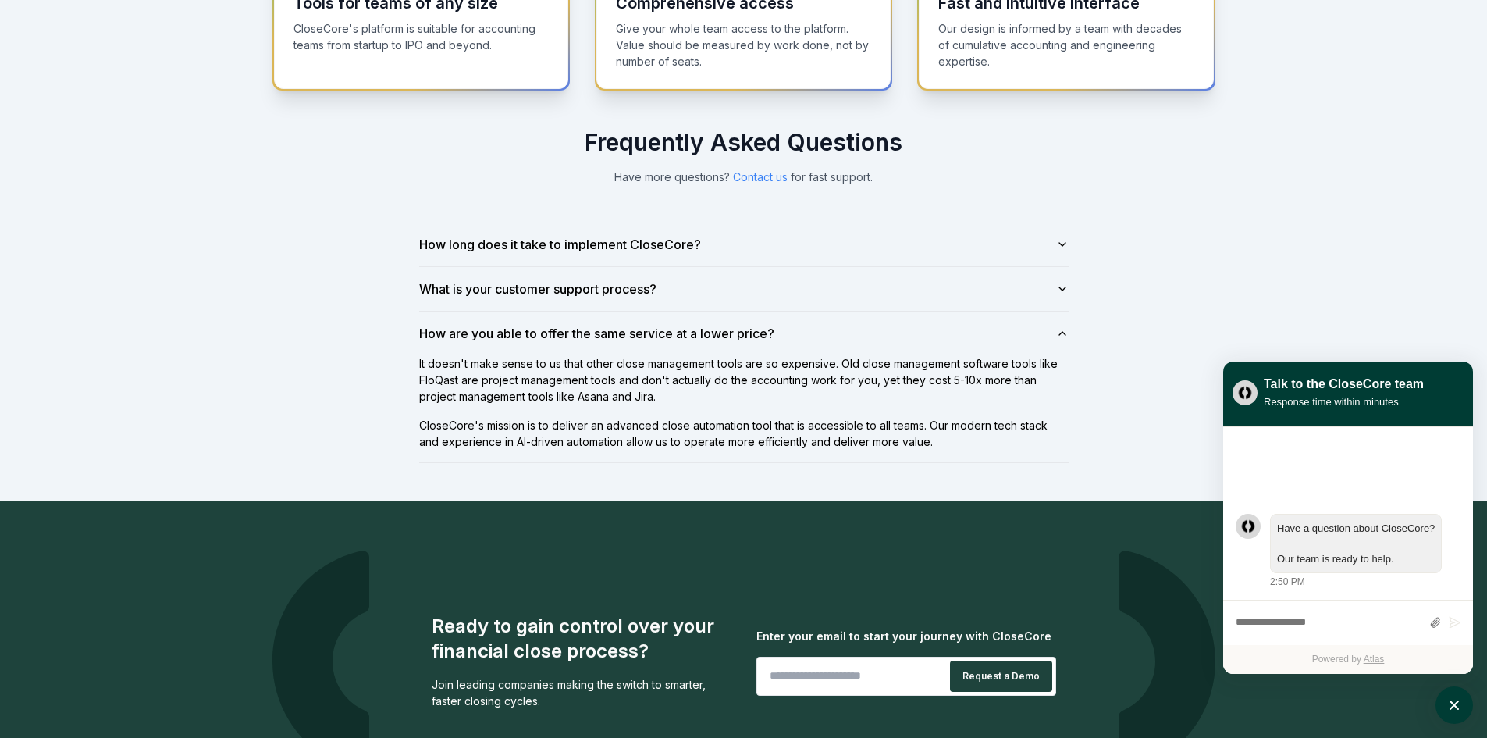
click at [1147, 334] on div "Why Us One-month trial Other close management tools don't offer trial periods. …" at bounding box center [743, 64] width 1487 height 872
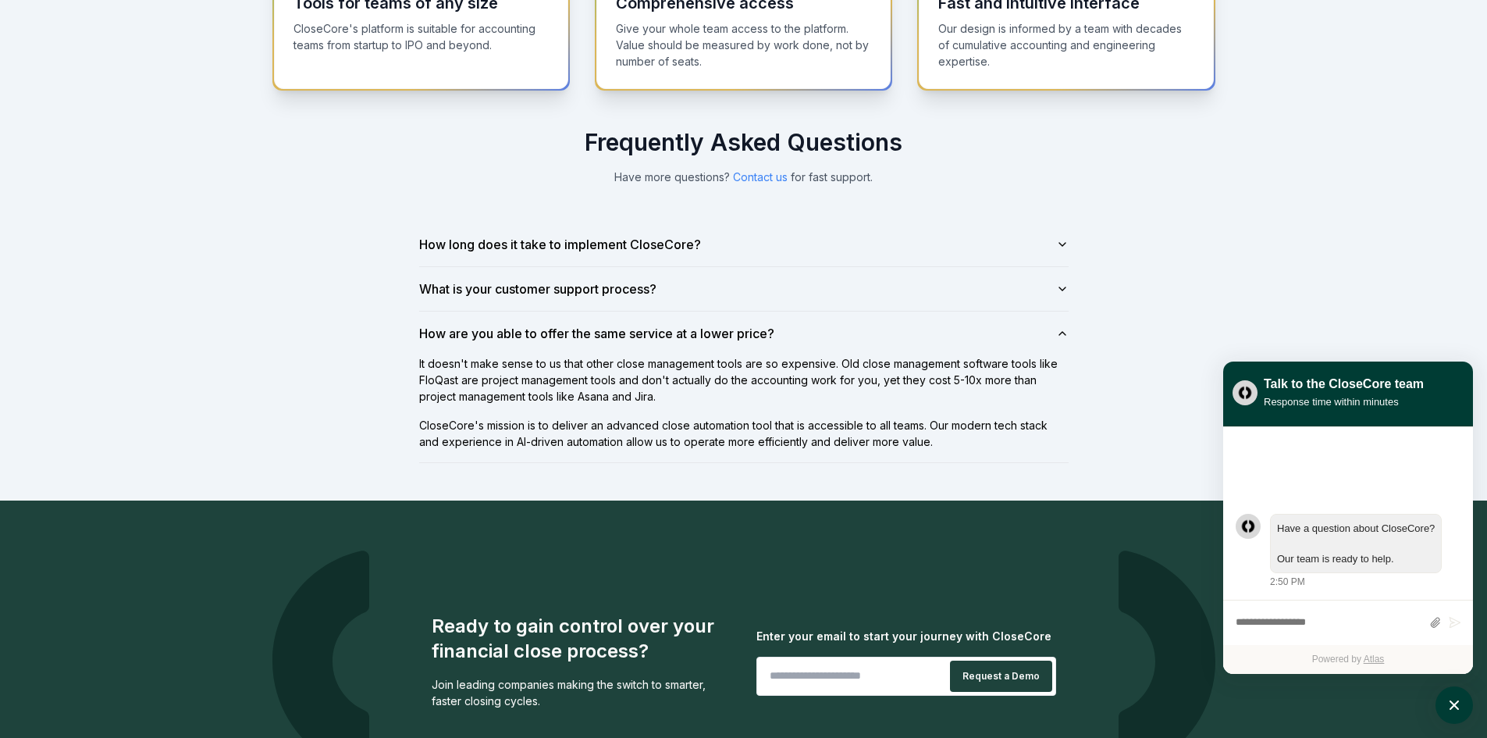
click at [652, 432] on p "CloseCore's mission is to deliver an advanced close automation tool that is acc…" at bounding box center [743, 433] width 649 height 33
click at [652, 430] on p "CloseCore's mission is to deliver an advanced close automation tool that is acc…" at bounding box center [743, 433] width 649 height 33
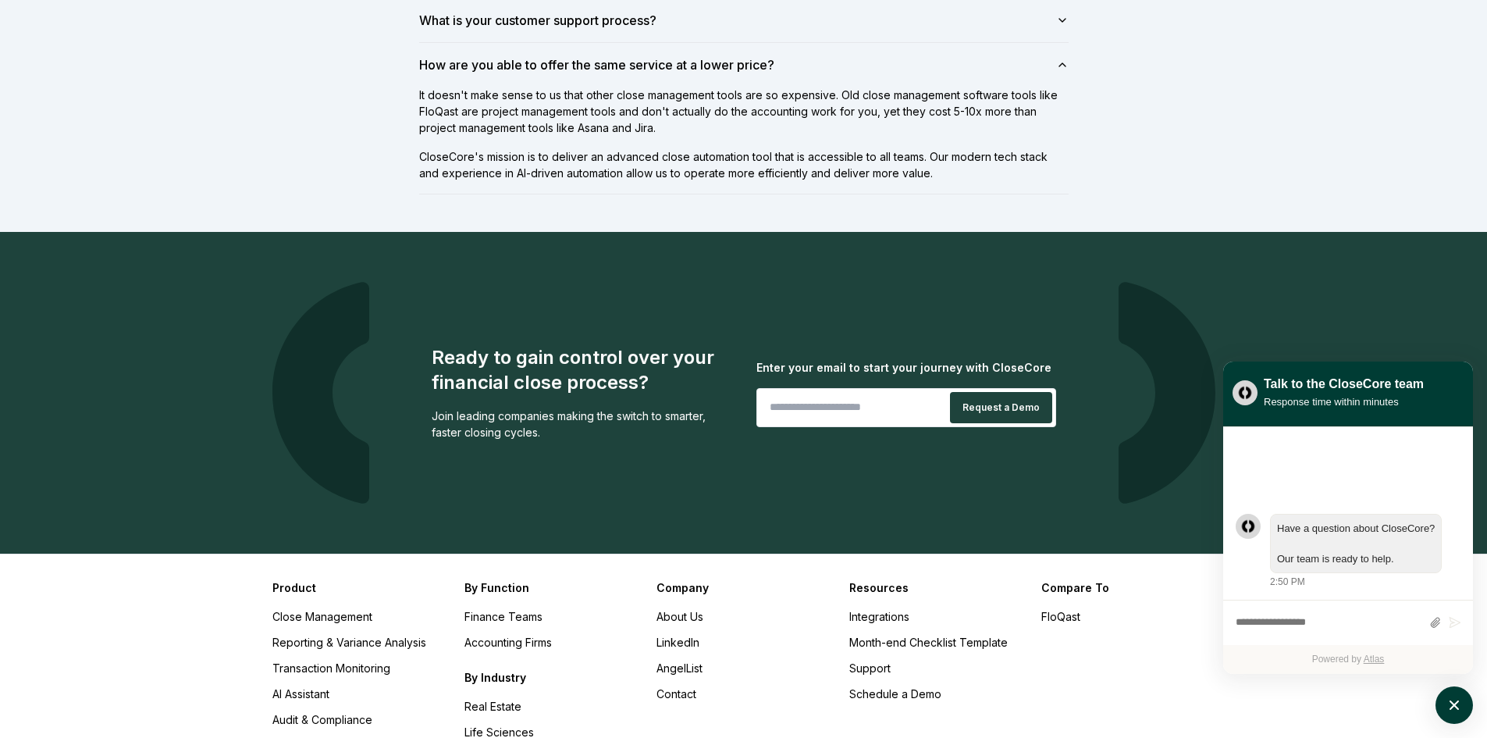
scroll to position [1405, 0]
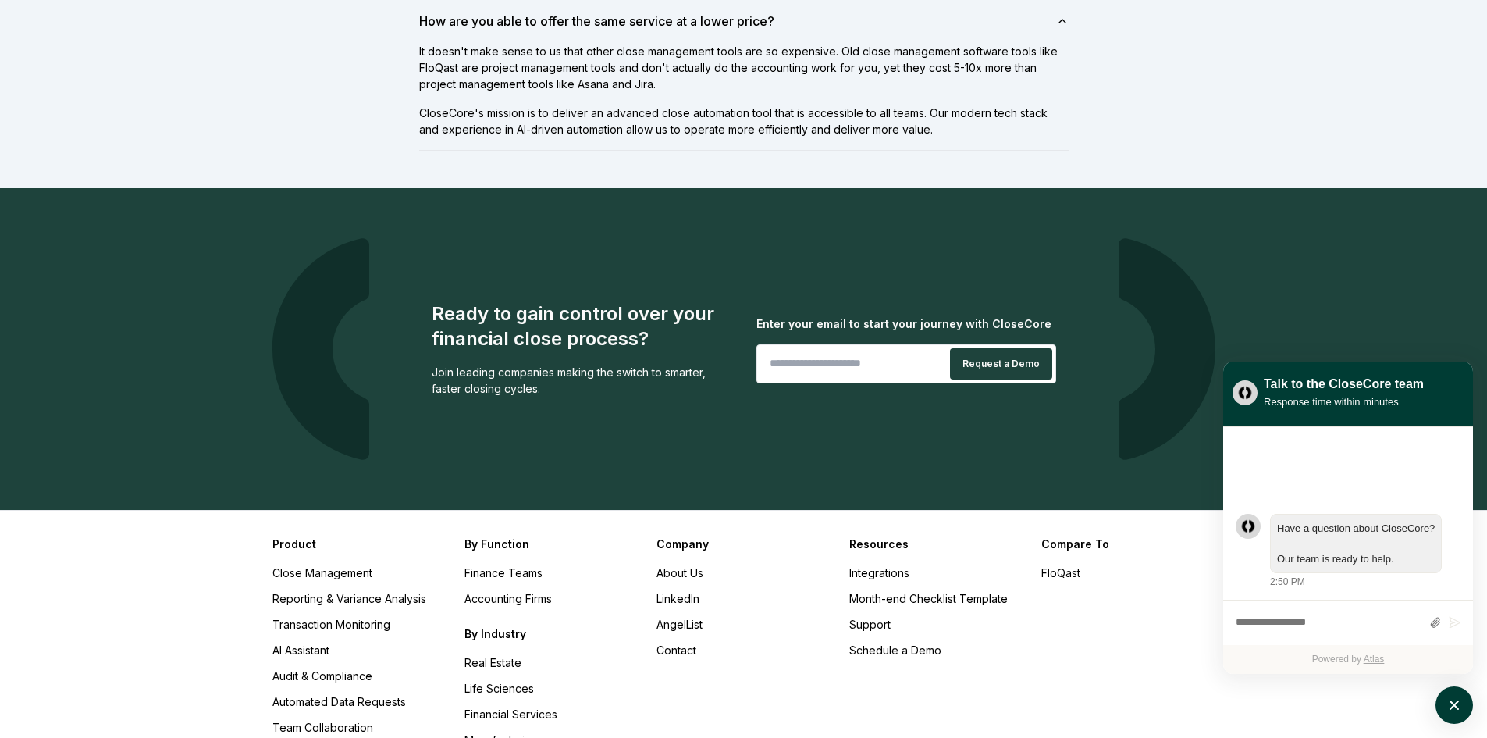
click at [652, 430] on div "Ready to gain control over your financial close process? Join leading companies…" at bounding box center [501, 349] width 459 height 222
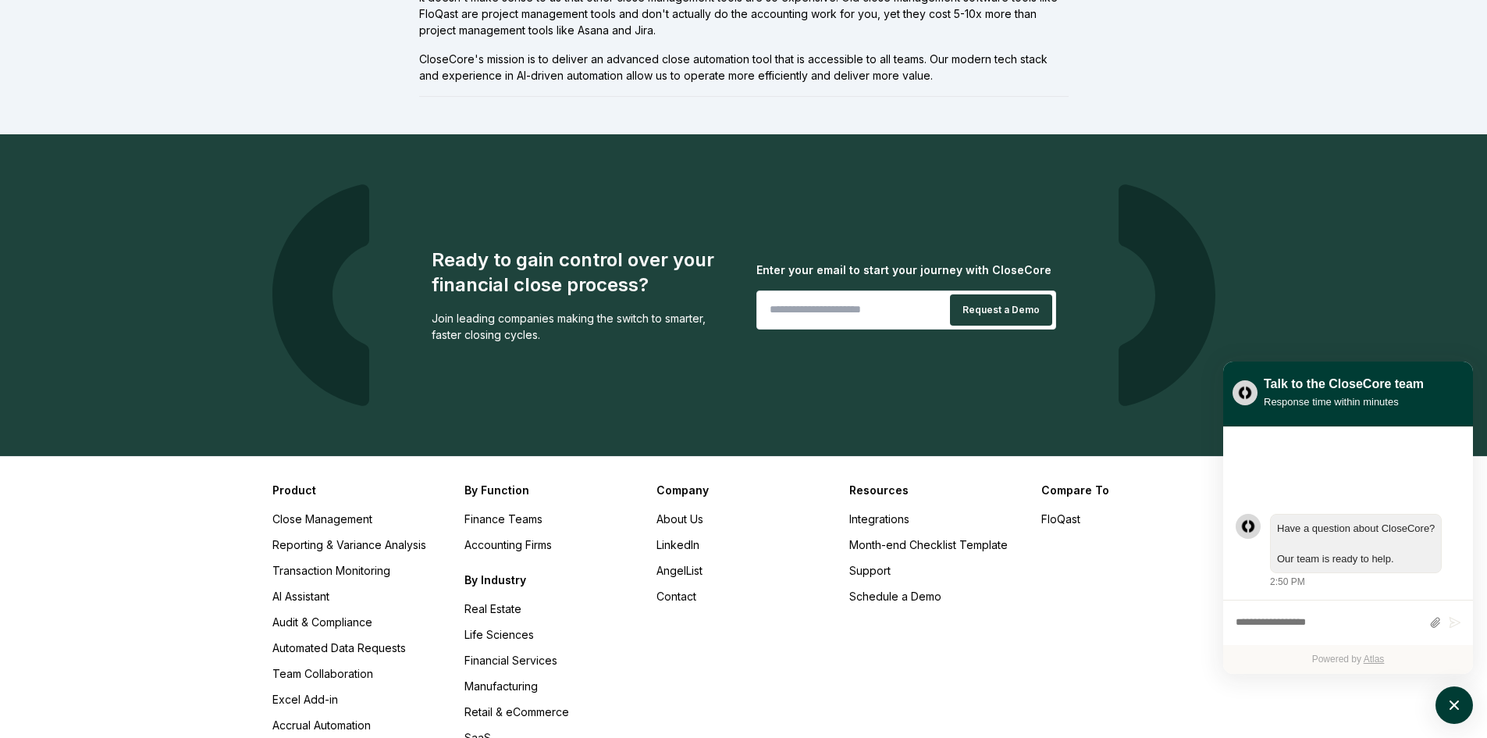
scroll to position [1483, 0]
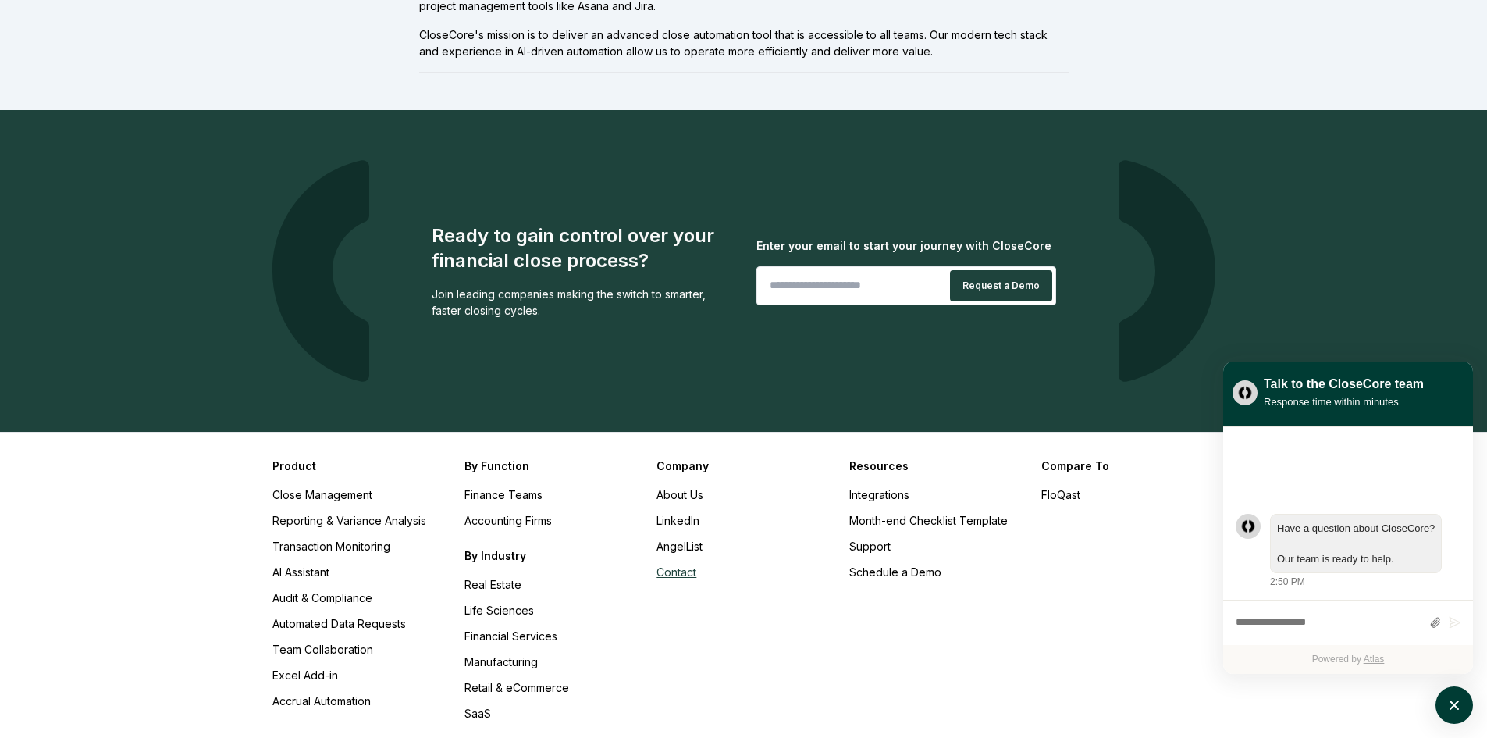
click at [678, 574] on link "Contact" at bounding box center [676, 571] width 40 height 13
click at [786, 631] on div "Company About Us LinkedIn AngelList Contact" at bounding box center [742, 589] width 173 height 264
click at [678, 520] on link "LinkedIn" at bounding box center [677, 520] width 43 height 13
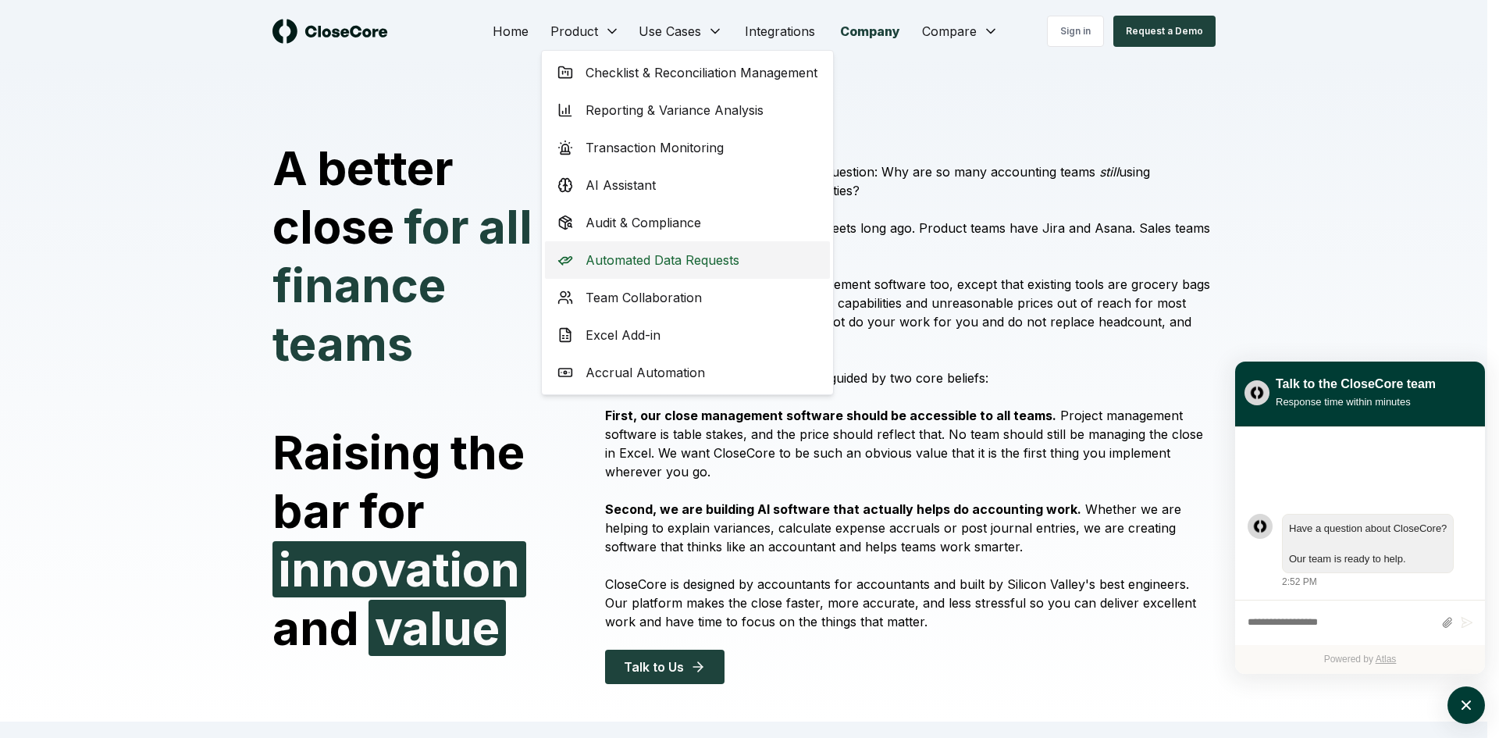
click at [695, 262] on span "Automated Data Requests" at bounding box center [662, 260] width 154 height 19
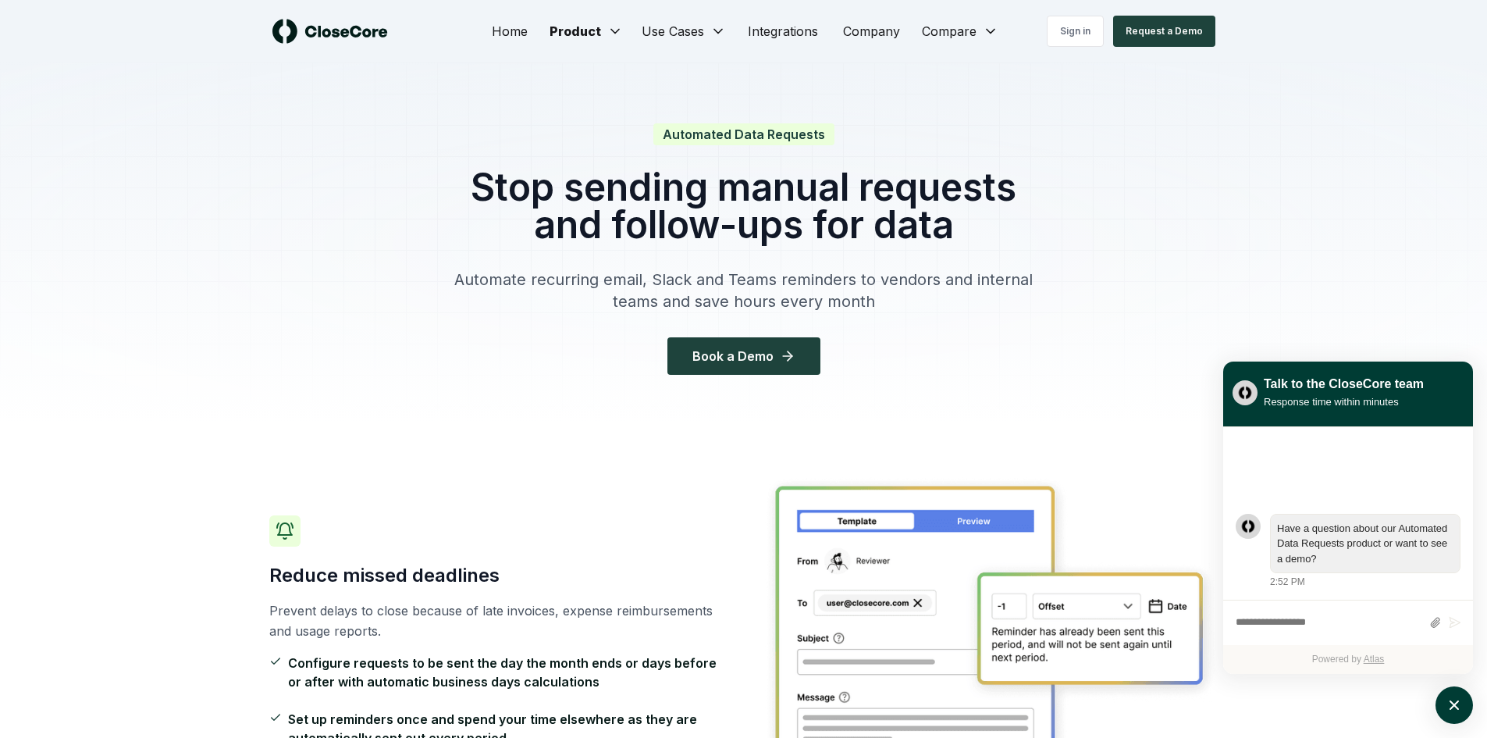
click at [695, 262] on div "Automated Data Requests Stop sending manual requests and follow-ups for data Au…" at bounding box center [743, 250] width 599 height 250
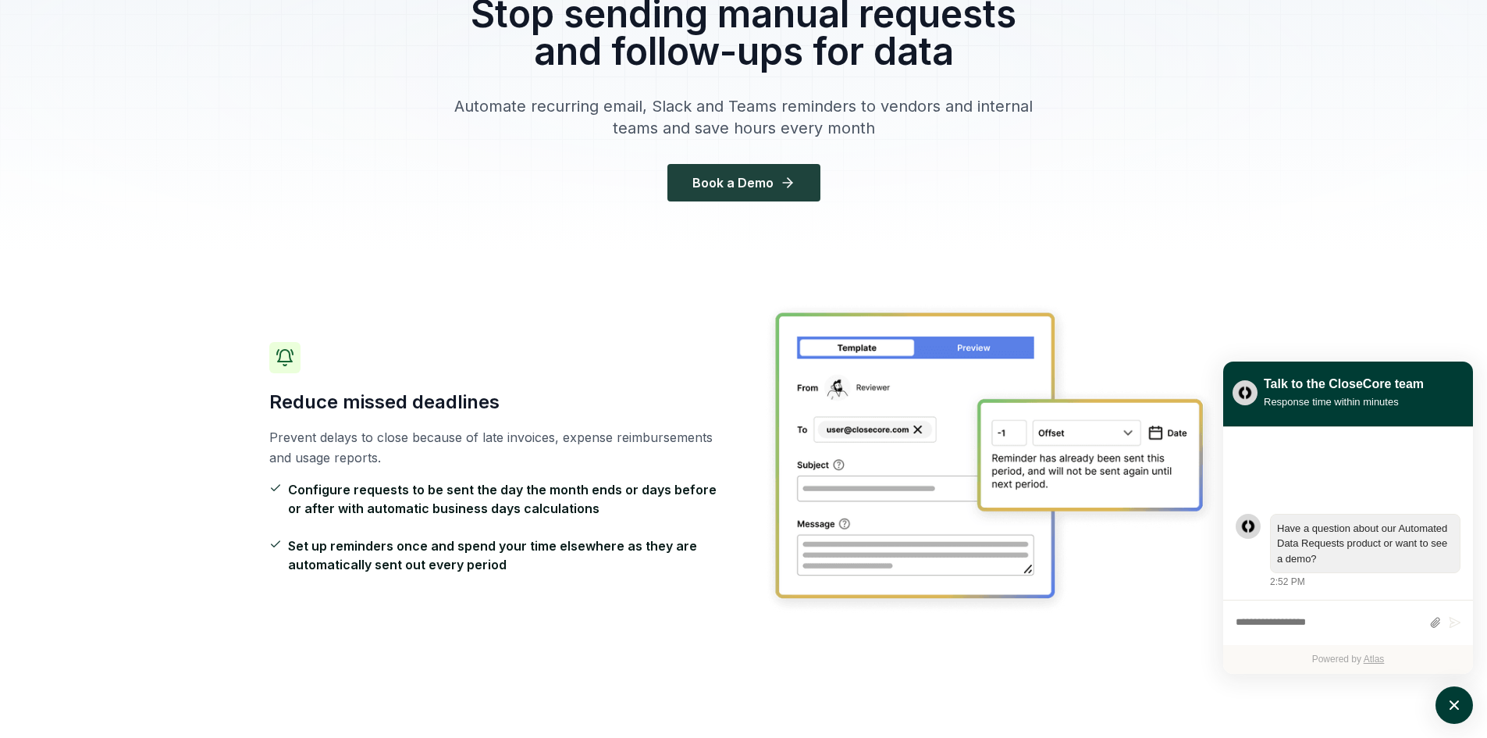
scroll to position [234, 0]
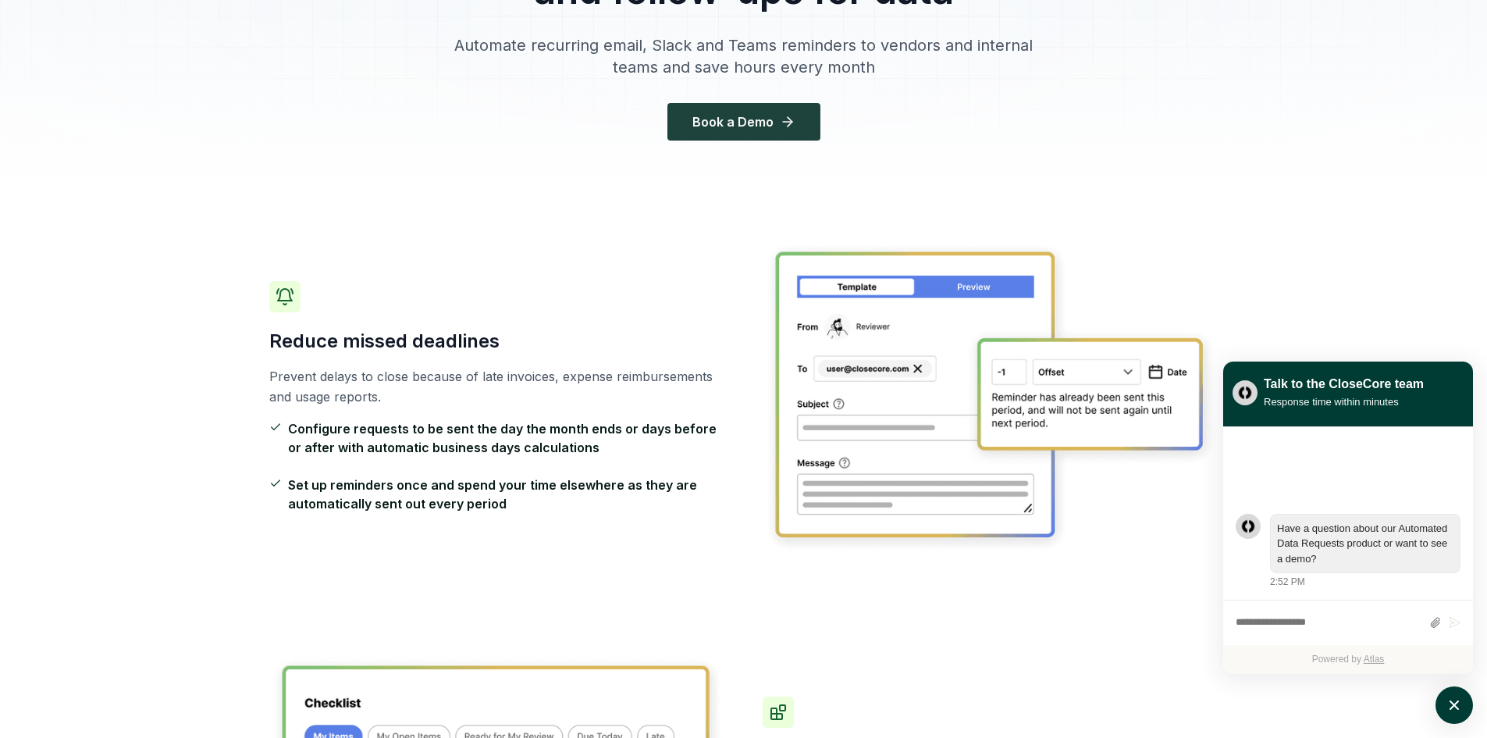
click at [695, 262] on div "Reduce missed deadlines Prevent delays to close because of late invoices, expen…" at bounding box center [743, 397] width 949 height 414
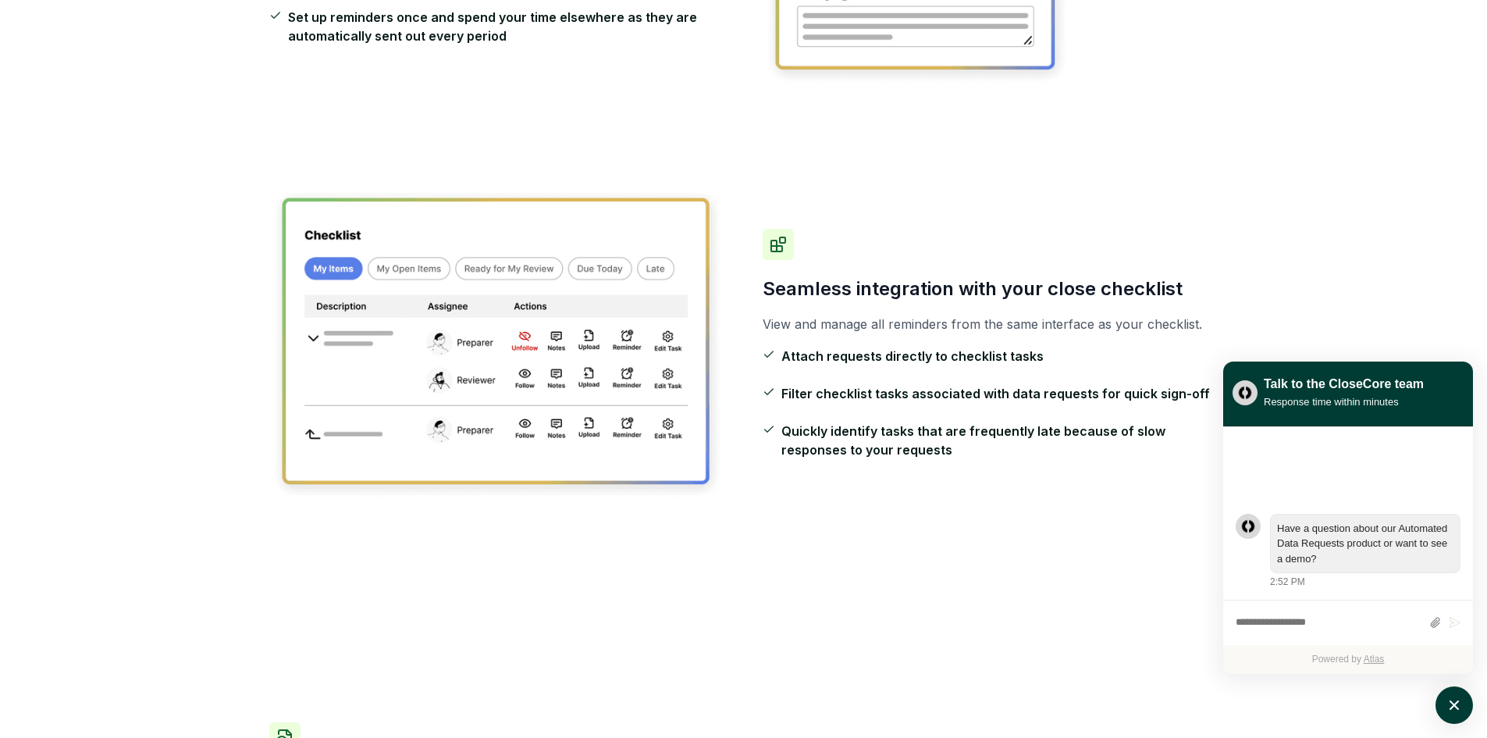
scroll to position [703, 0]
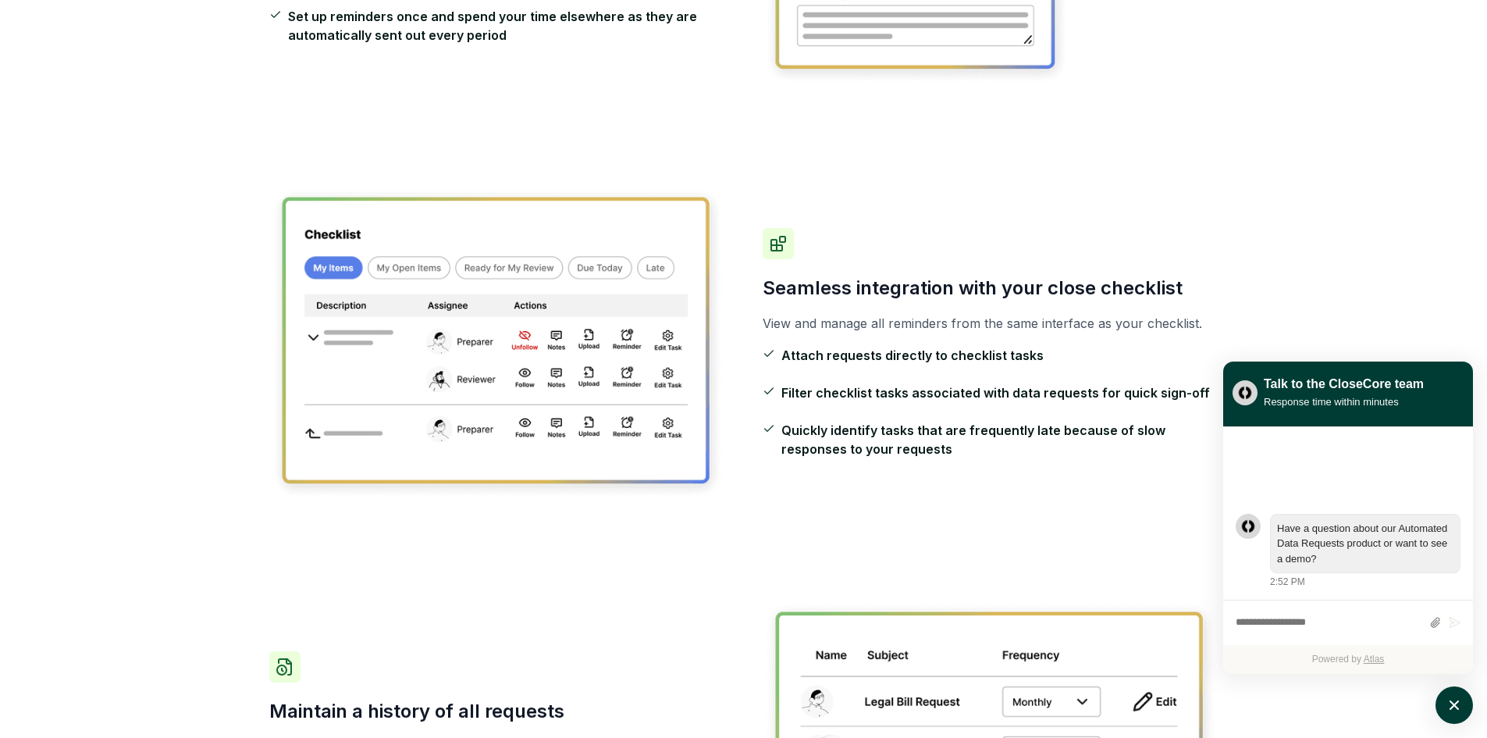
click at [695, 262] on img at bounding box center [497, 343] width 456 height 315
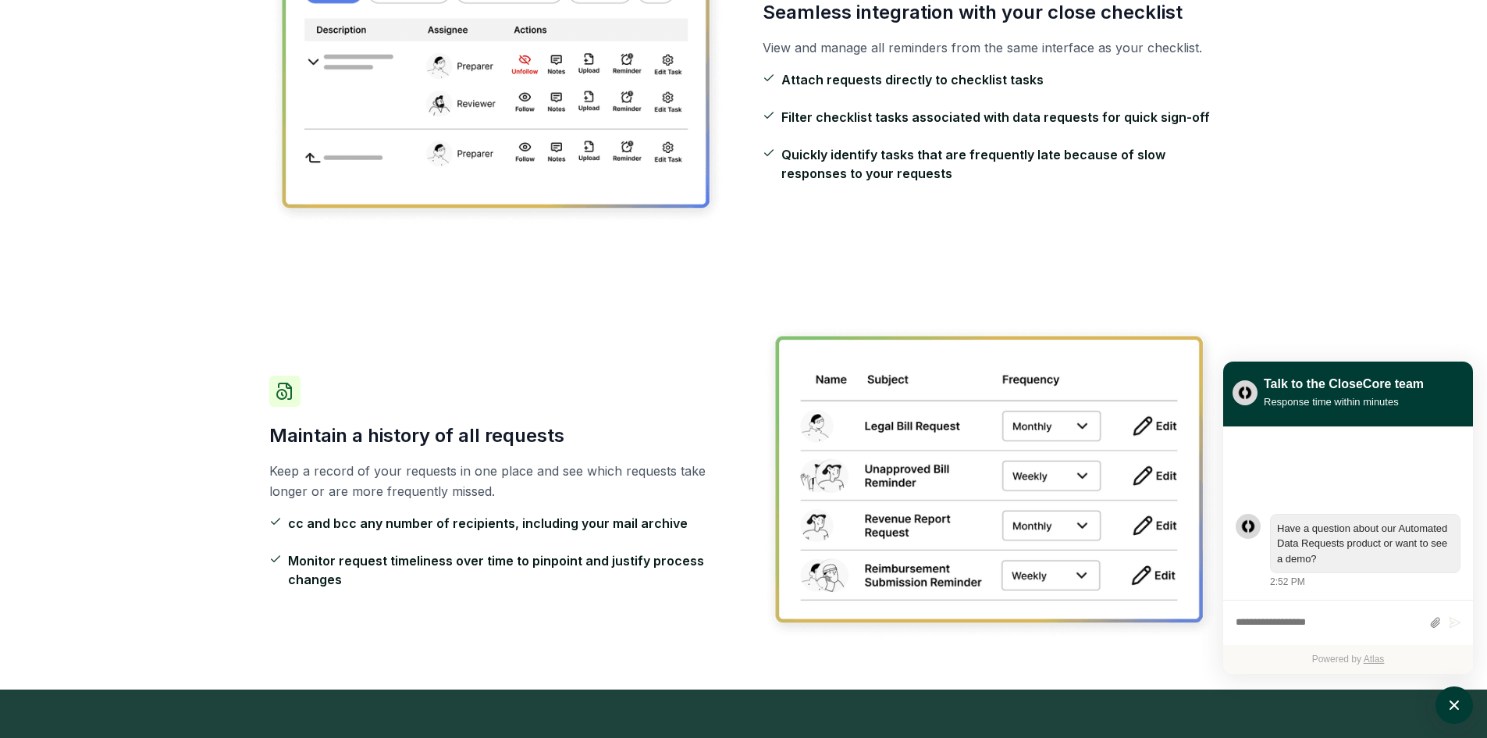
scroll to position [1015, 0]
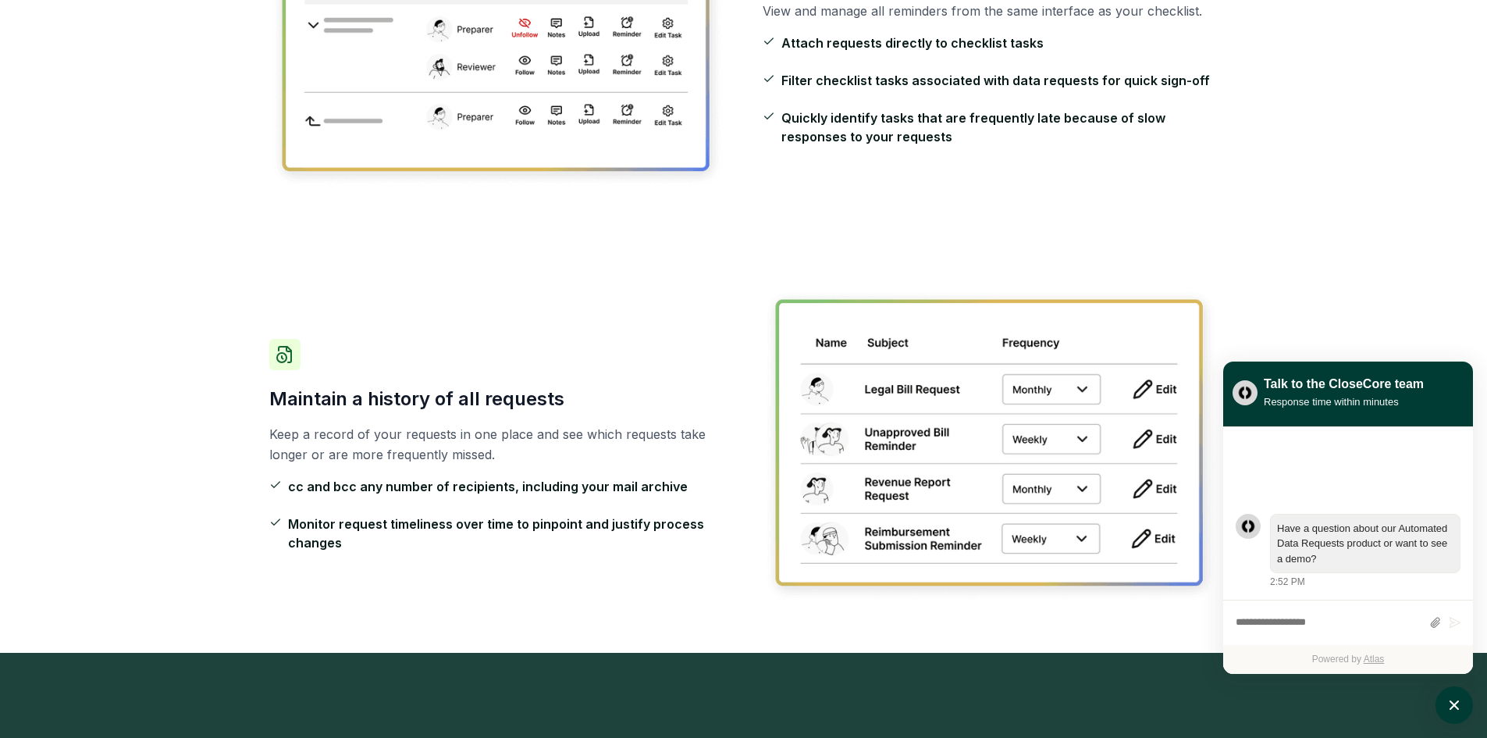
click at [695, 262] on div "Maintain a history of all requests Keep a record of your requests in one place …" at bounding box center [743, 445] width 949 height 414
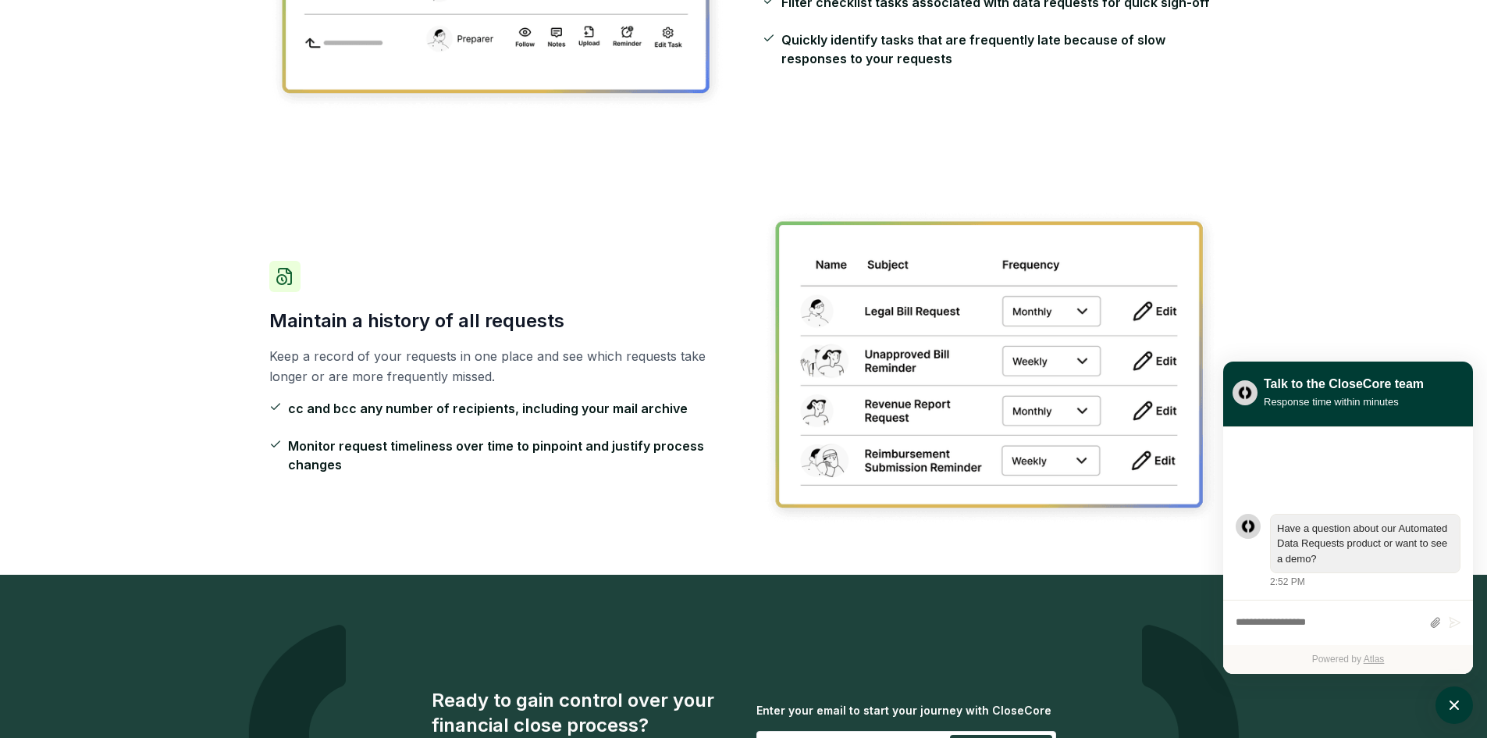
click at [695, 262] on div "Maintain a history of all requests Keep a record of your requests in one place …" at bounding box center [497, 367] width 456 height 213
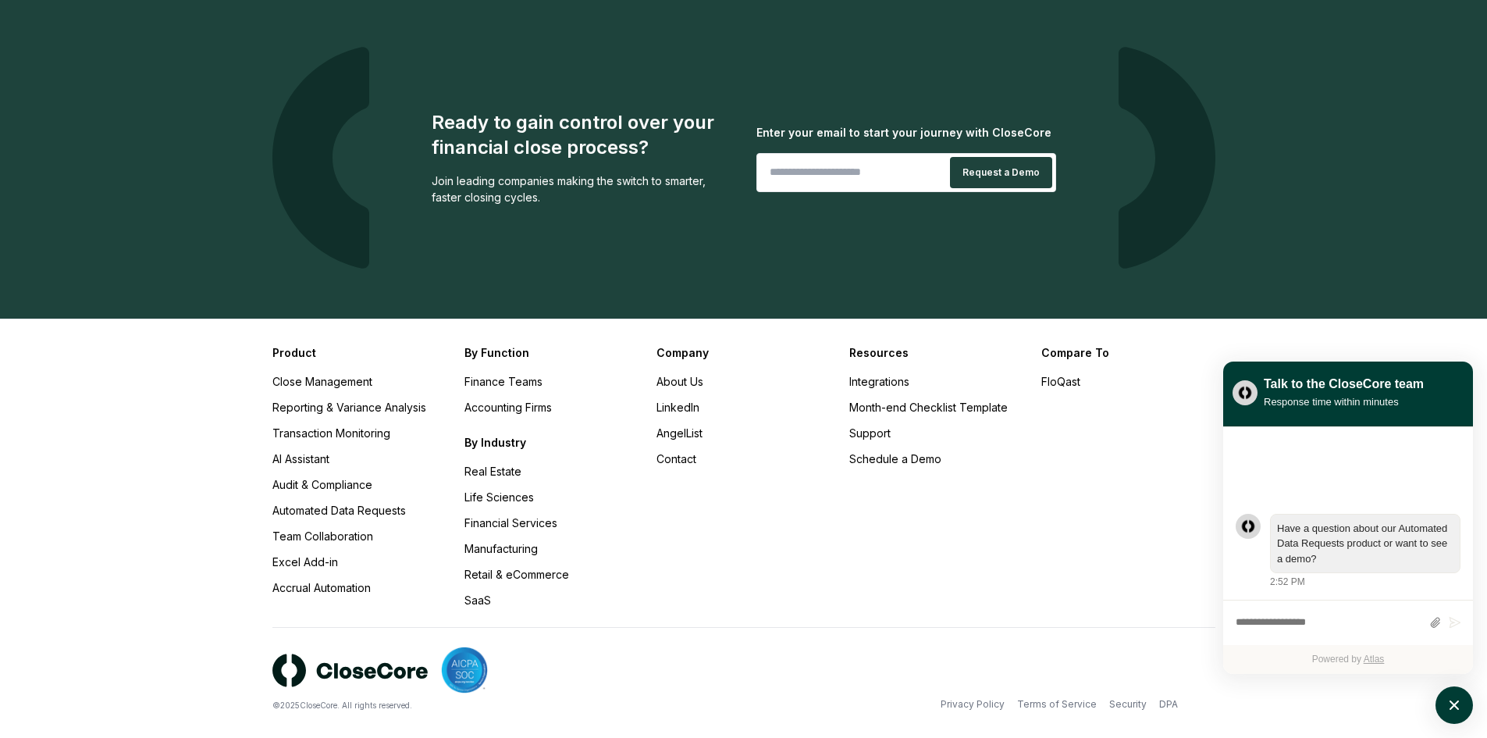
scroll to position [1688, 0]
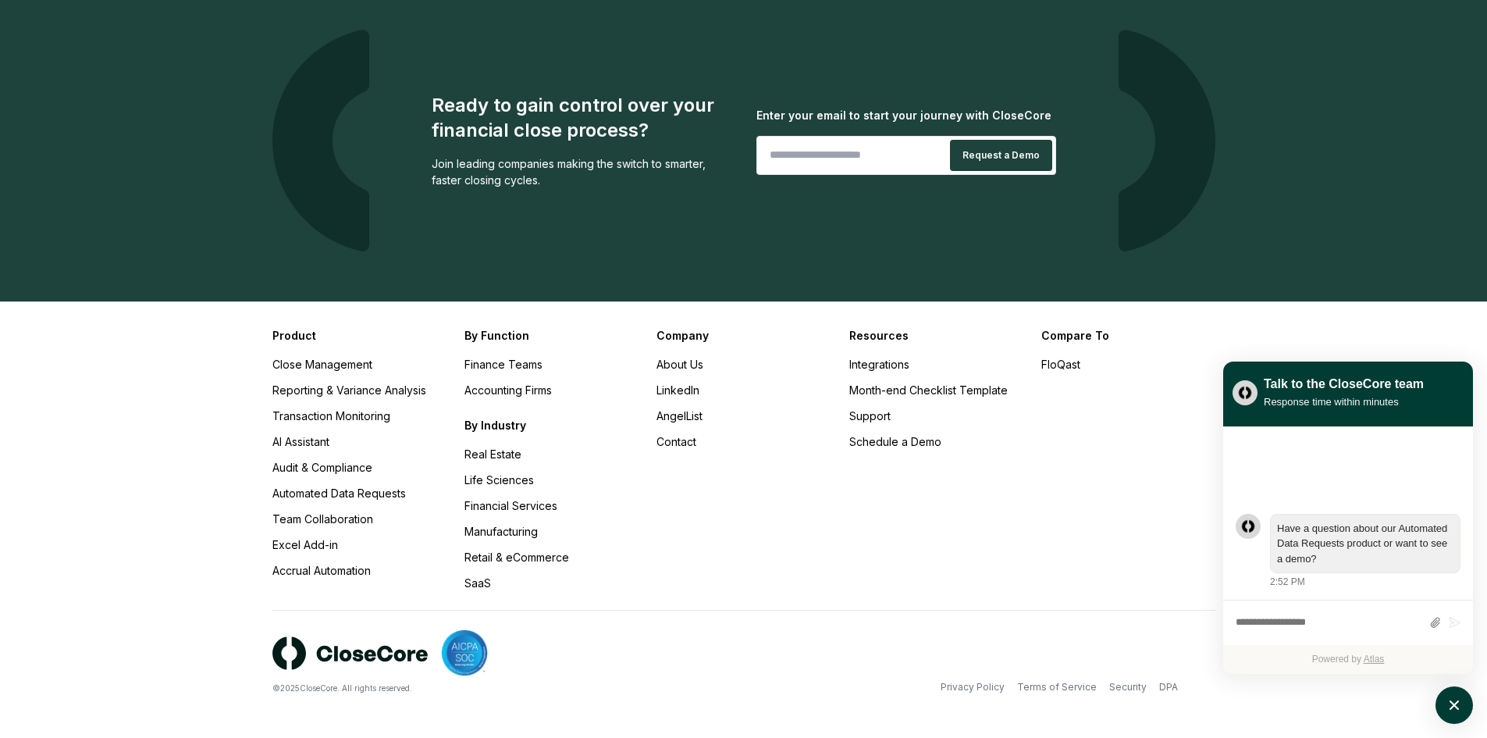
click at [695, 262] on div "Ready to gain control over your financial close process? Join leading companies…" at bounding box center [743, 141] width 1093 height 322
click at [372, 422] on link "Transaction Monitoring" at bounding box center [331, 415] width 118 height 13
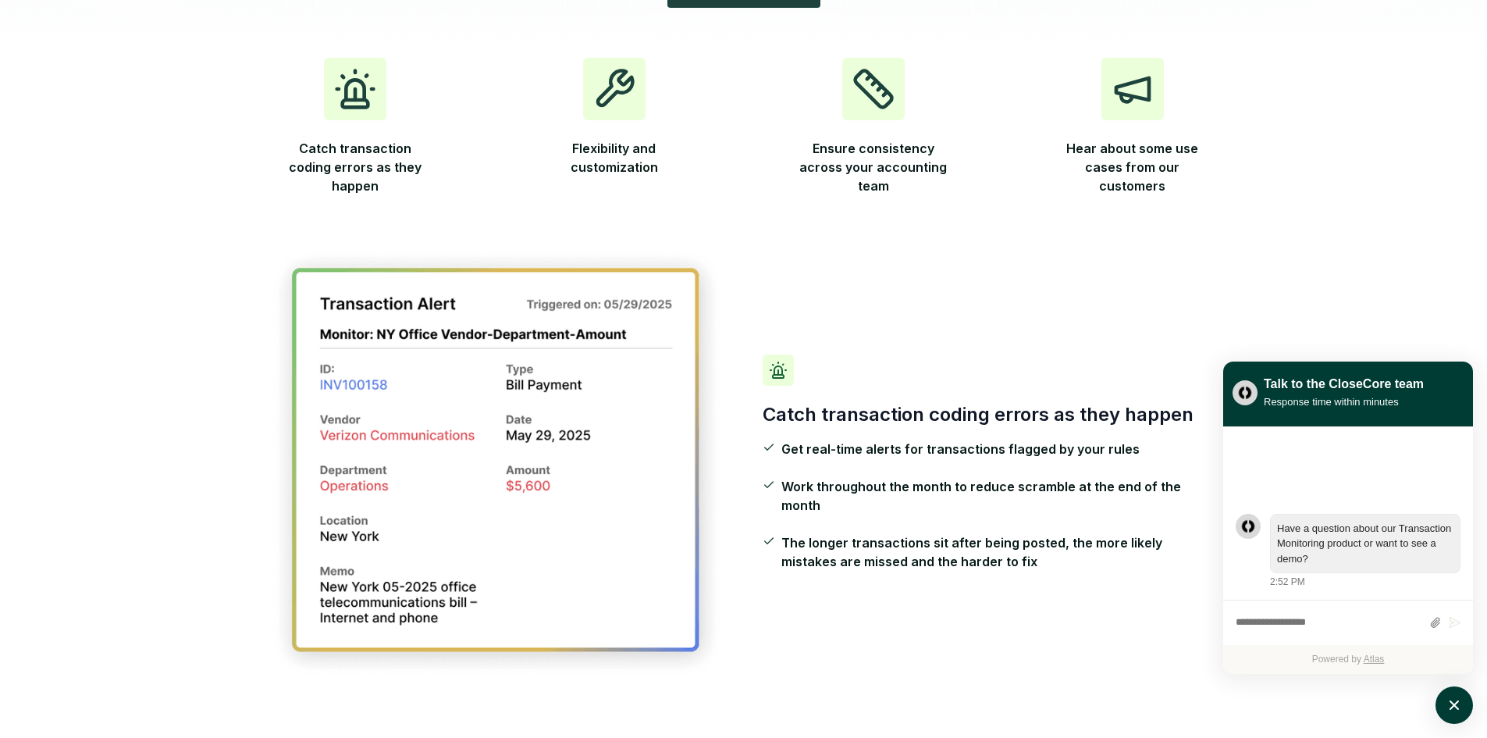
scroll to position [390, 0]
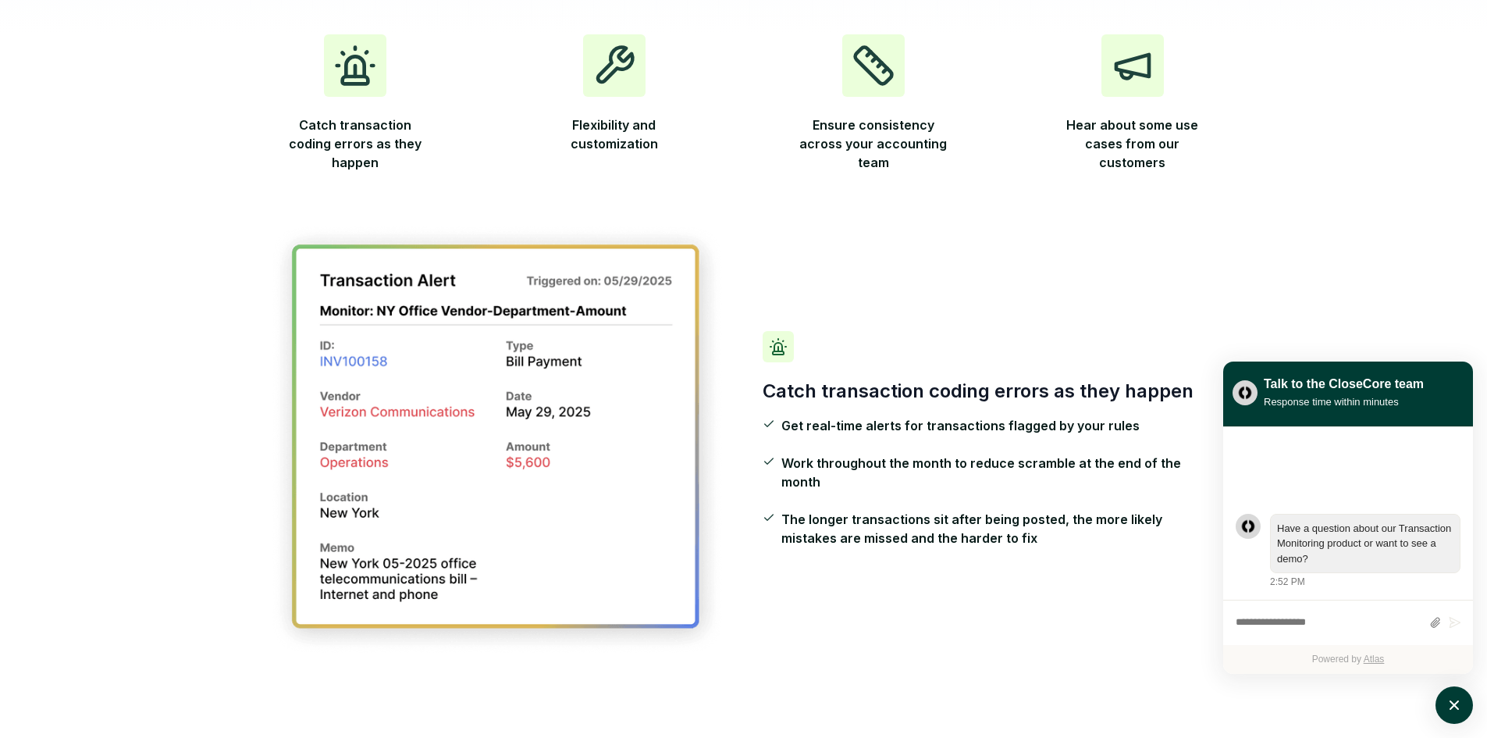
click at [375, 411] on img at bounding box center [497, 439] width 456 height 432
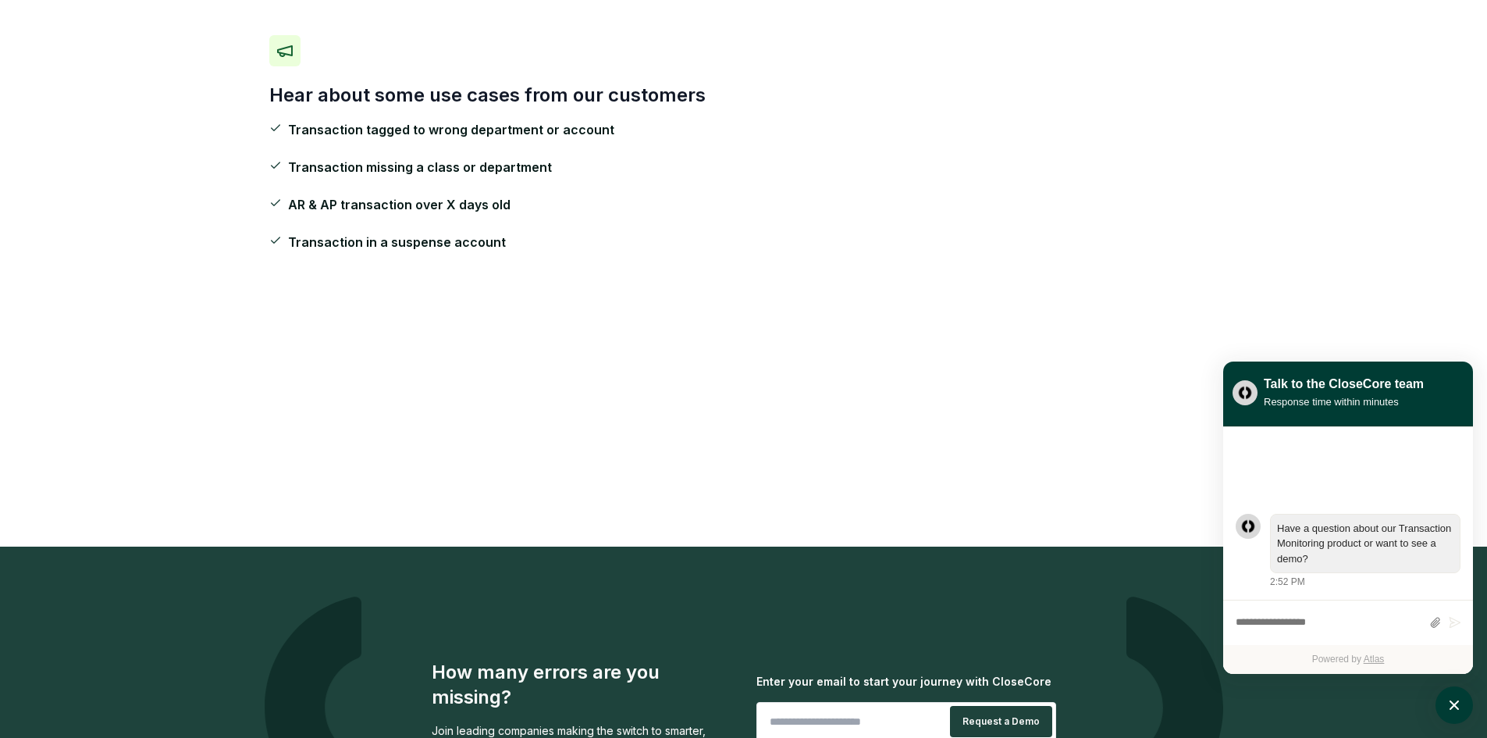
scroll to position [2791, 0]
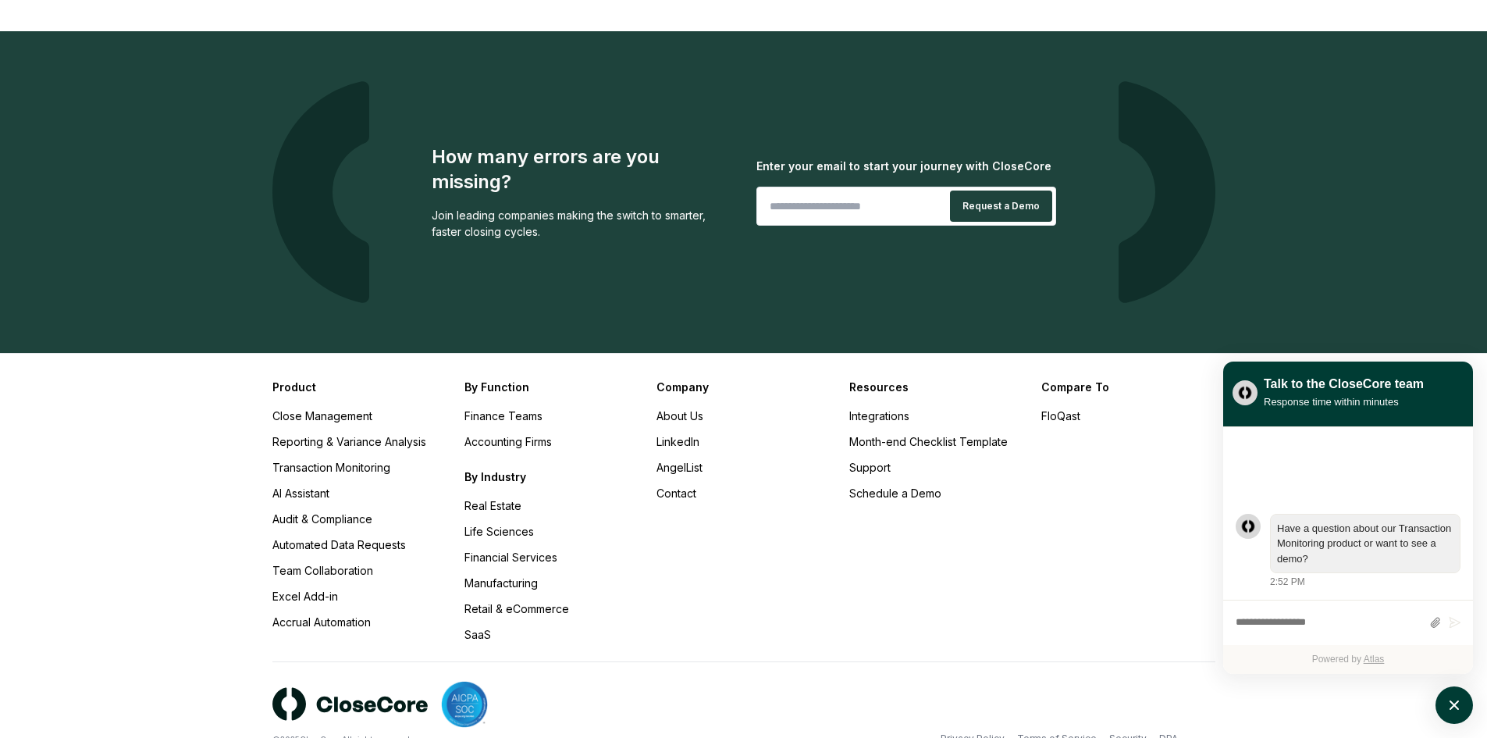
click at [820, 461] on div "Company About Us LinkedIn AngelList Contact" at bounding box center [742, 511] width 173 height 264
click at [881, 486] on link "Schedule a Demo" at bounding box center [895, 492] width 92 height 13
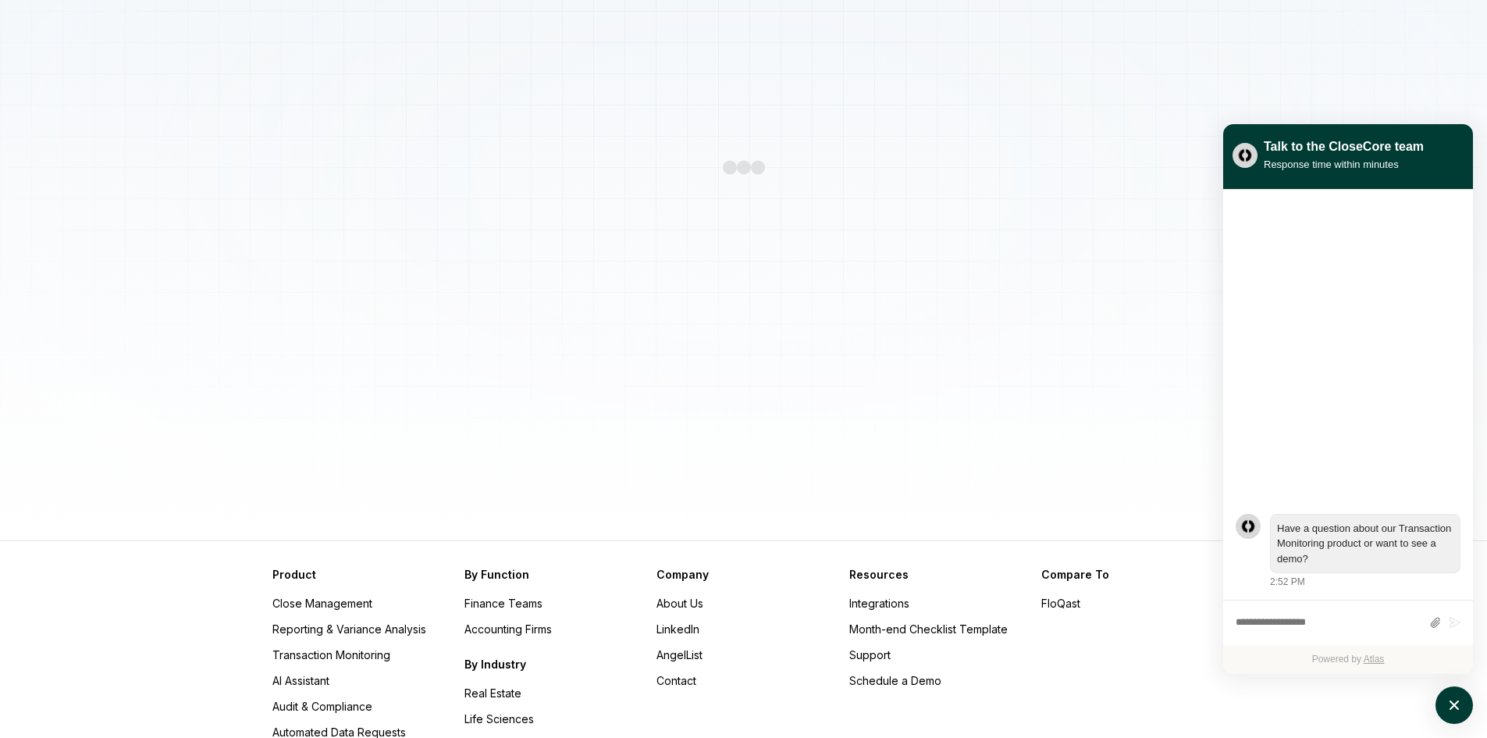
scroll to position [509, 0]
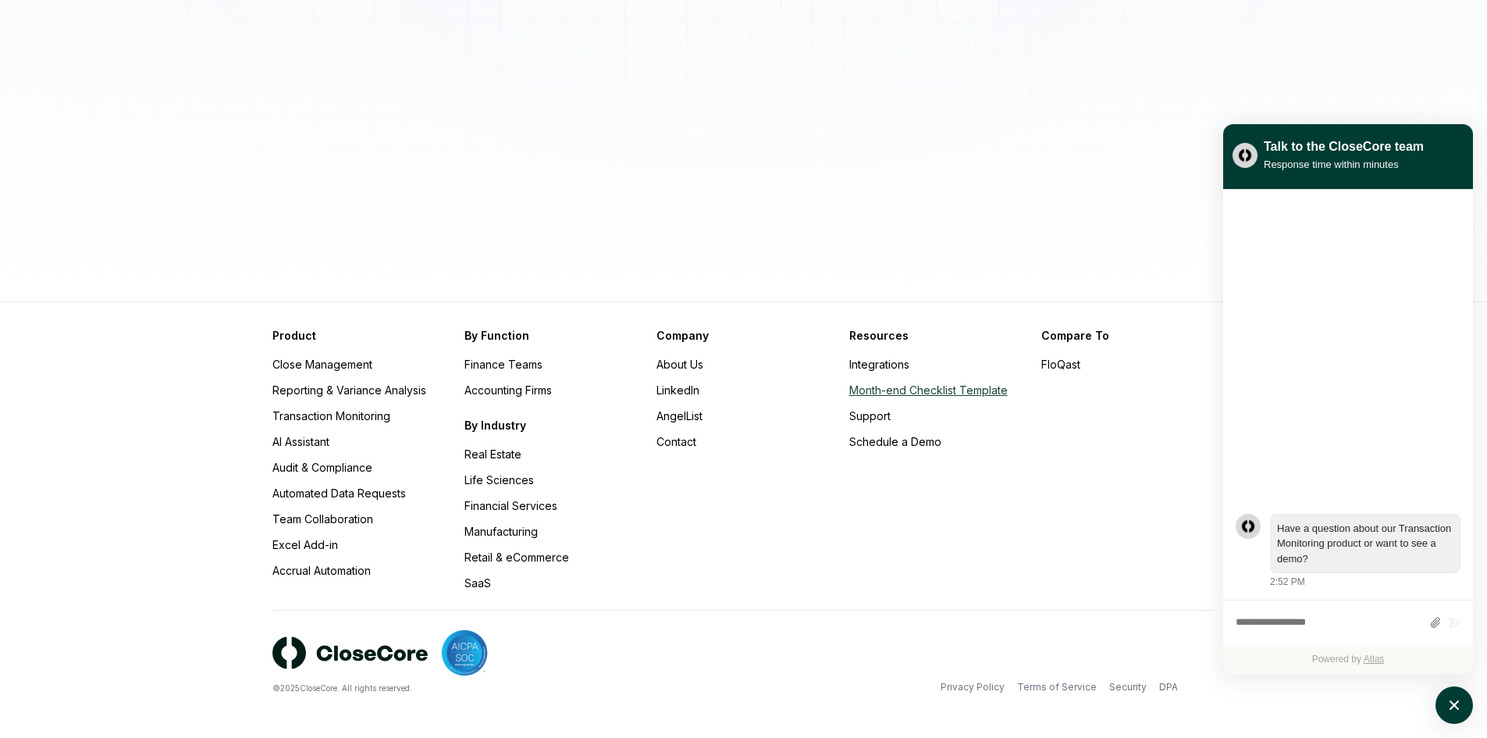
click at [899, 393] on link "Month-end Checklist Template" at bounding box center [928, 389] width 158 height 13
